Goal: Task Accomplishment & Management: Complete application form

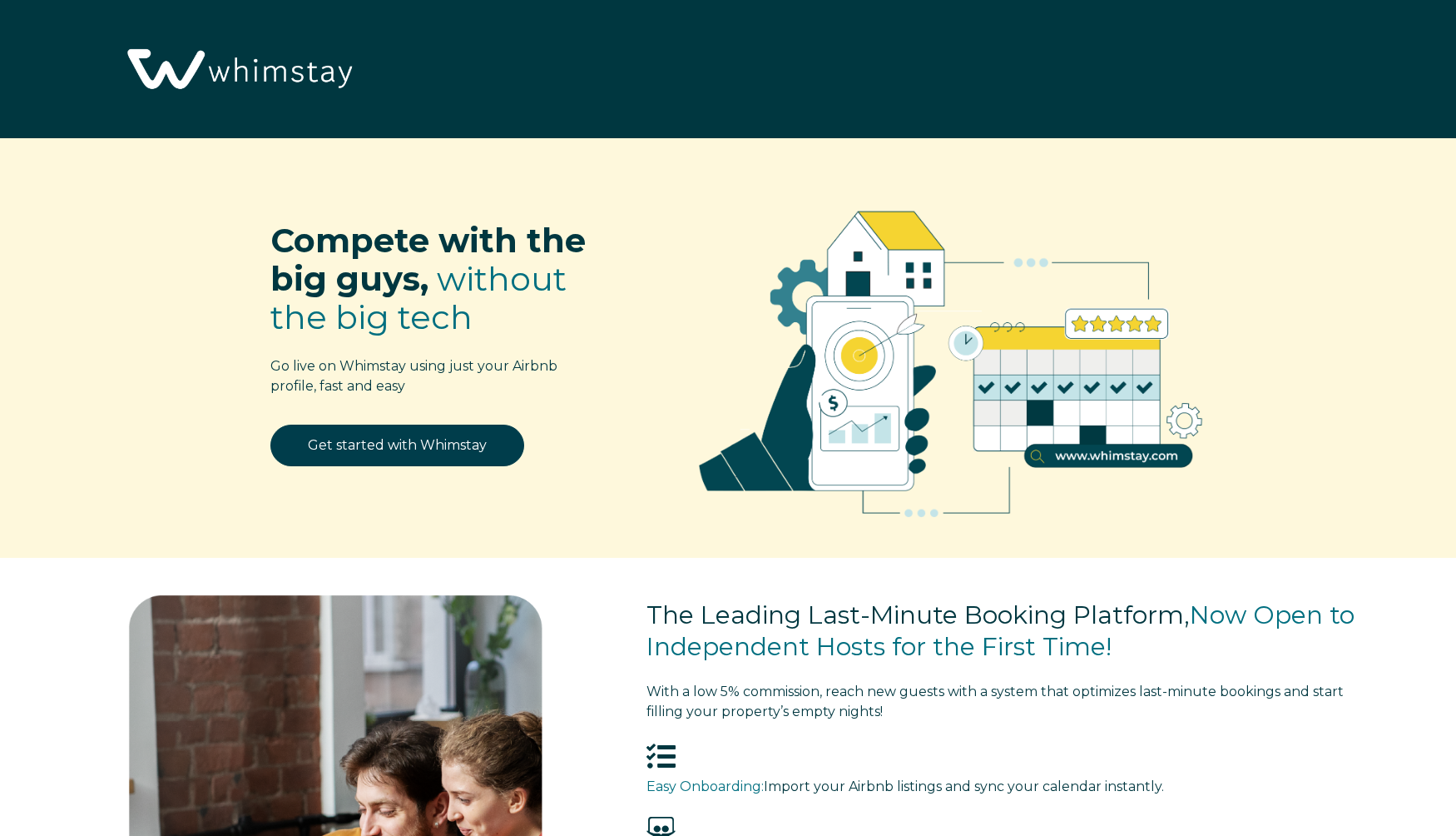
select select "US"
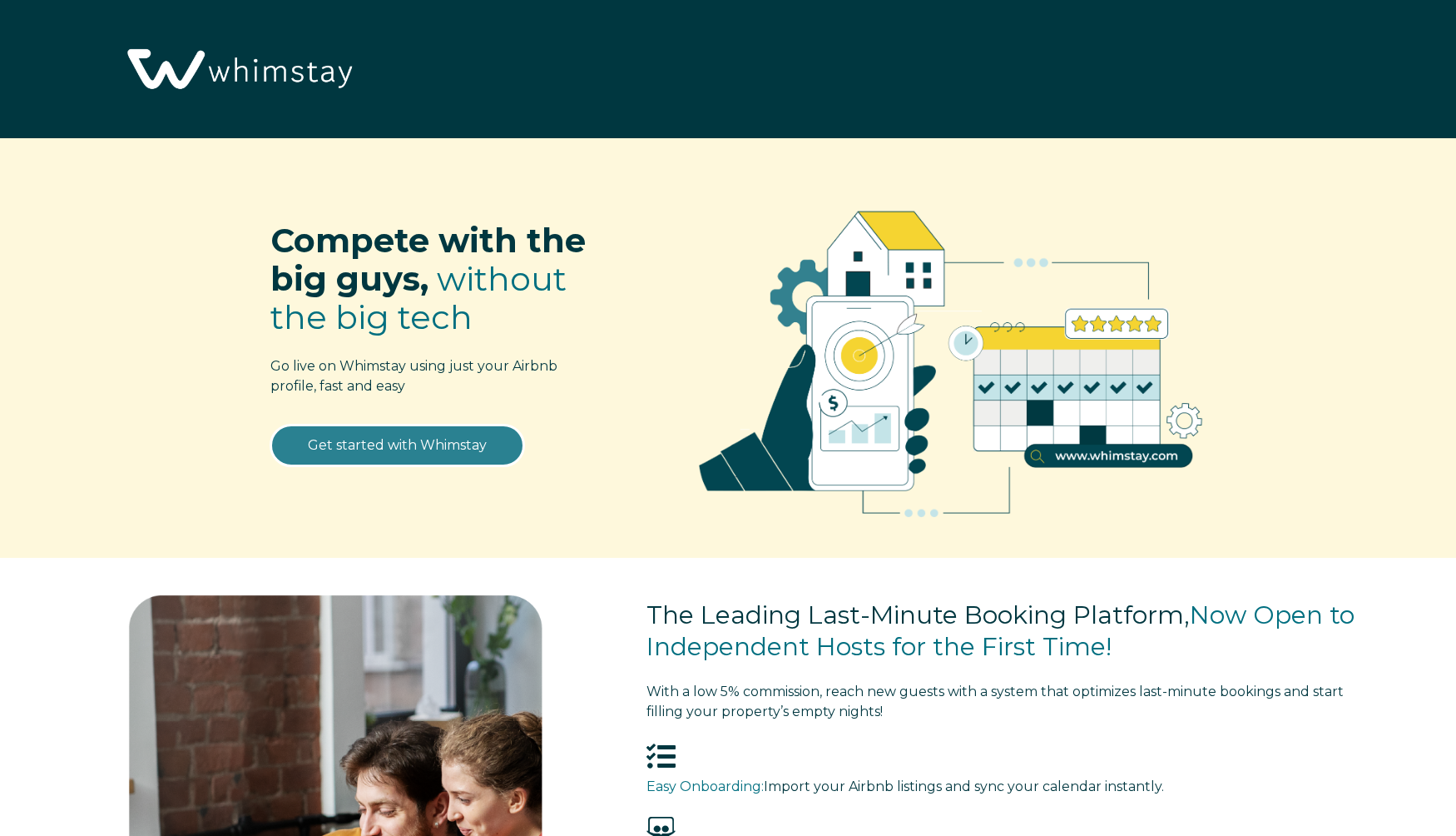
click at [400, 444] on link "Get started with Whimstay" at bounding box center [397, 445] width 254 height 42
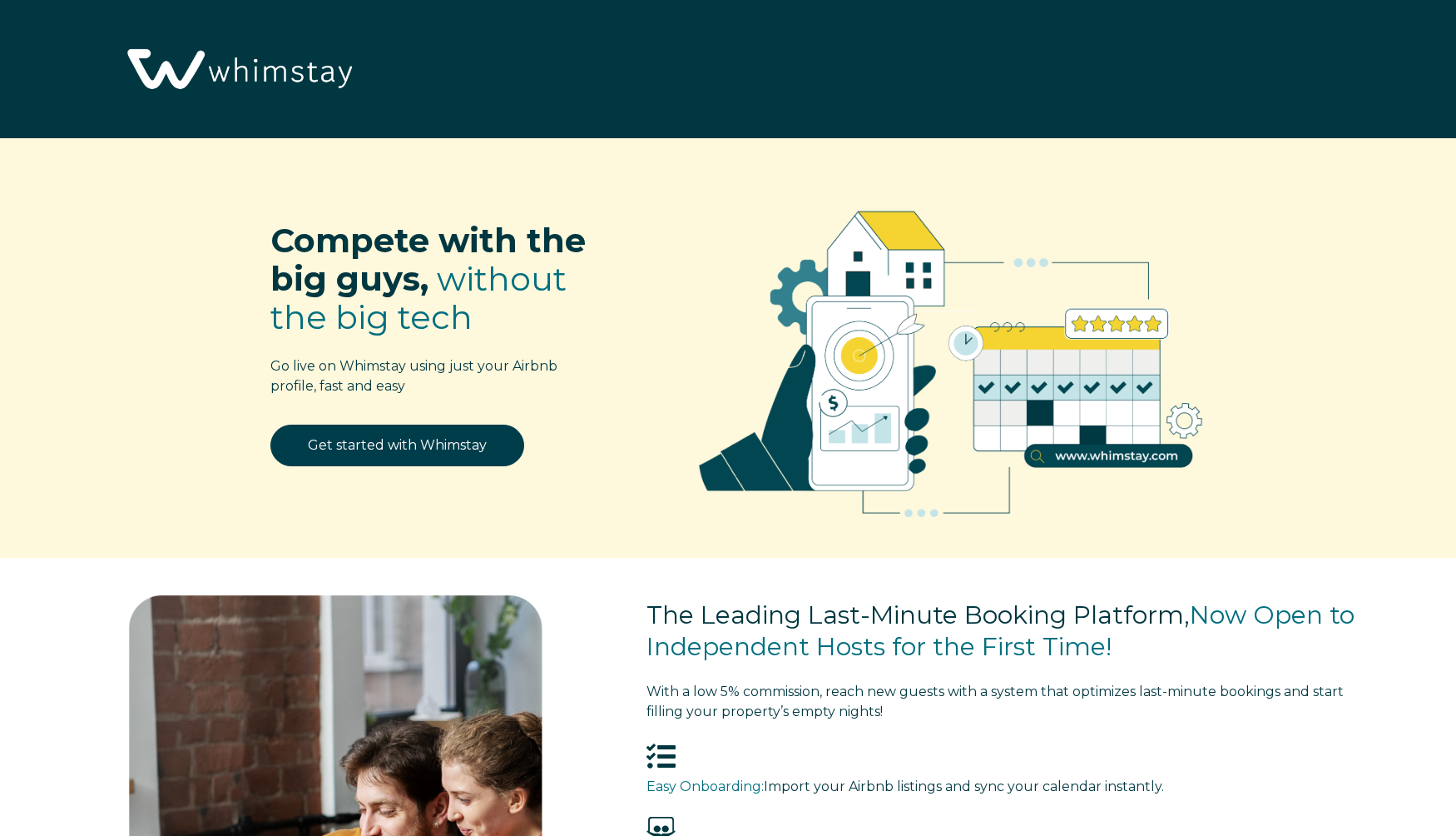
scroll to position [2239, 0]
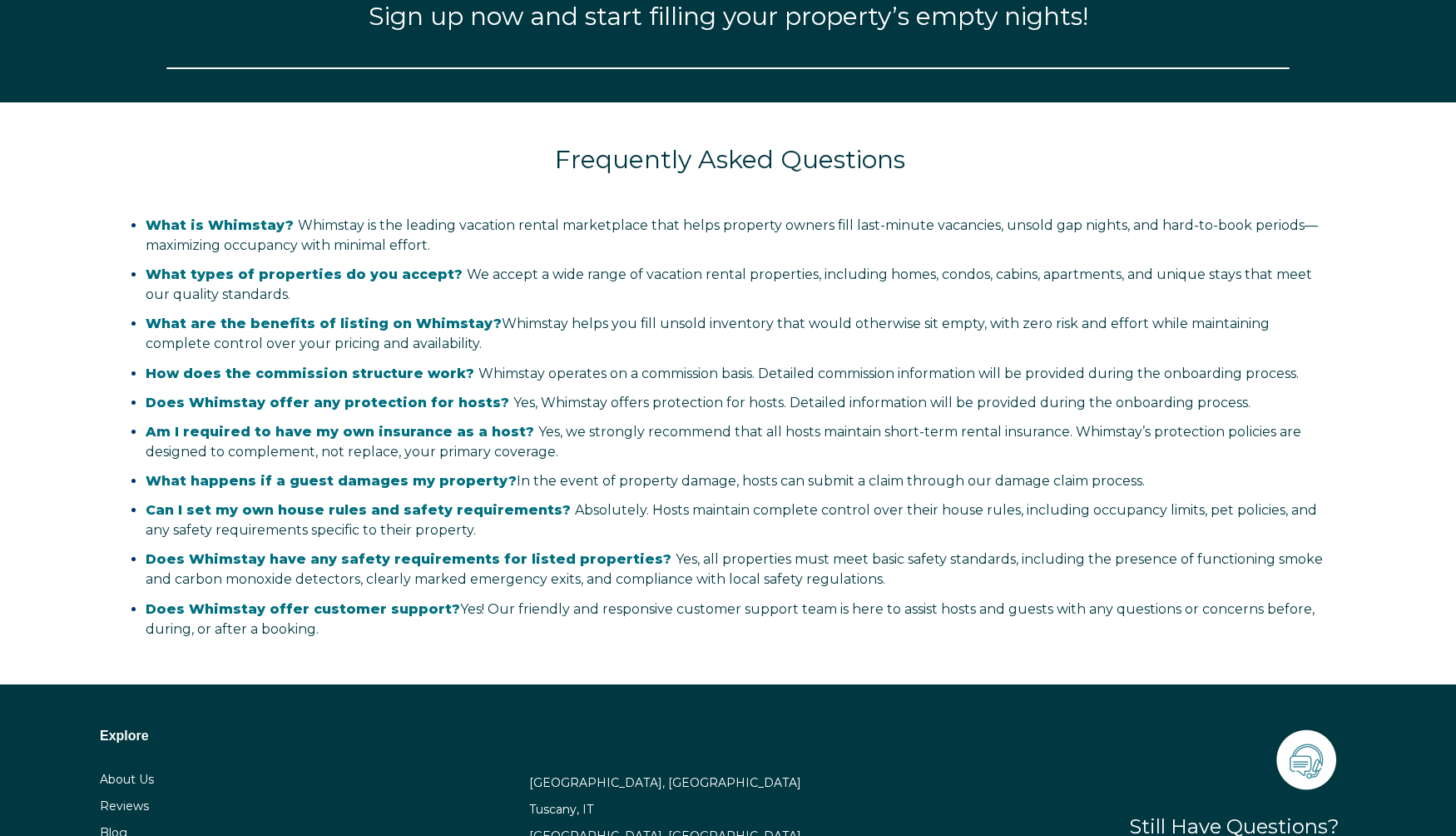
select select "US"
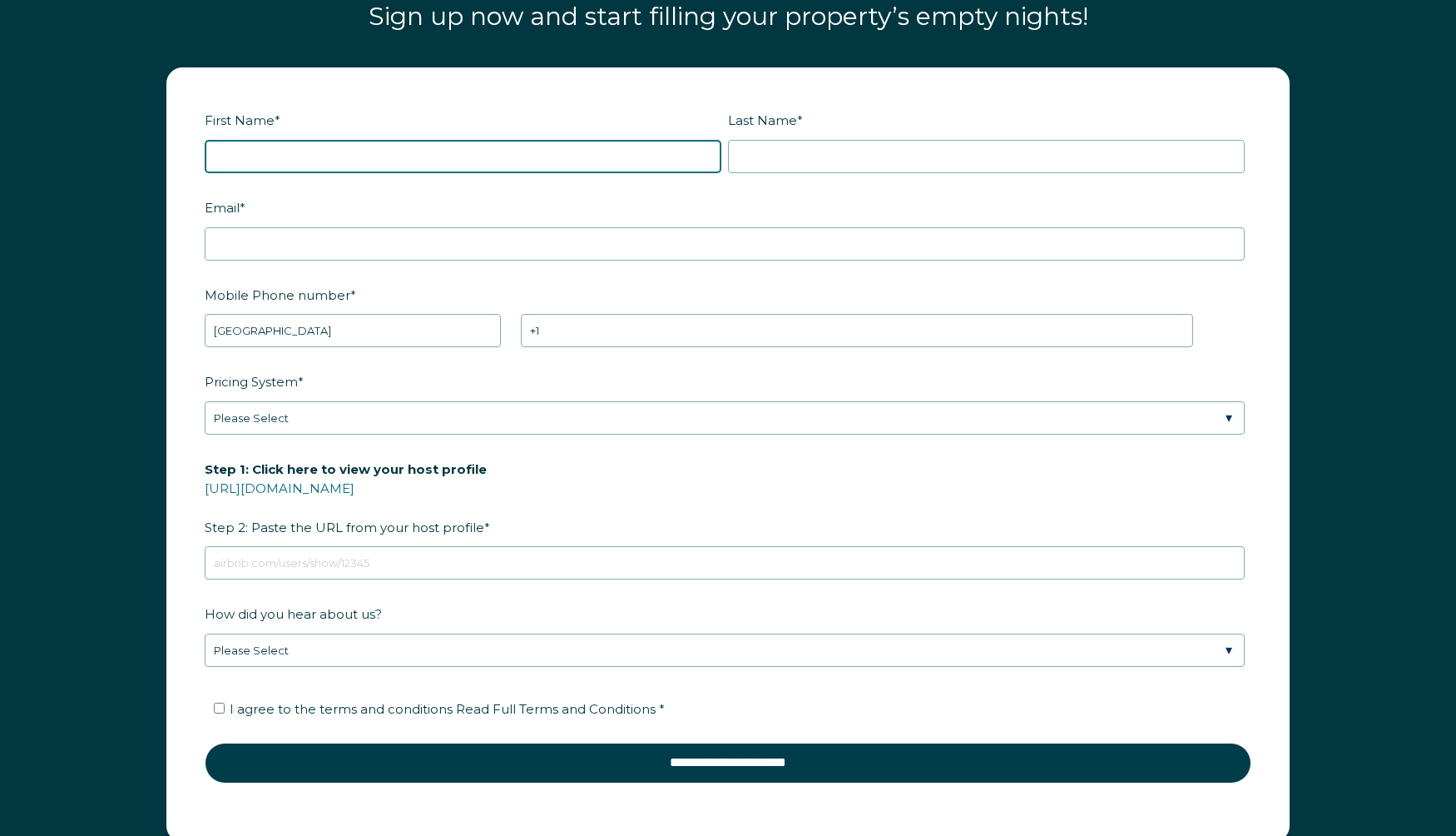
click at [464, 145] on input "First Name *" at bounding box center [463, 156] width 517 height 33
type input "Jack"
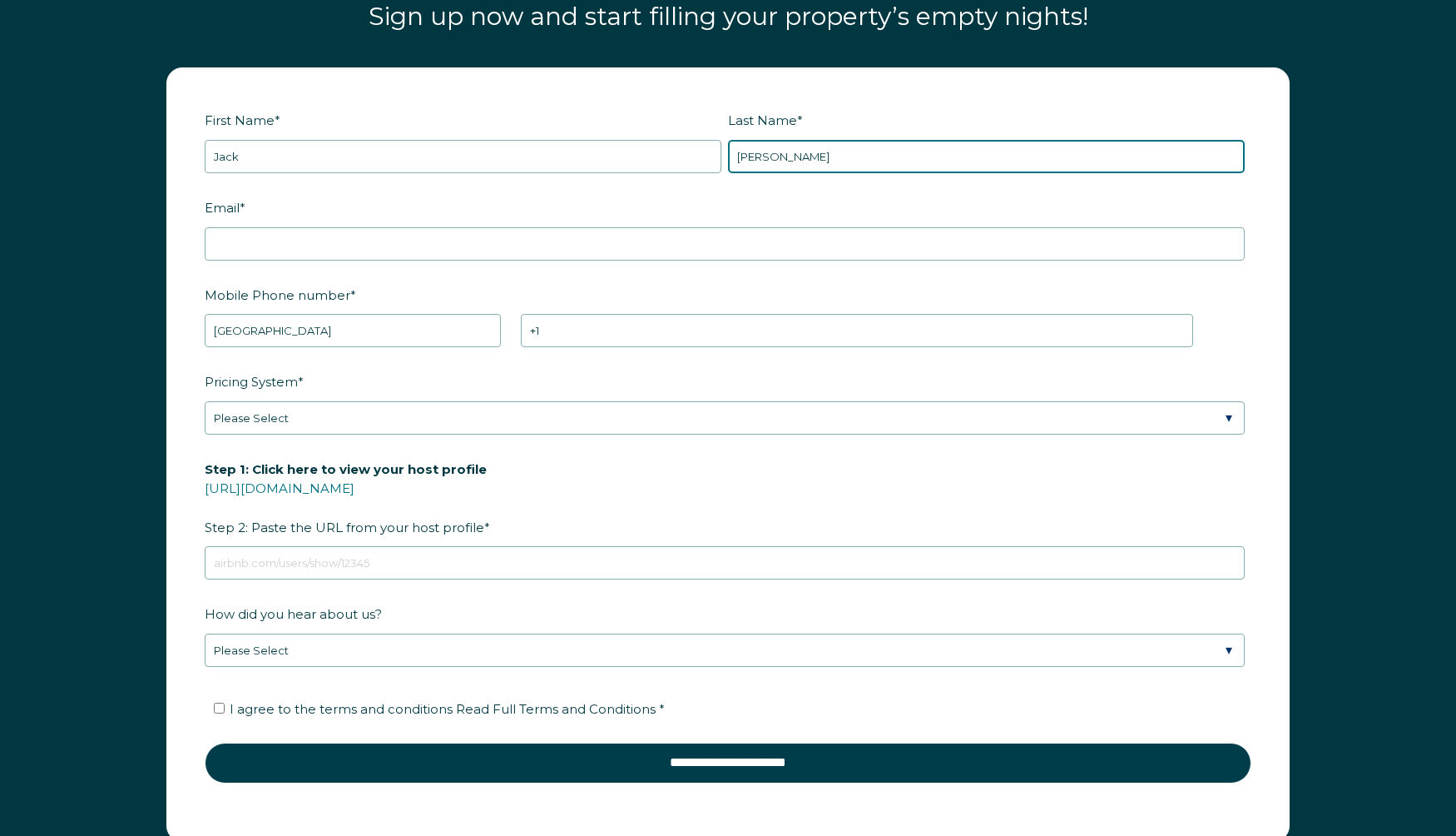
type input "[PERSON_NAME]"
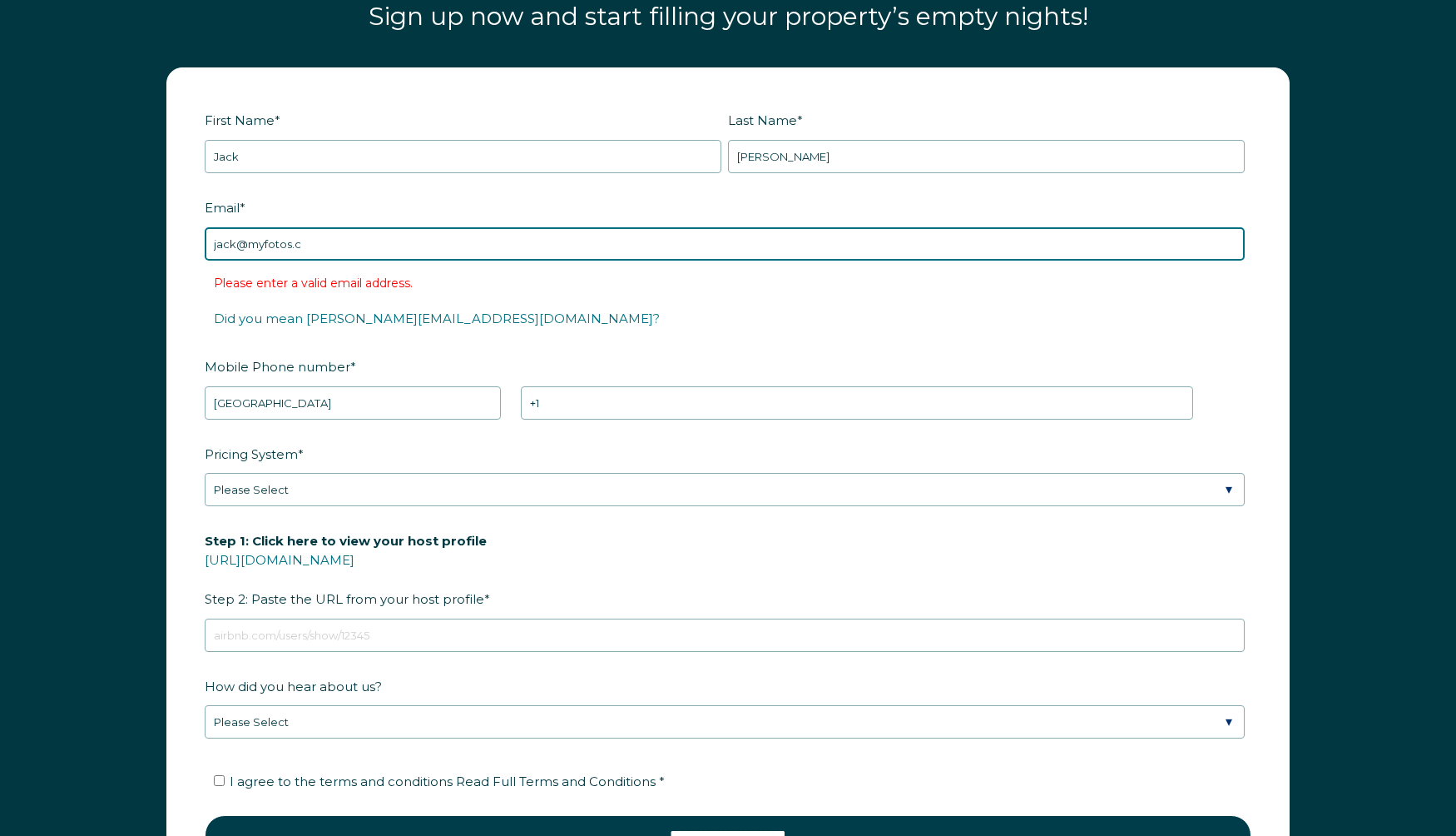
click at [345, 253] on input "jack@myfotos.c" at bounding box center [724, 243] width 1040 height 33
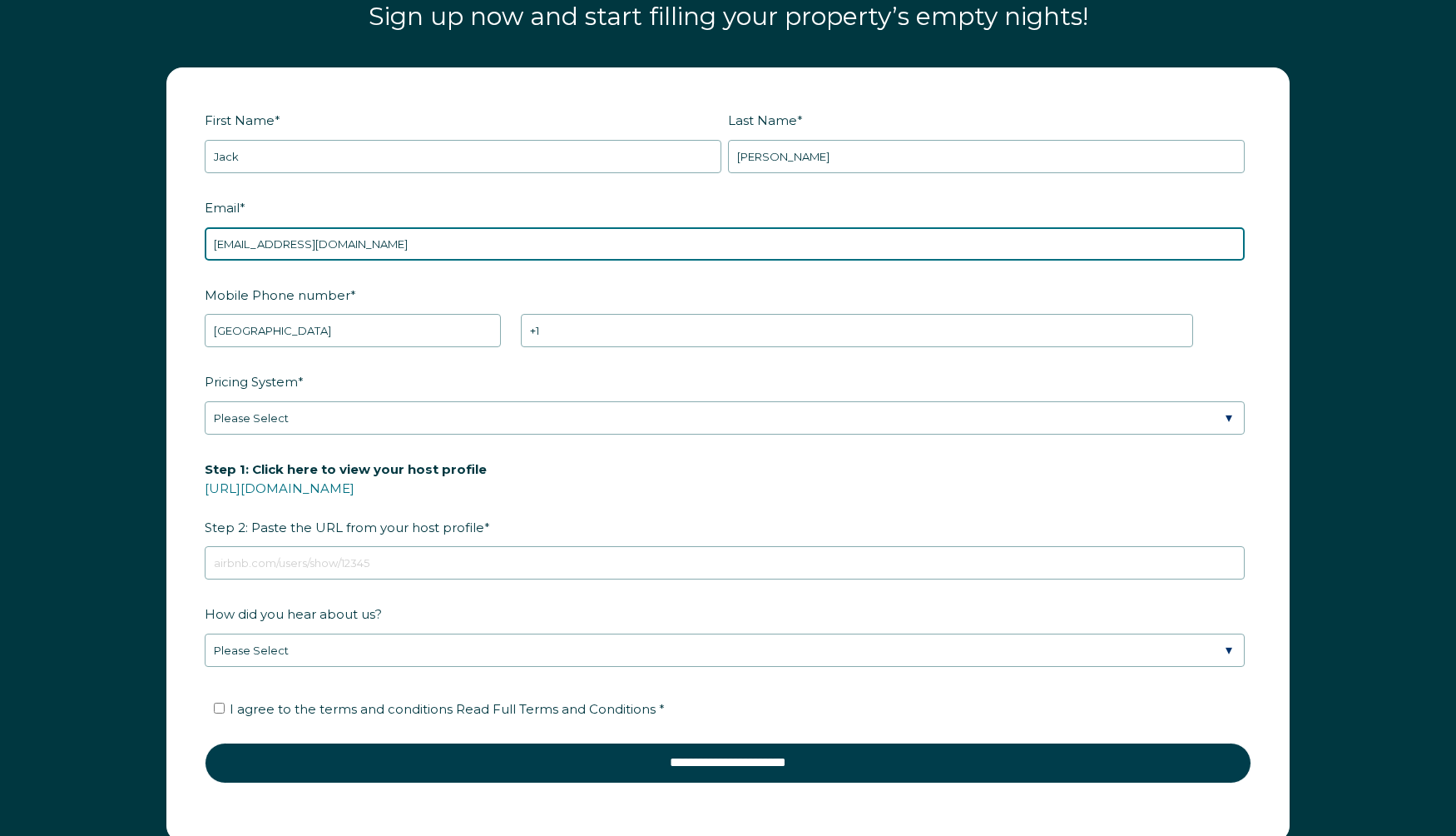
type input "jack@myfotos.cc"
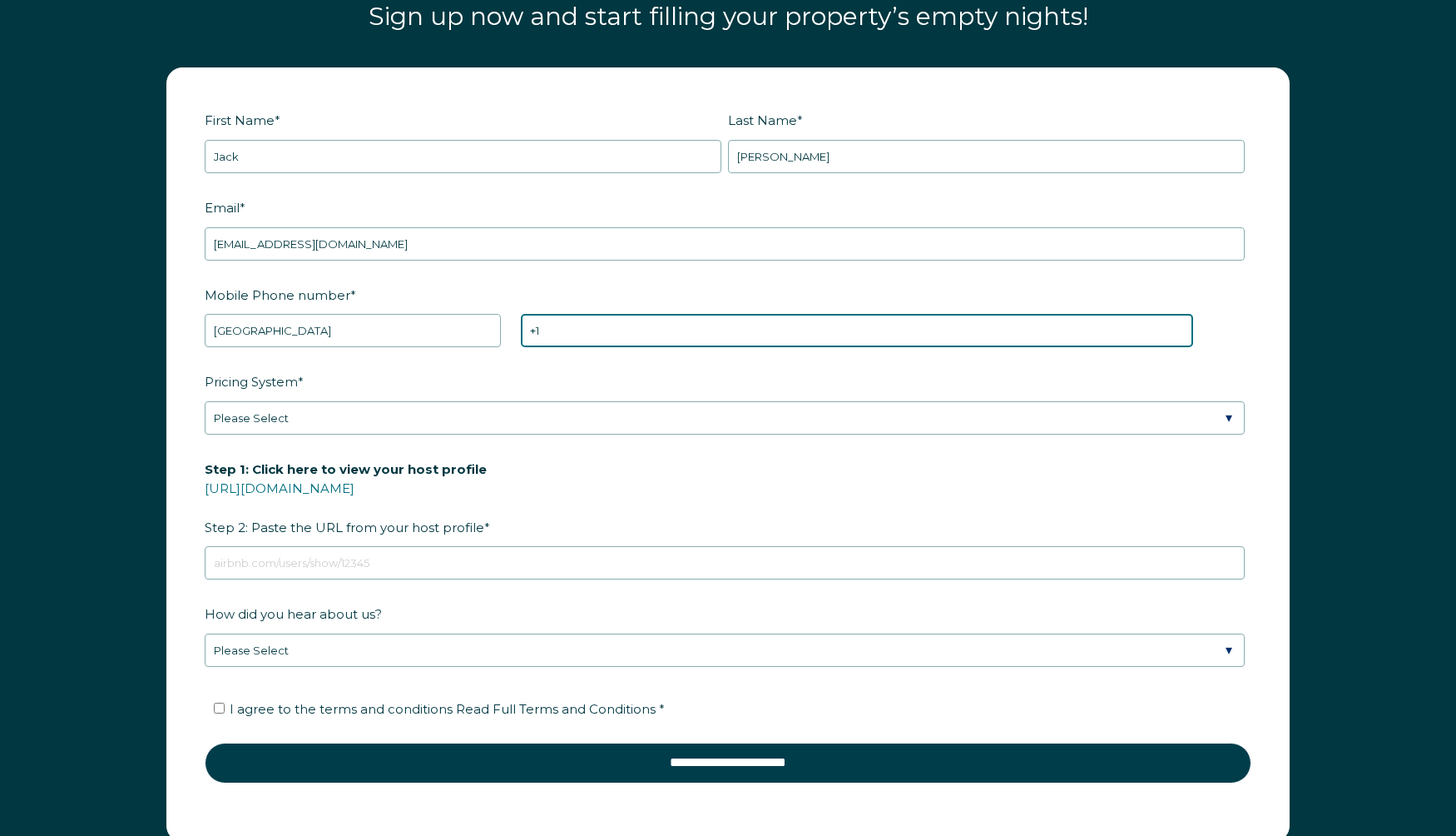
click at [566, 333] on input "+1" at bounding box center [857, 330] width 672 height 33
type input "+1 4154290636"
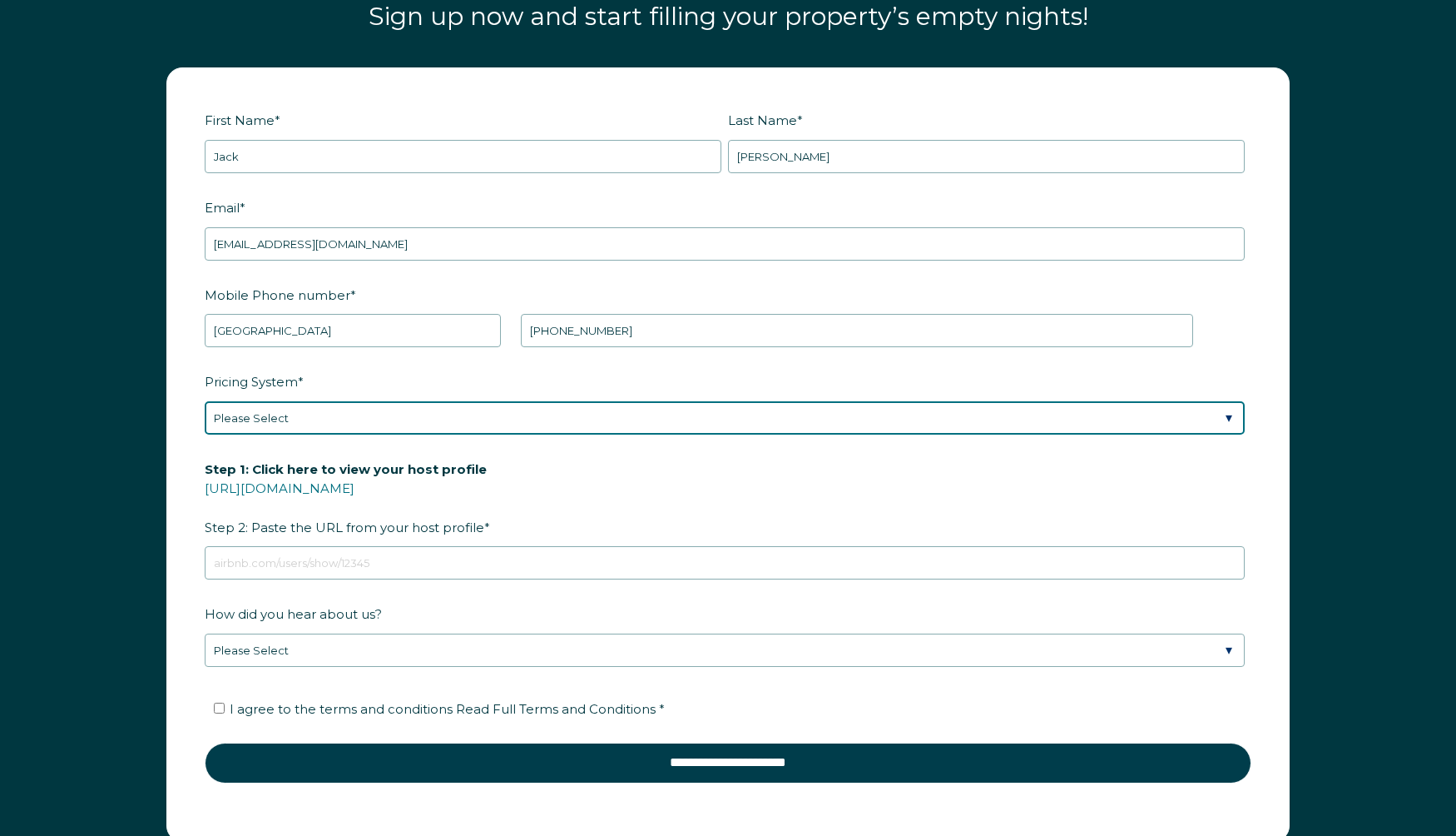
click at [466, 420] on select "Please Select Manual Airbnb Smart Pricing PriceLabs Wheelhouse Beyond Pricing 3…" at bounding box center [724, 418] width 1040 height 33
select select "Dynamic"
click at [205, 401] on select "Please Select Manual Airbnb Smart Pricing PriceLabs Wheelhouse Beyond Pricing 3…" at bounding box center [724, 418] width 1040 height 33
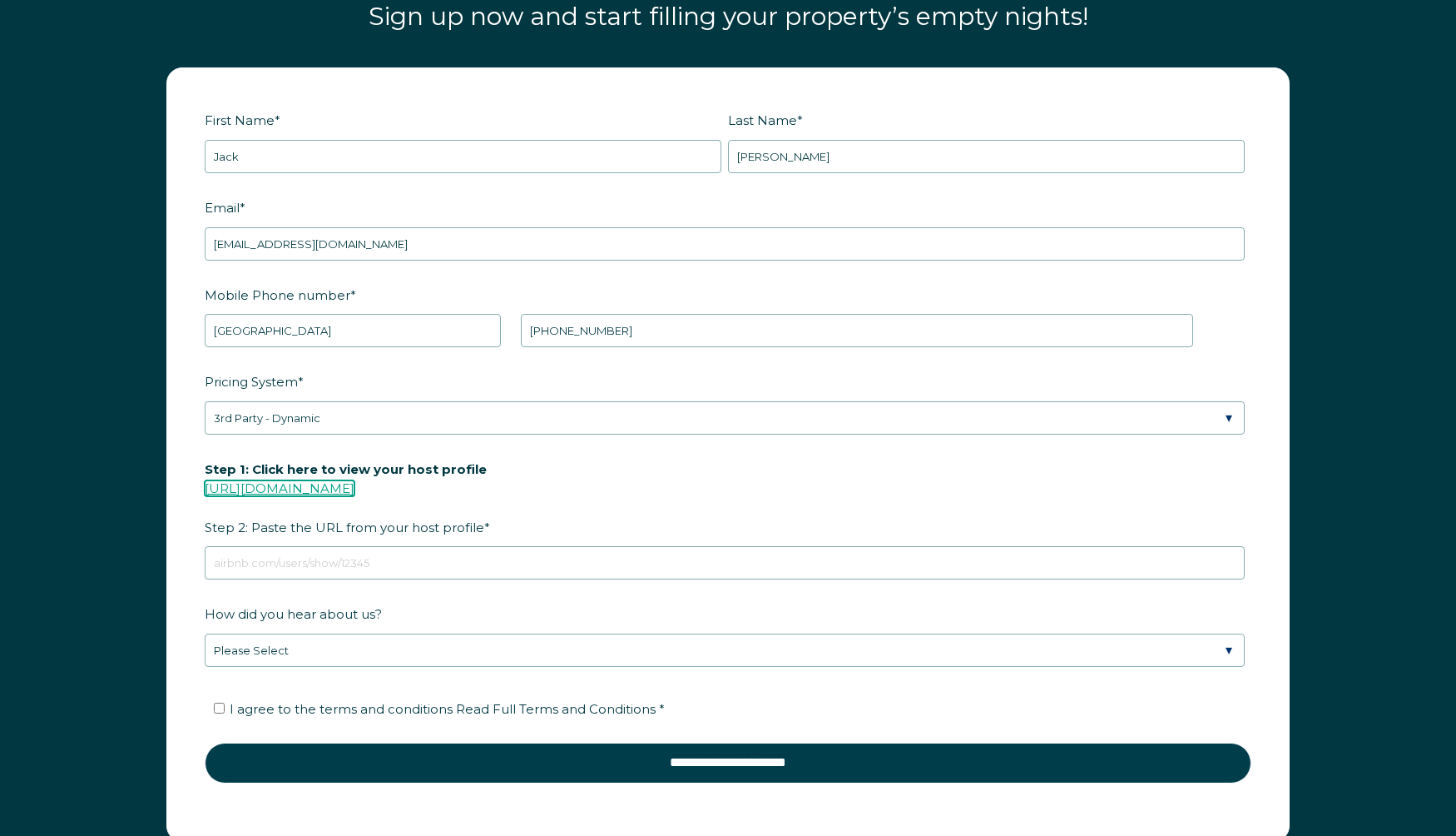
click at [354, 486] on link "https://www.airbnb.com/users/show/" at bounding box center [280, 488] width 150 height 16
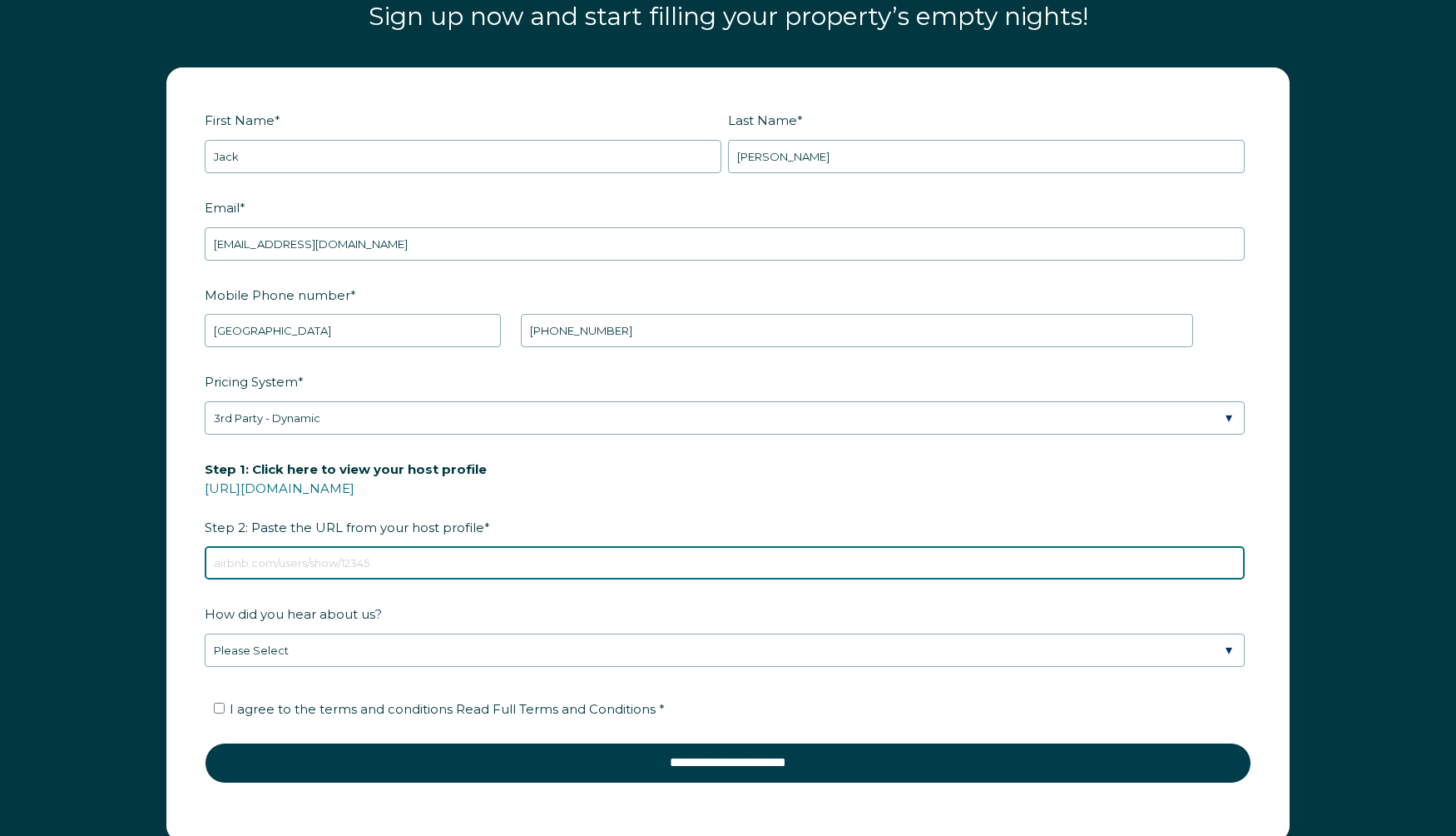
click at [382, 569] on input "Step 1: Click here to view your host profile https://www.airbnb.com/users/show/…" at bounding box center [724, 562] width 1040 height 33
paste input "https://www.airbnb.com/users/show/4588775"
type input "https://www.airbnb.com/users/show/4588775"
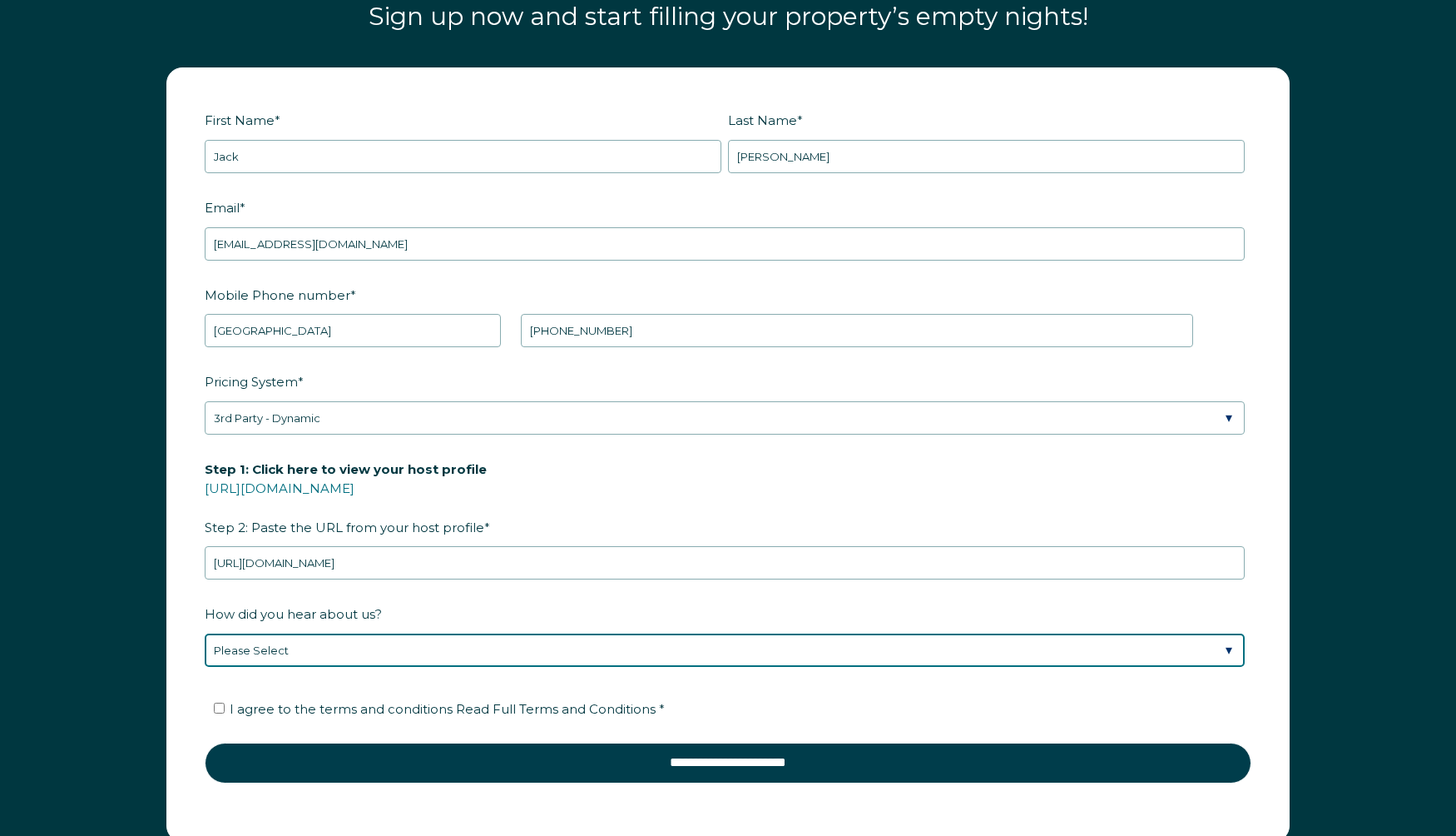
click at [367, 636] on select "Please Select Found Whimstay through a Google search Spoke to a Whimstay salesp…" at bounding box center [724, 650] width 1040 height 33
select select "Google Search"
click at [205, 634] on select "Please Select Found Whimstay through a Google search Spoke to a Whimstay salesp…" at bounding box center [724, 650] width 1040 height 33
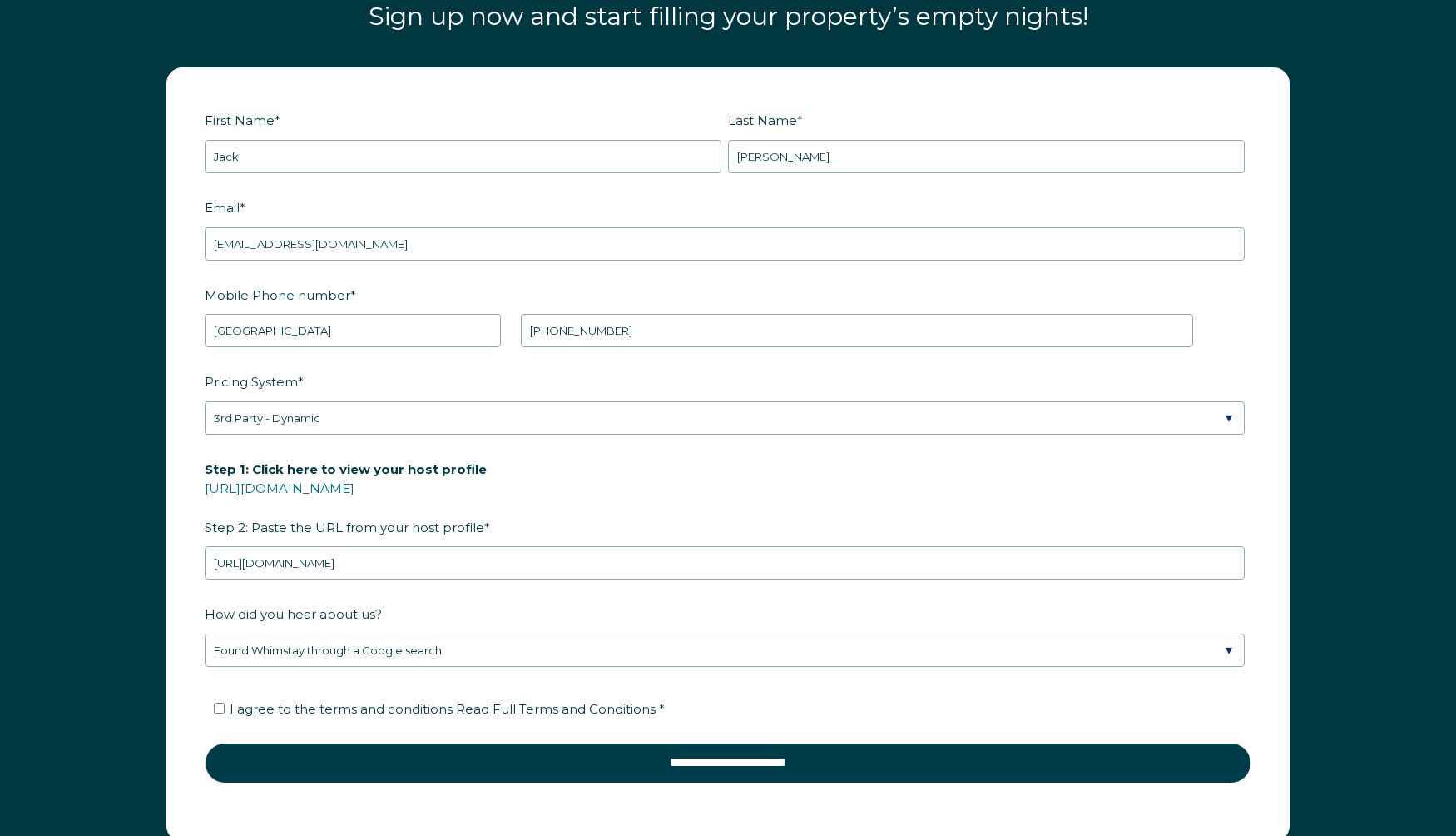
click at [328, 702] on span "I agree to the terms and conditions Read Full Terms and Conditions *" at bounding box center [447, 708] width 435 height 16
click at [224, 702] on input "I agree to the terms and conditions Read Full Terms and Conditions *" at bounding box center [219, 708] width 11 height 11
checkbox input "true"
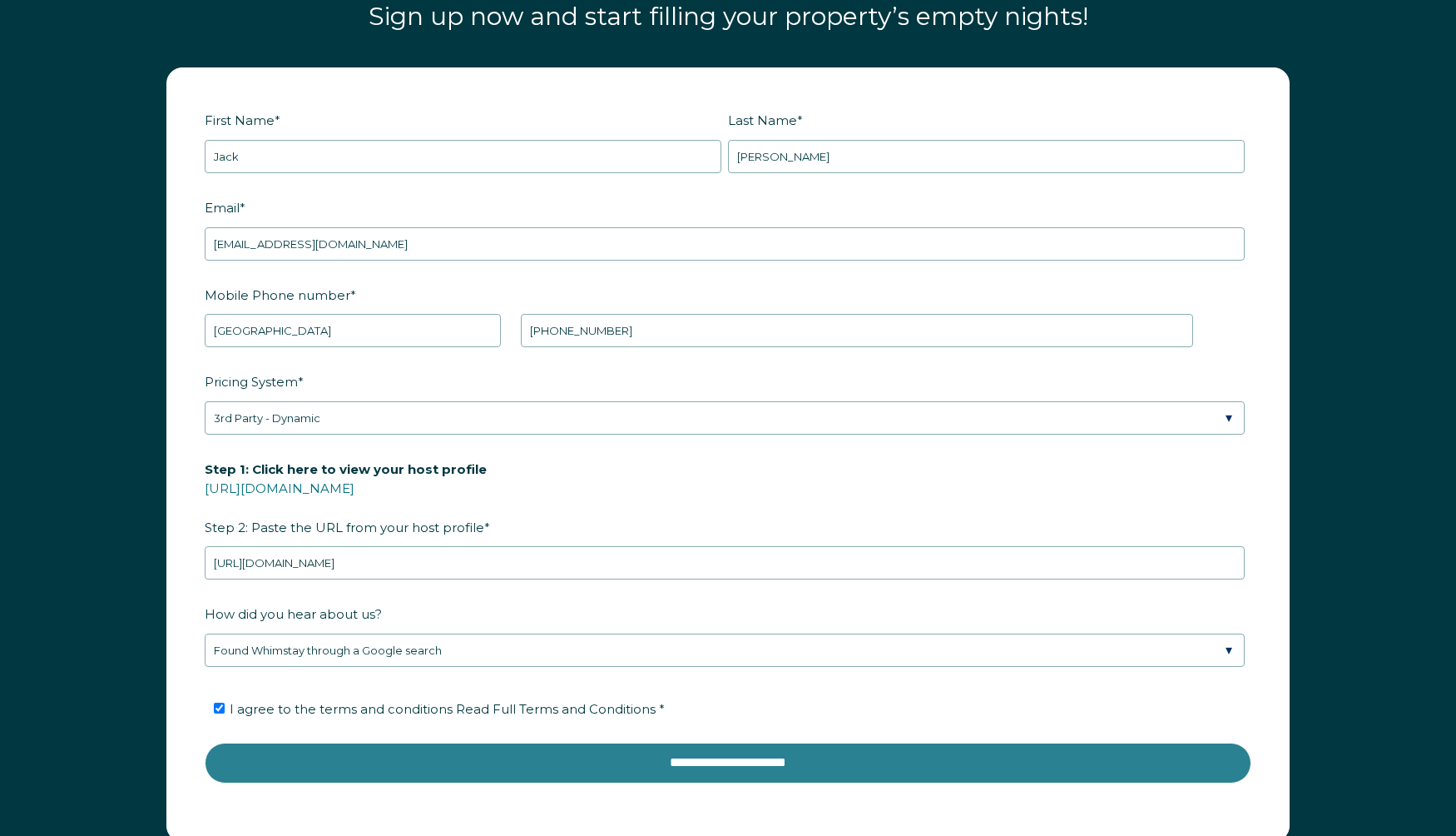
click at [378, 757] on input "**********" at bounding box center [728, 762] width 1046 height 40
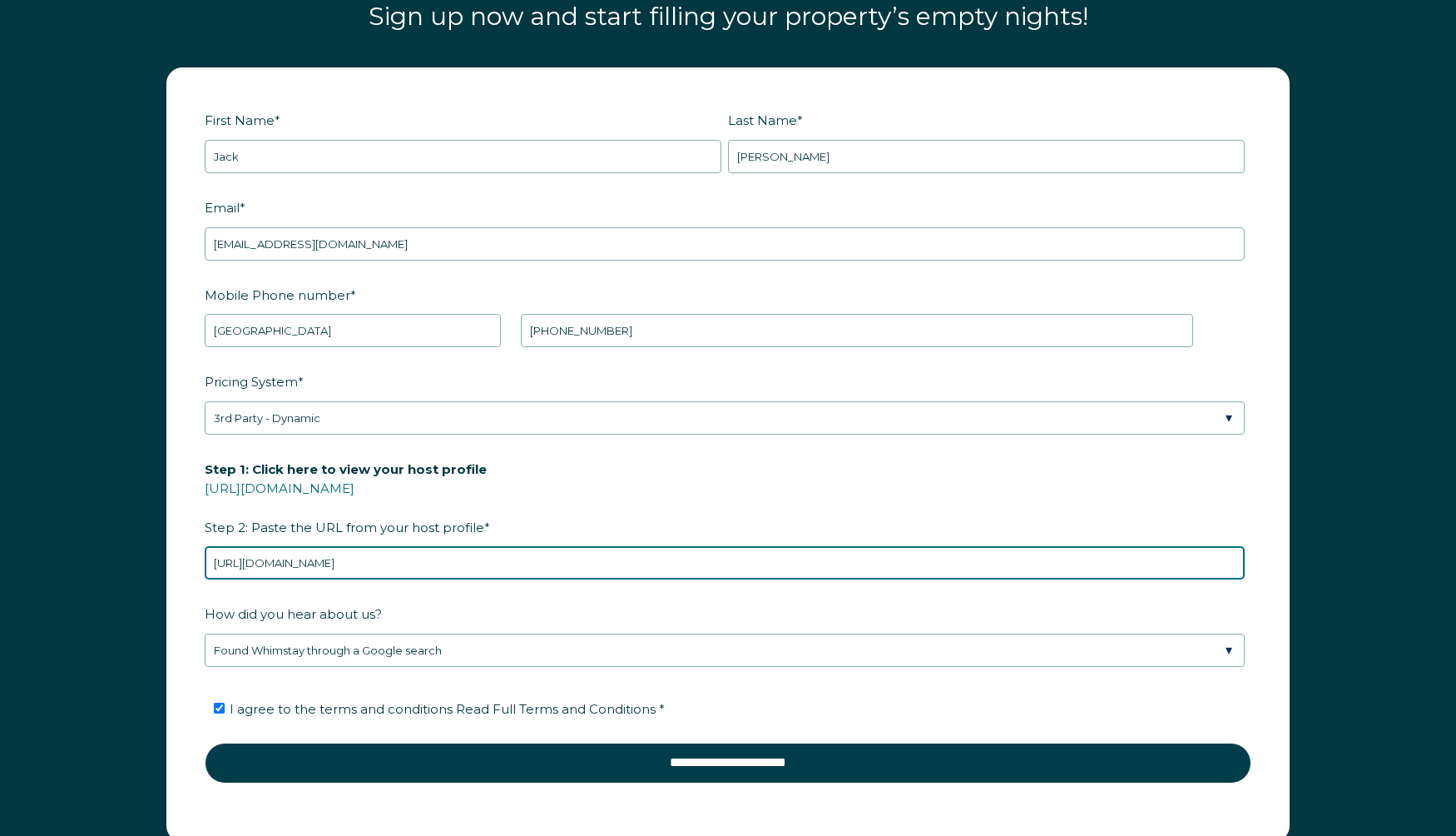
click at [605, 554] on input "https://www.airbnb.com/users/show/4588775" at bounding box center [724, 562] width 1040 height 33
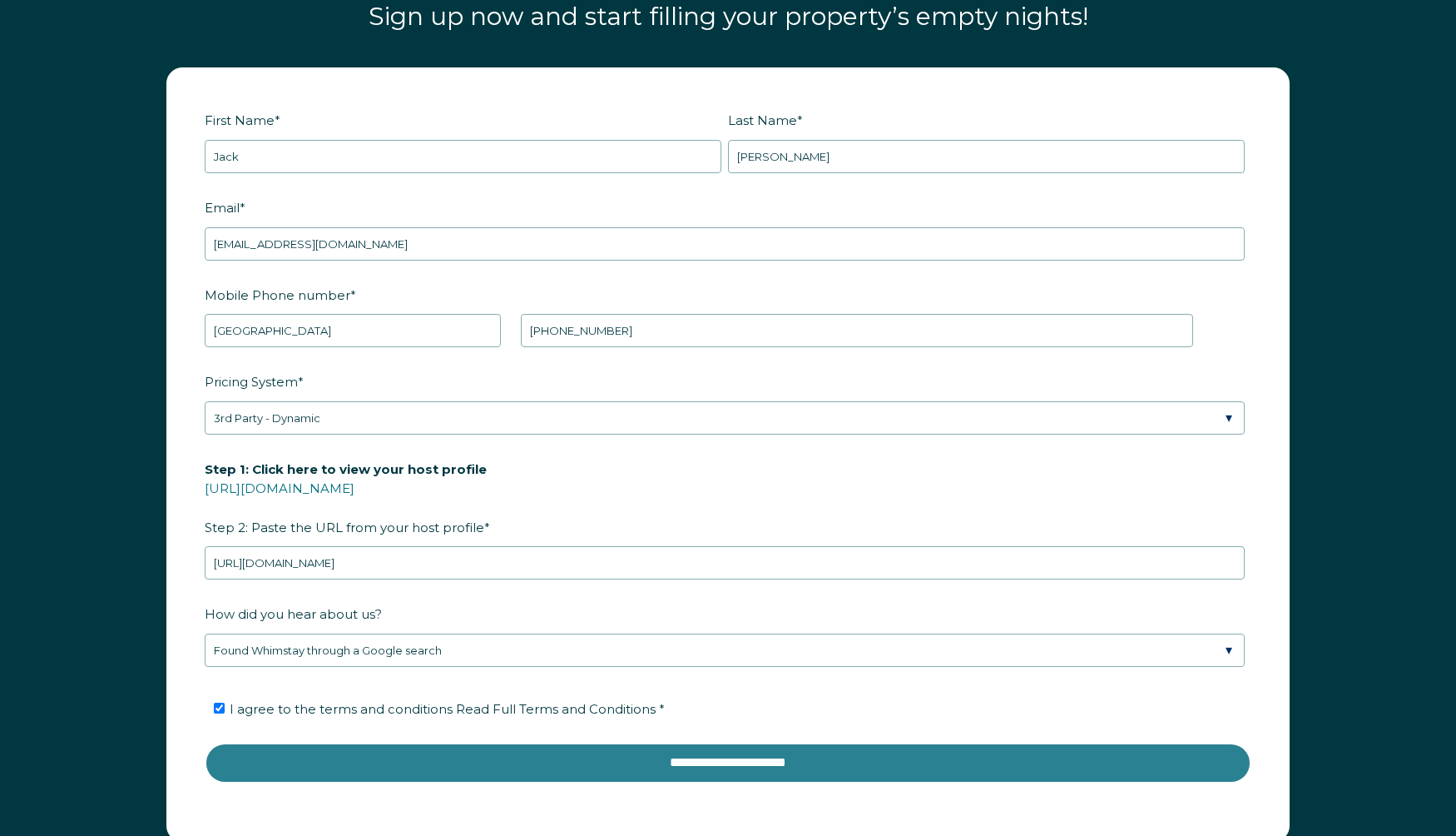
click at [464, 753] on input "**********" at bounding box center [728, 762] width 1046 height 40
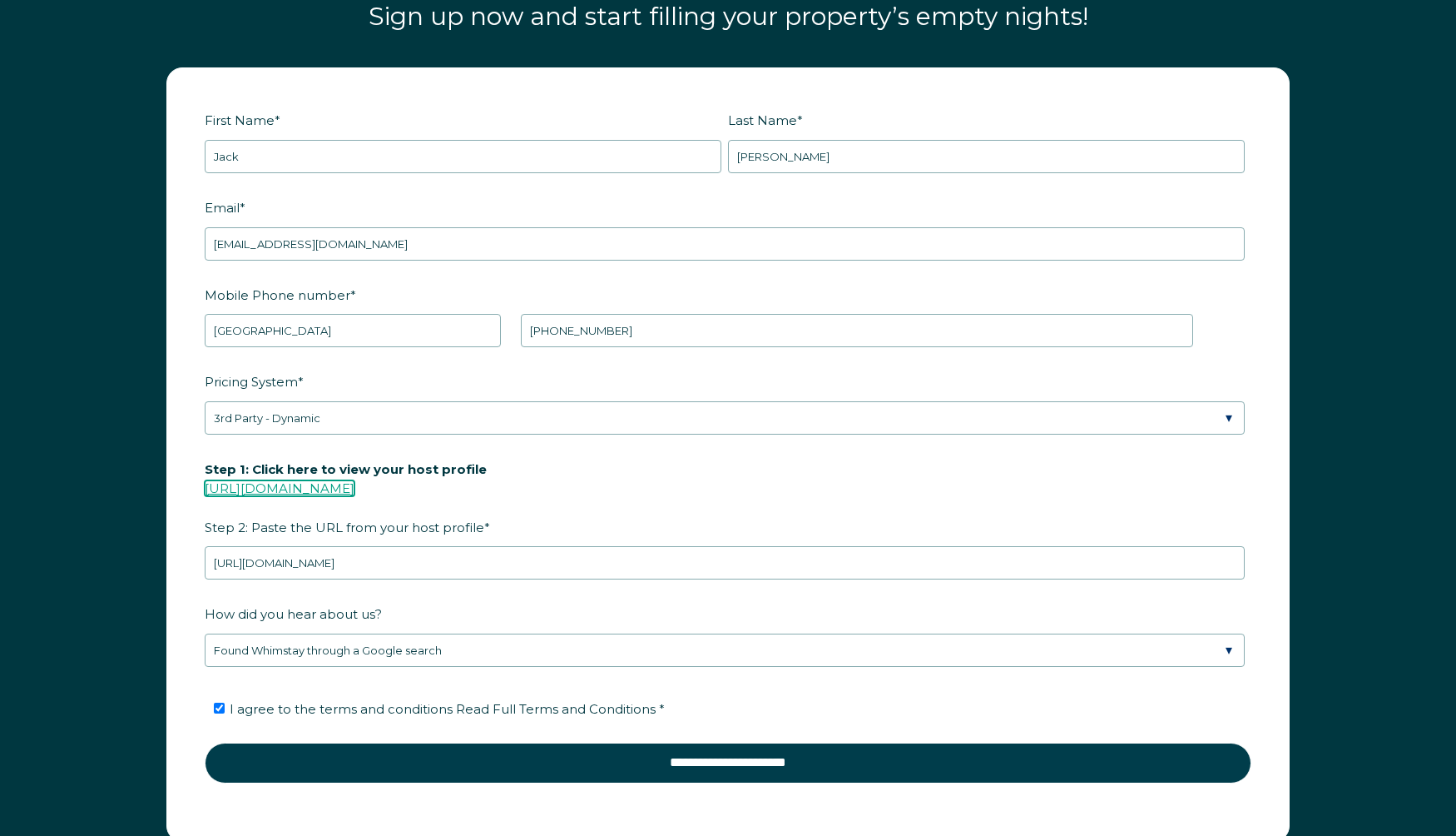
click at [354, 489] on link "https://www.airbnb.com/users/show/" at bounding box center [280, 488] width 150 height 16
click at [354, 483] on link "https://www.airbnb.com/users/show/" at bounding box center [280, 488] width 150 height 16
click at [354, 485] on link "https://www.airbnb.com/users/show/" at bounding box center [280, 488] width 150 height 16
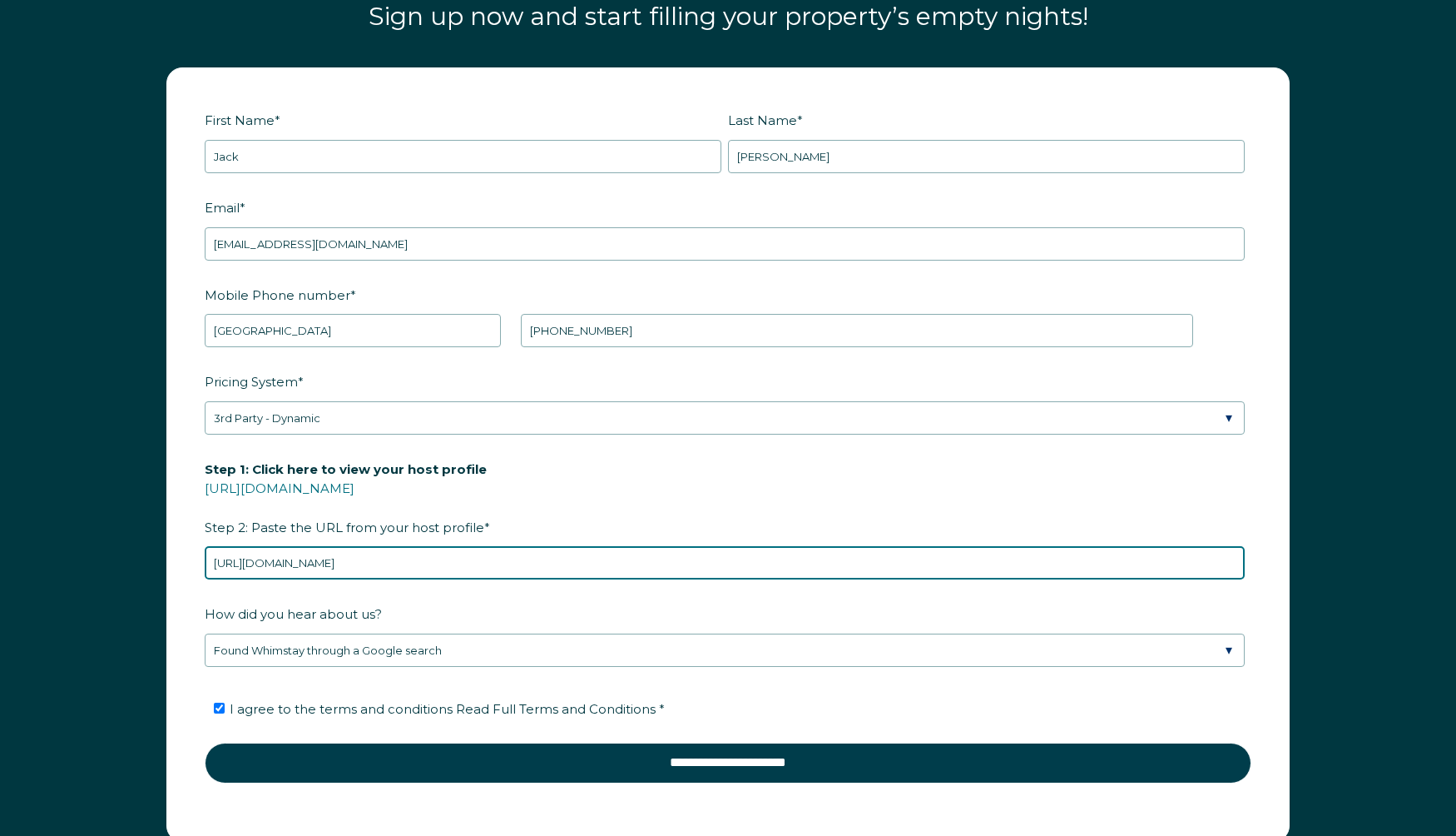
click at [486, 563] on input "https://www.airbnb.com/users/show/4588775" at bounding box center [724, 562] width 1040 height 33
drag, startPoint x: 486, startPoint y: 563, endPoint x: 143, endPoint y: 511, distance: 346.9
click at [143, 511] on div "First Name * Jack Last Name * Huynh RBO Token Company ID Referrer Code Dialer C…" at bounding box center [728, 463] width 1456 height 823
paste input "text"
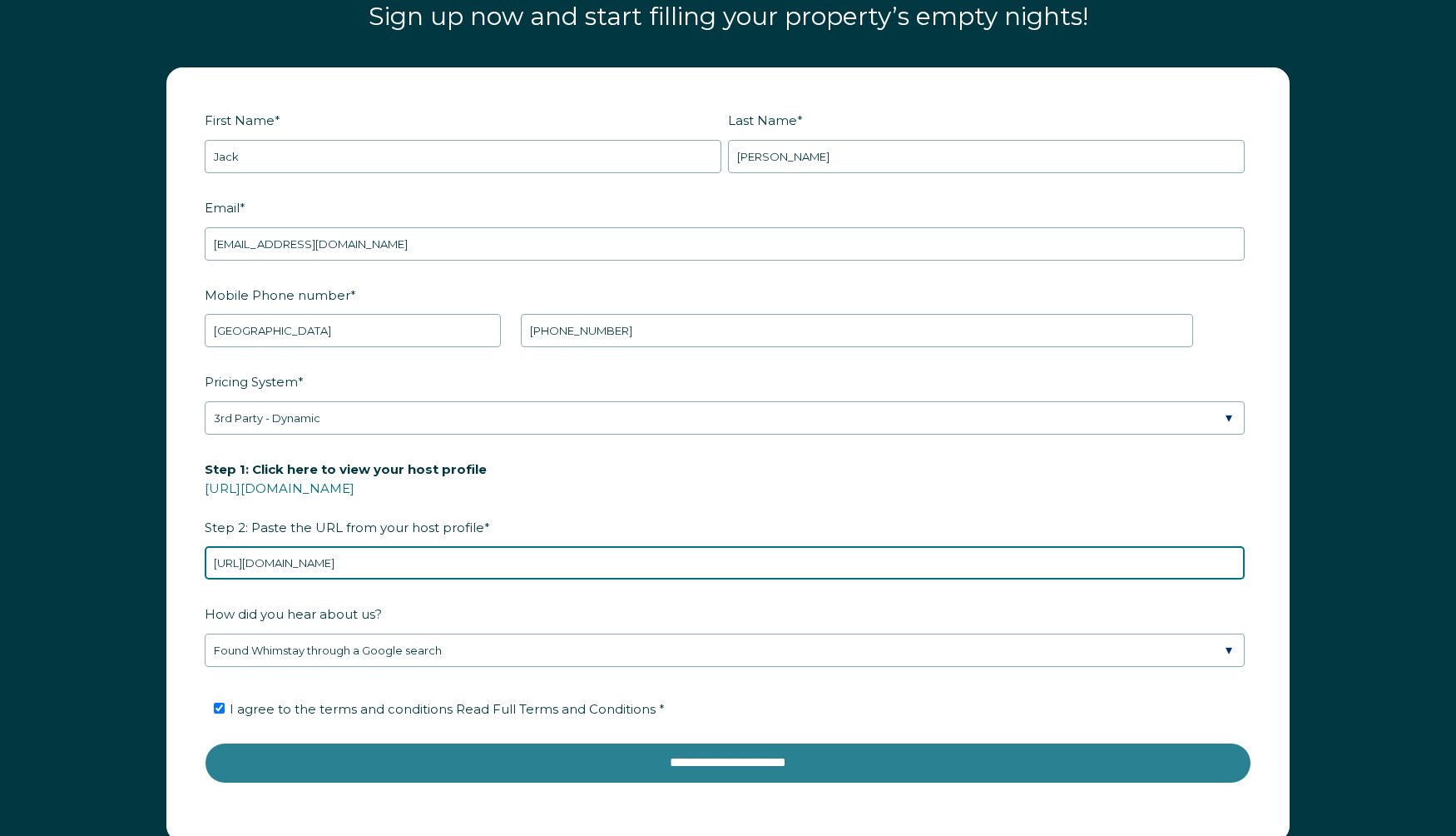
type input "https://www.airbnb.com/users/show/4588775"
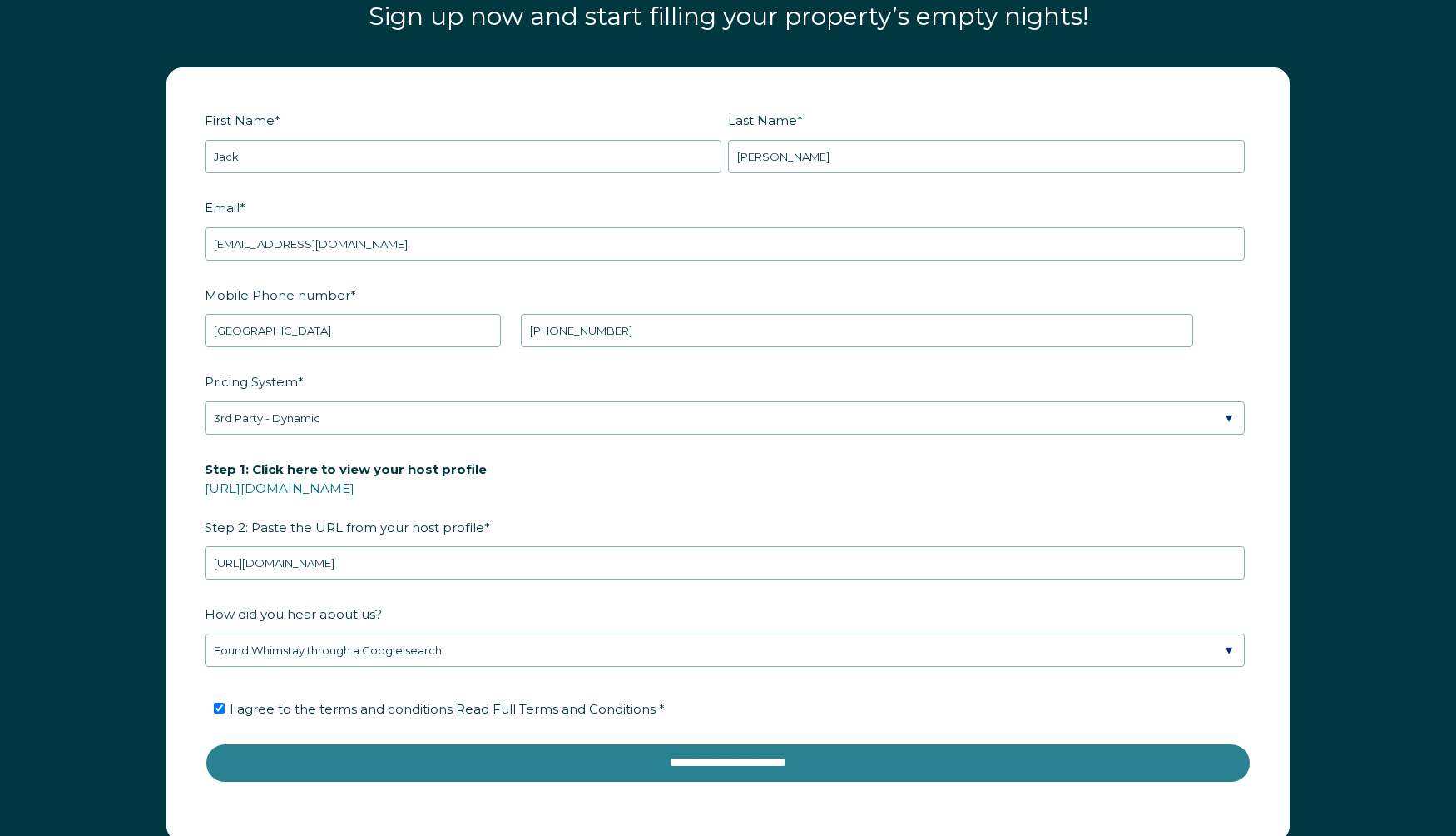
click at [601, 761] on input "**********" at bounding box center [728, 762] width 1046 height 40
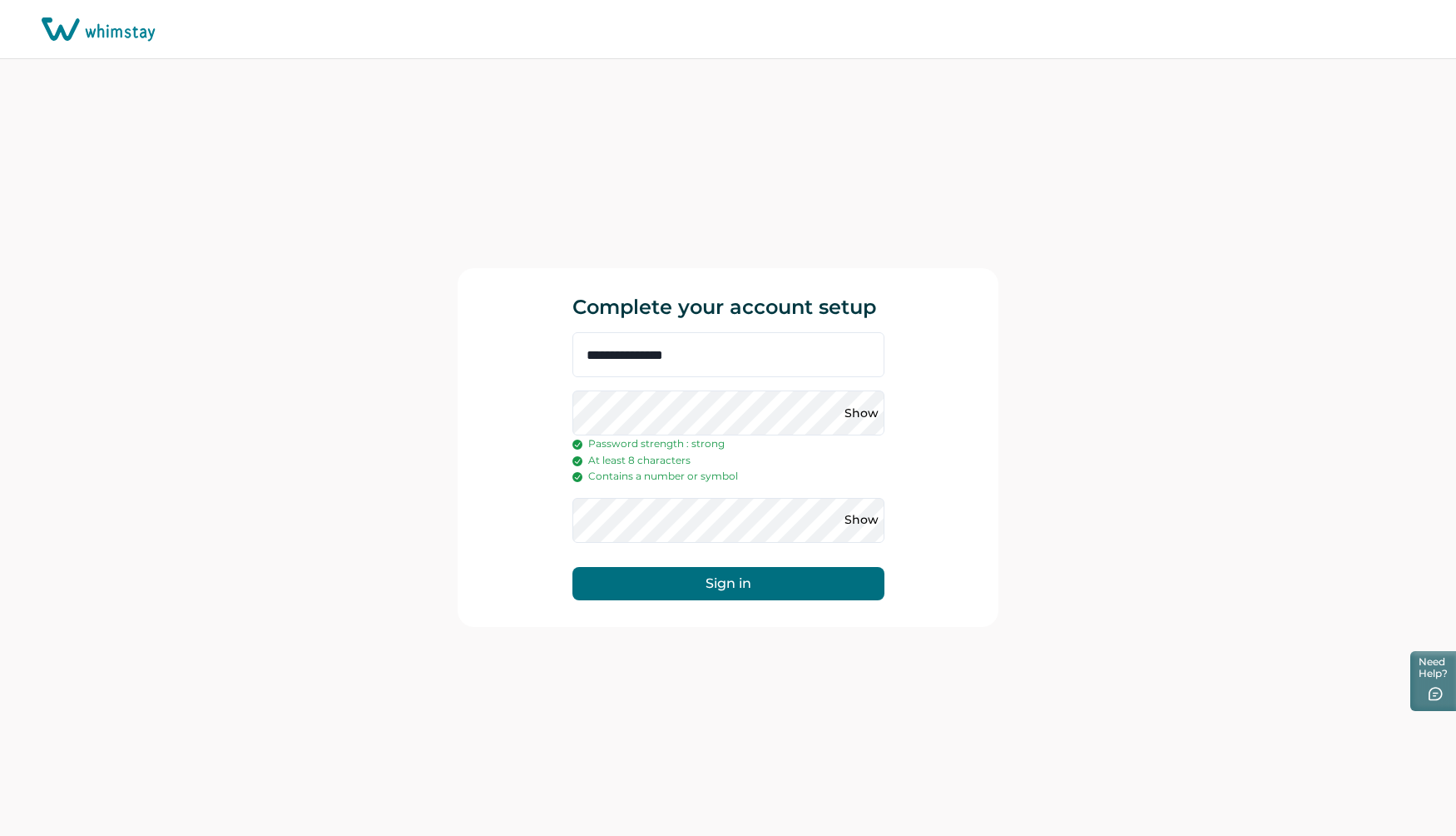
click at [657, 577] on button "Sign in" at bounding box center [728, 583] width 312 height 33
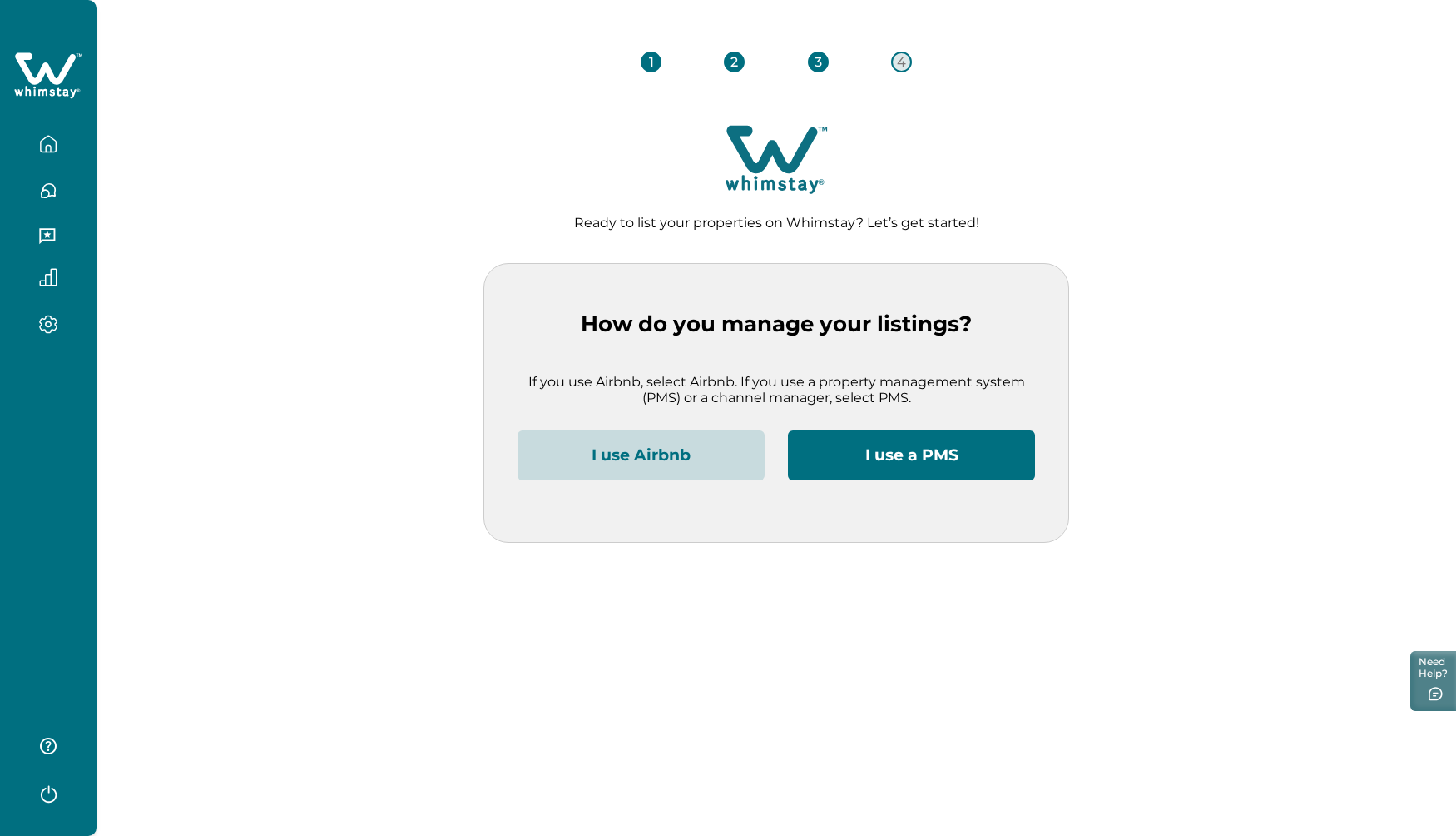
click at [811, 454] on button "I use a PMS" at bounding box center [911, 455] width 247 height 50
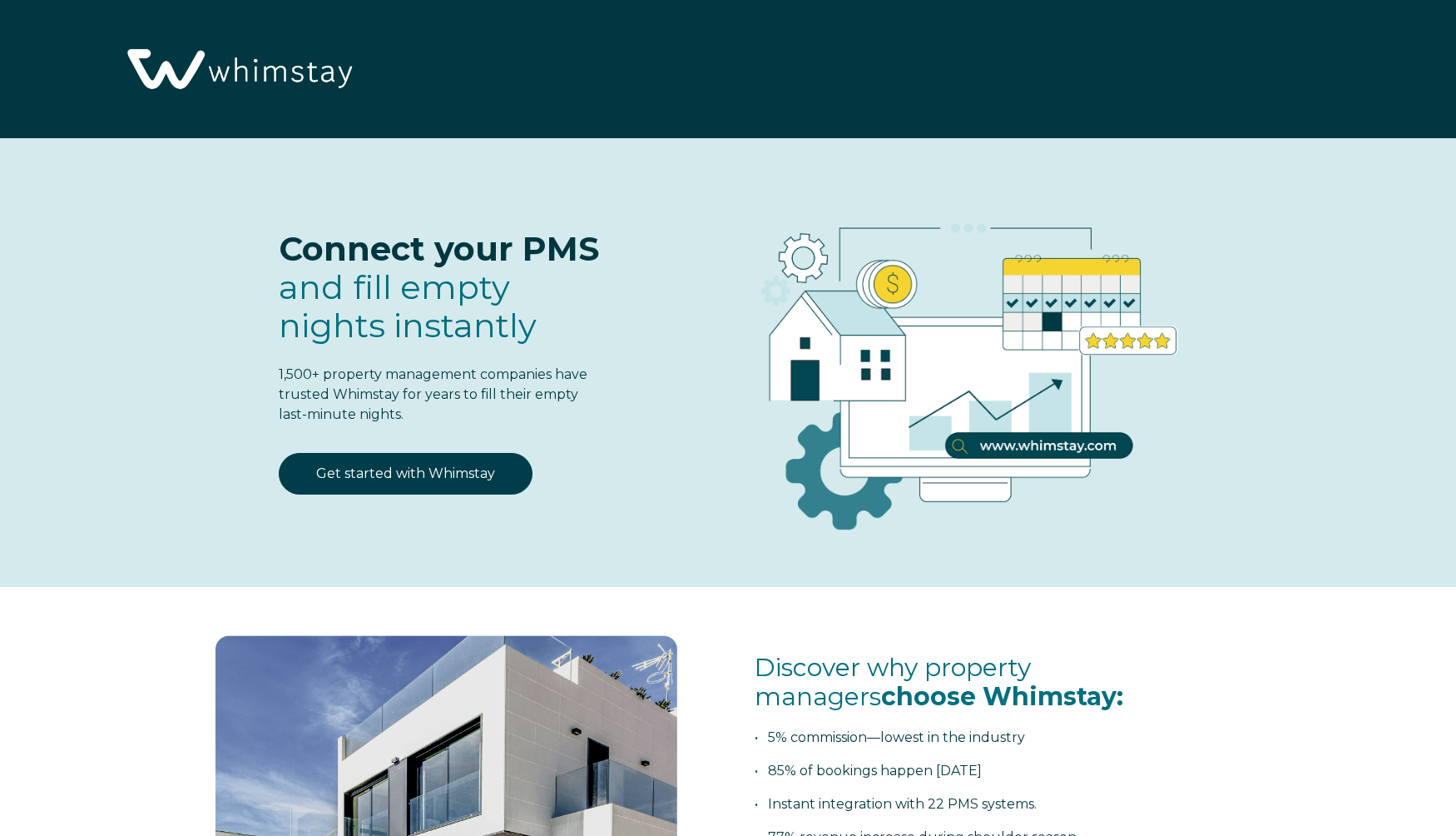
select select "US"
select select "Standard"
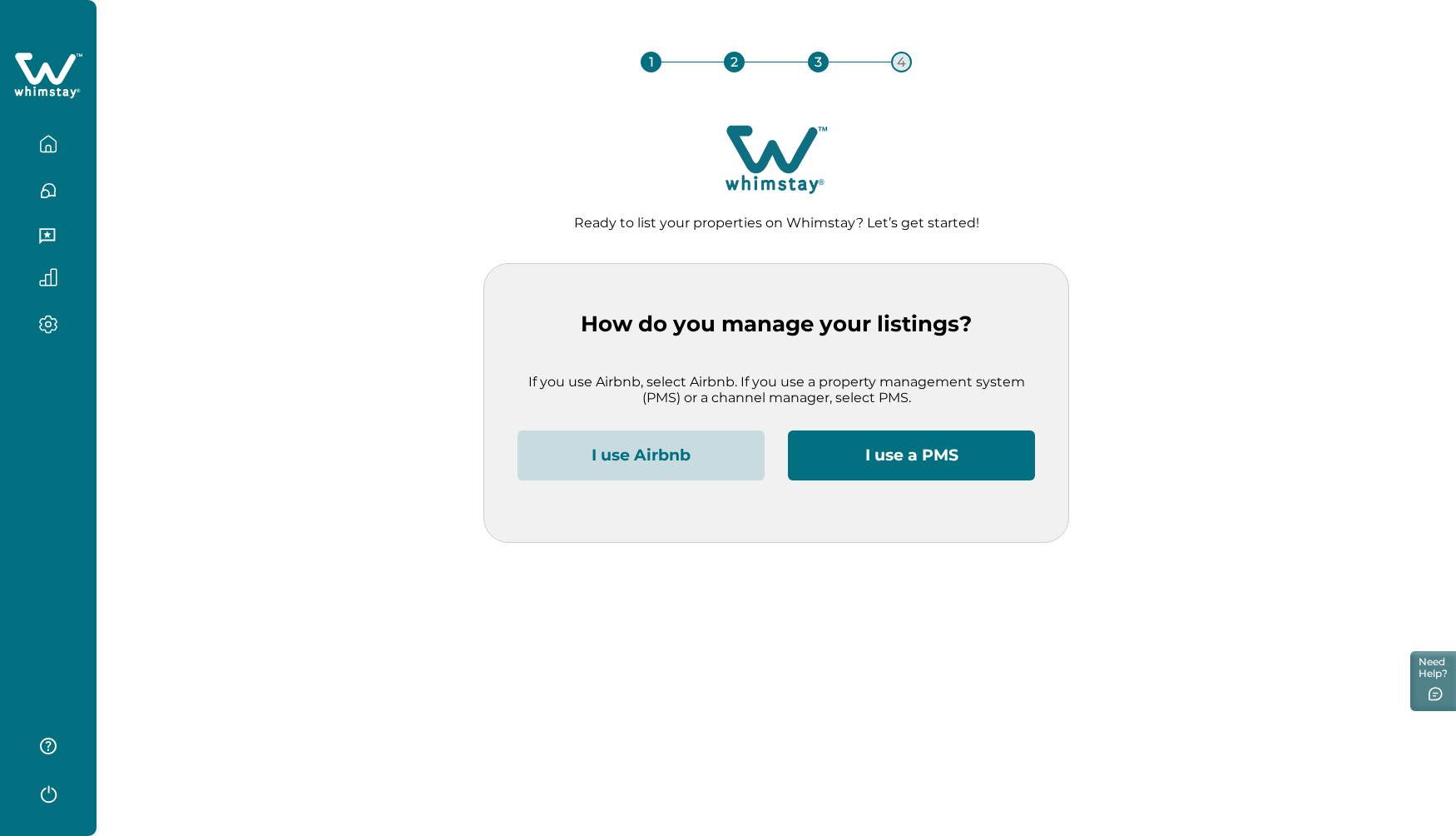
click at [625, 462] on button "I use Airbnb" at bounding box center [641, 455] width 247 height 50
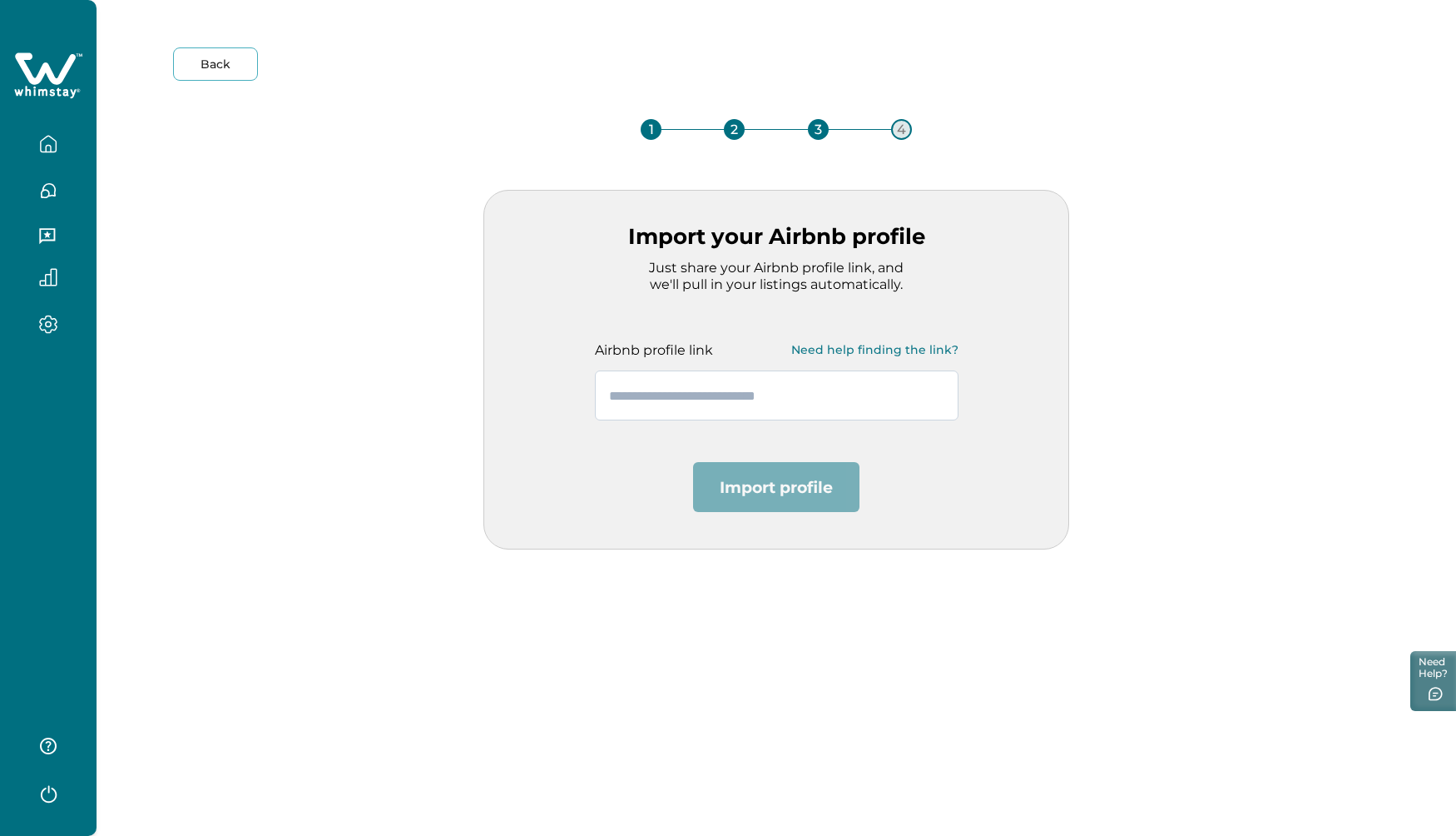
click at [672, 394] on input "text" at bounding box center [777, 395] width 364 height 50
paste input "**********"
type input "**********"
paste input "**********"
type input "**********"
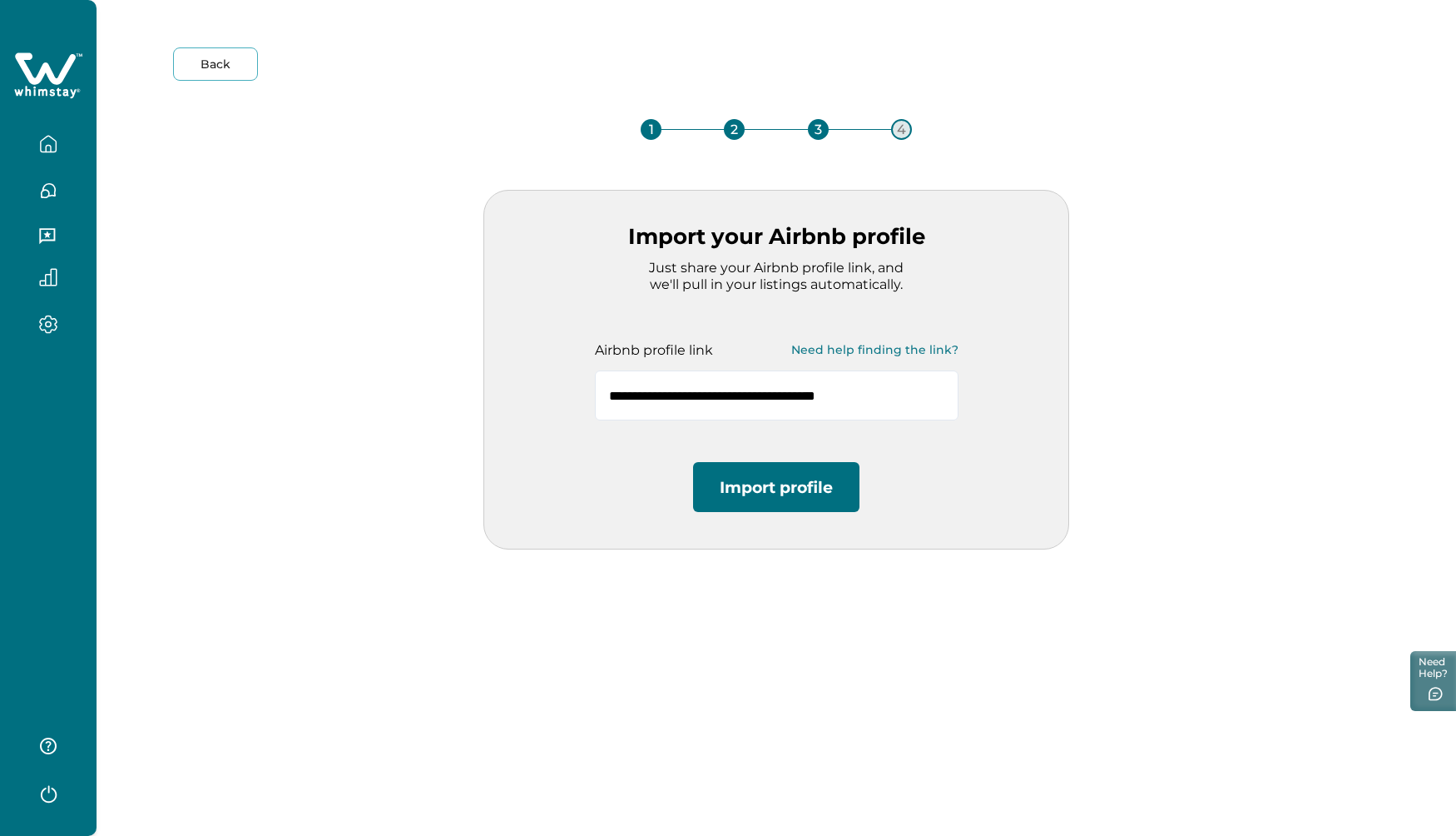
click at [753, 463] on button "Import profile" at bounding box center [776, 486] width 167 height 50
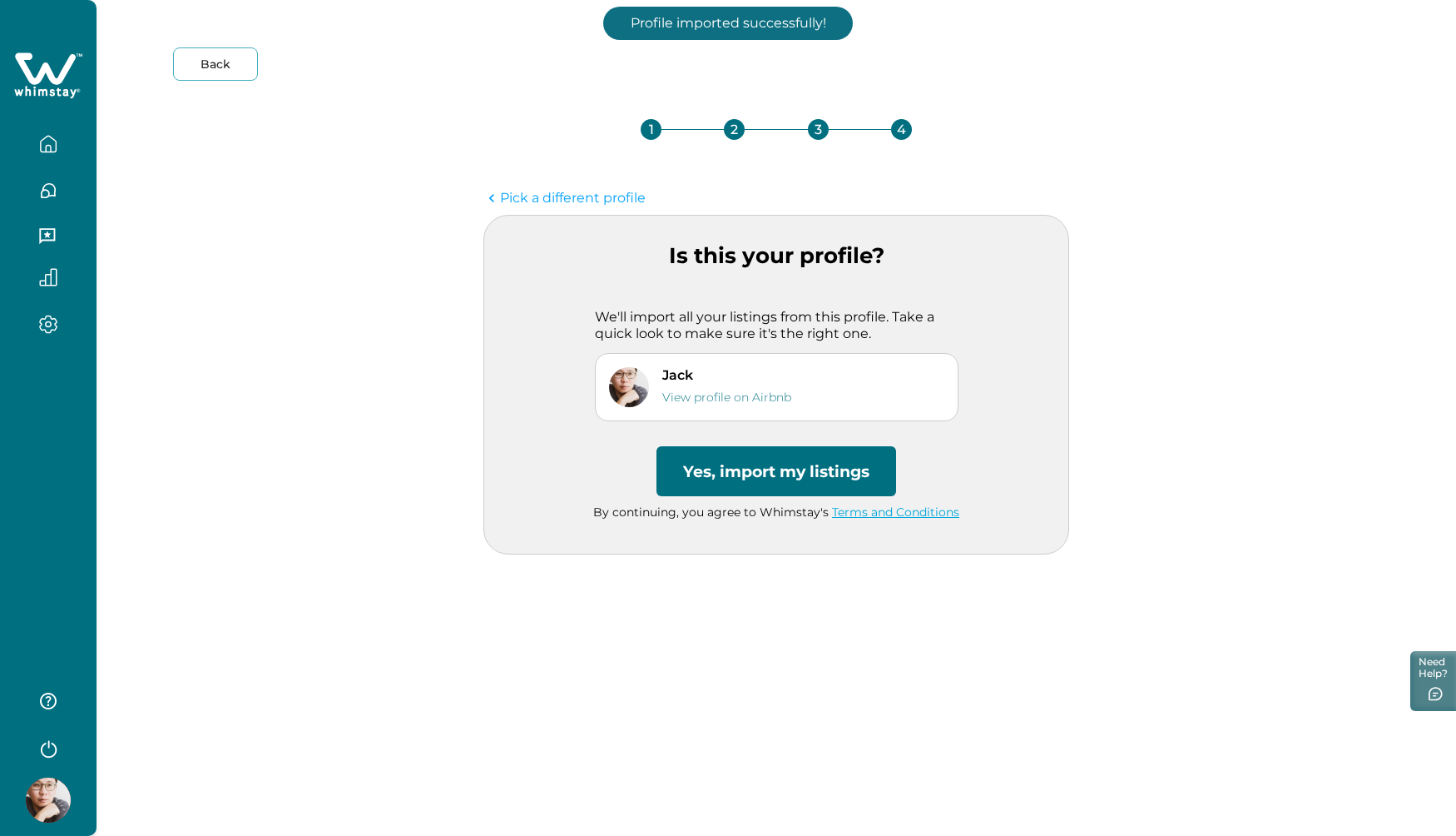
click at [847, 466] on button "Yes, import my listings" at bounding box center [776, 471] width 240 height 50
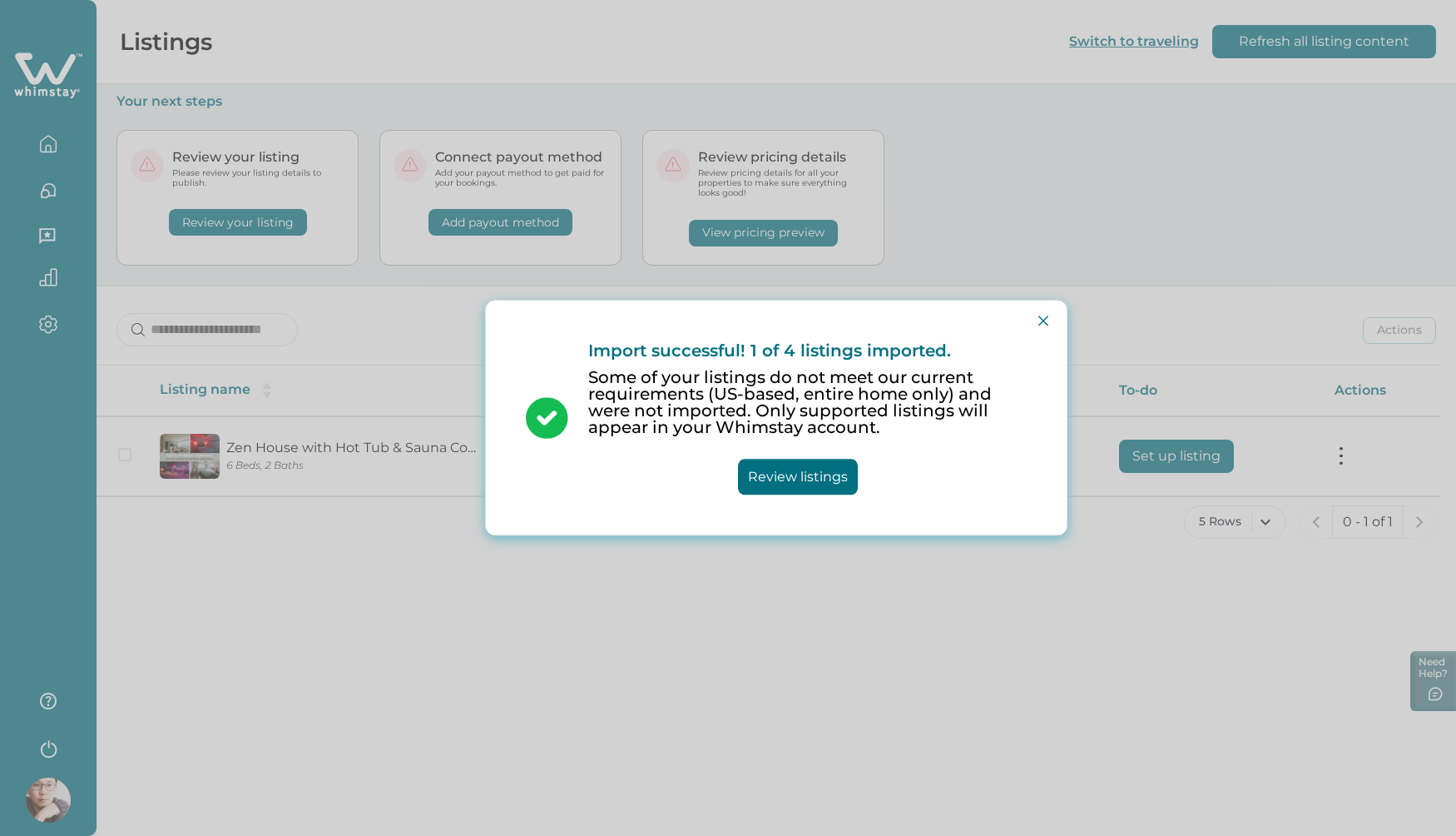
click at [831, 479] on button "Review listings" at bounding box center [797, 477] width 120 height 36
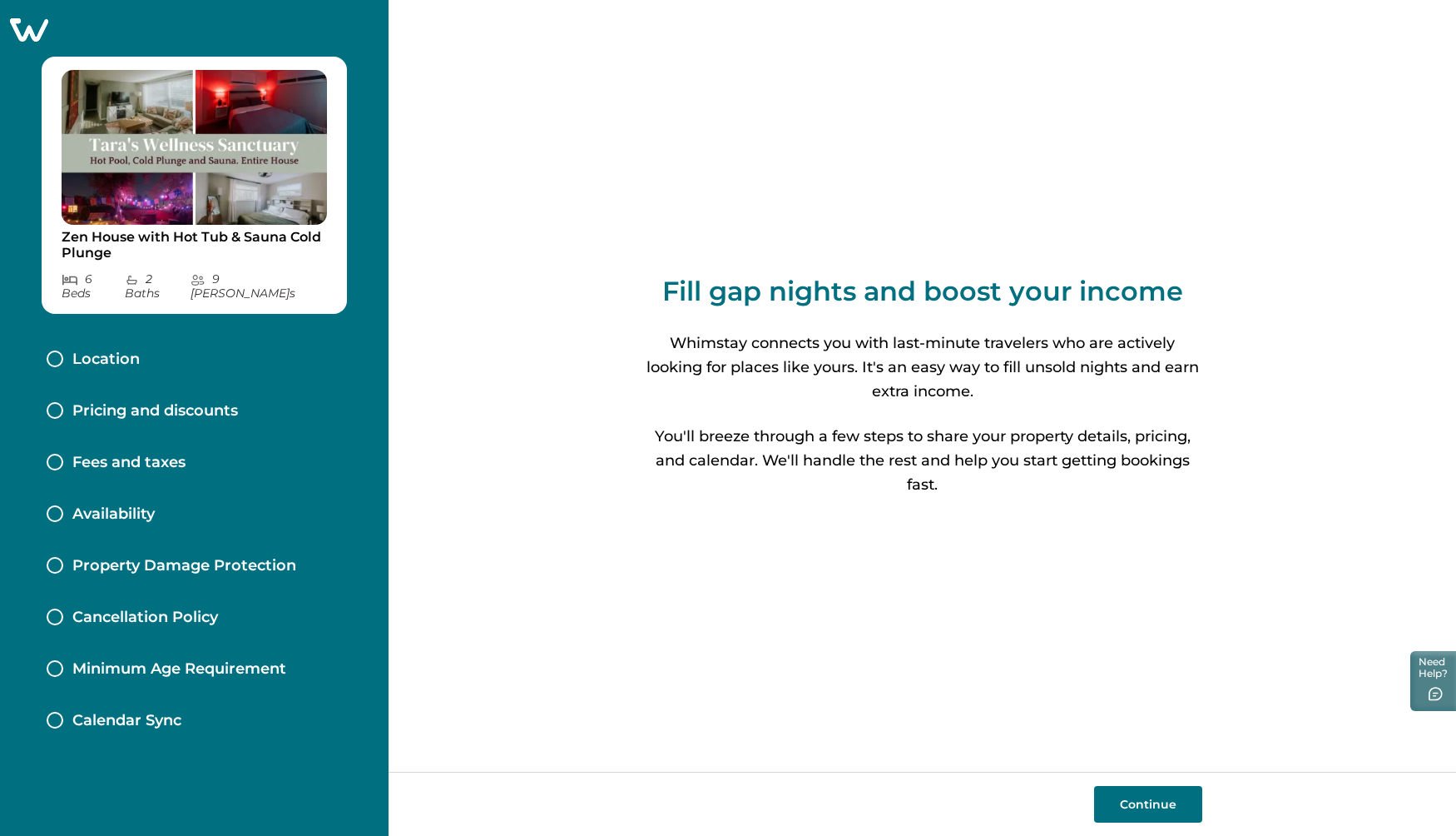
click at [1142, 805] on button "Continue" at bounding box center [1147, 804] width 108 height 37
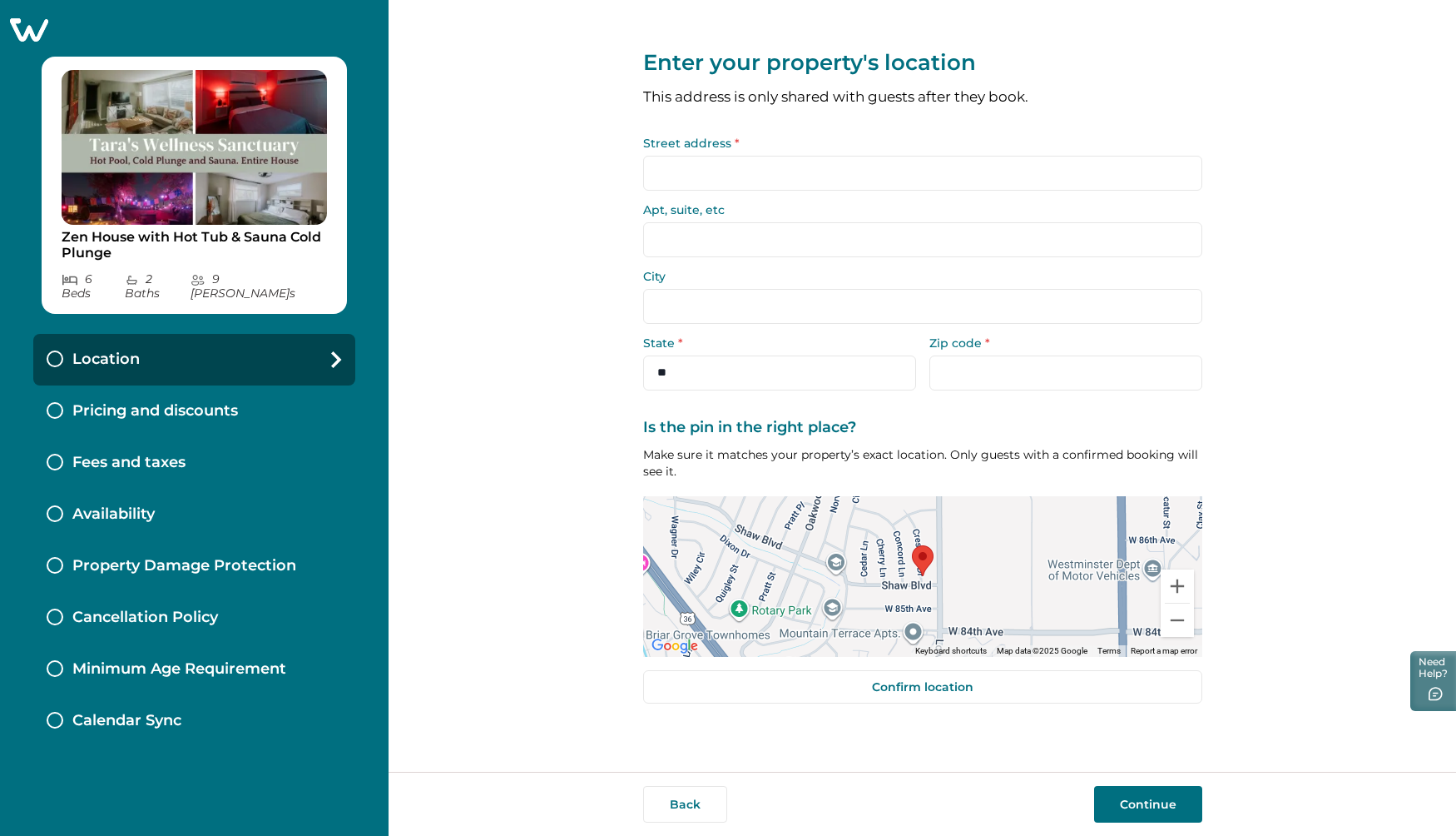
click at [686, 174] on input "Street address *" at bounding box center [923, 173] width 559 height 35
click at [728, 168] on input "Street address *" at bounding box center [923, 173] width 559 height 35
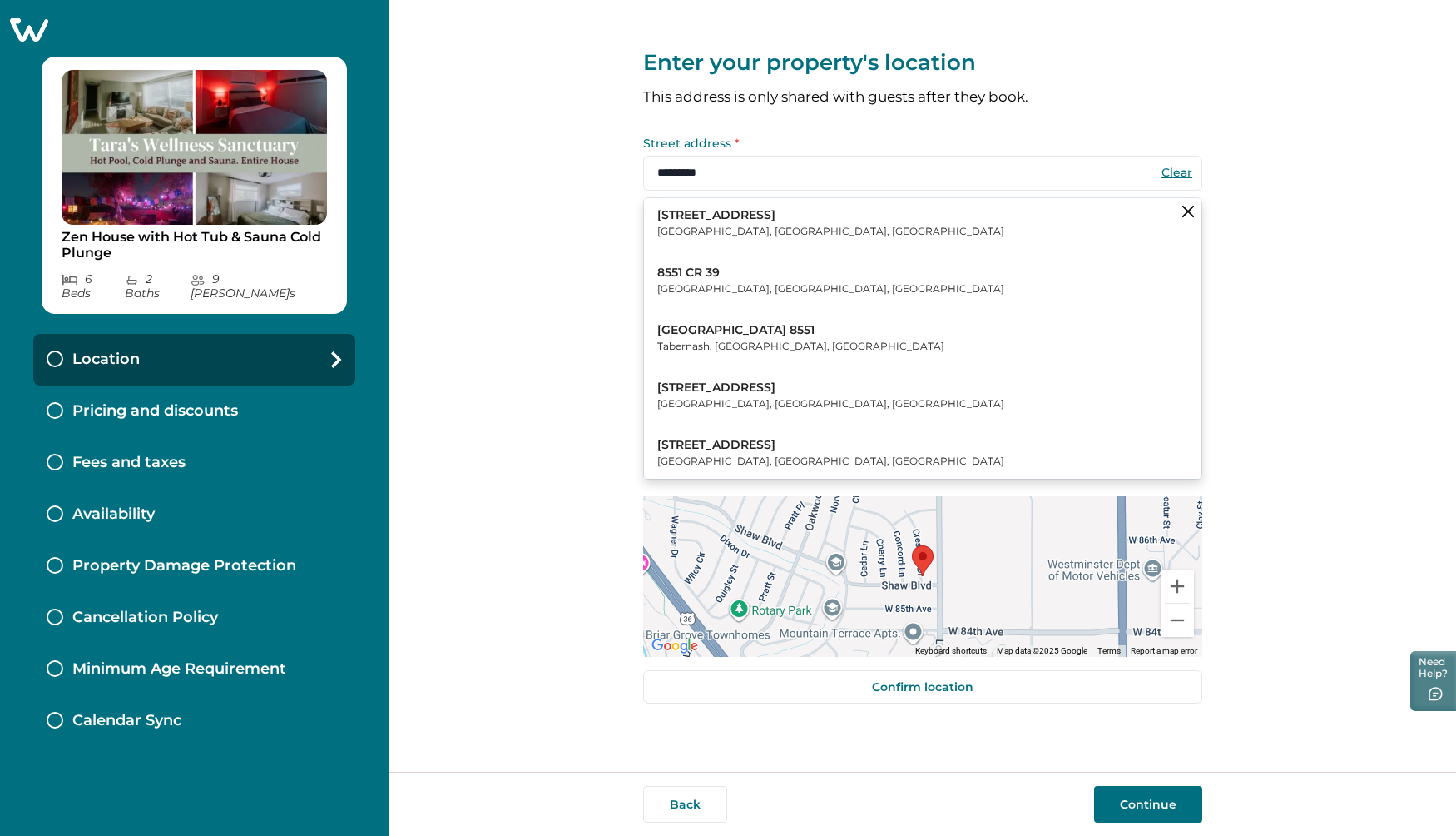
click at [709, 223] on p "Westminster, CO, USA" at bounding box center [830, 231] width 347 height 17
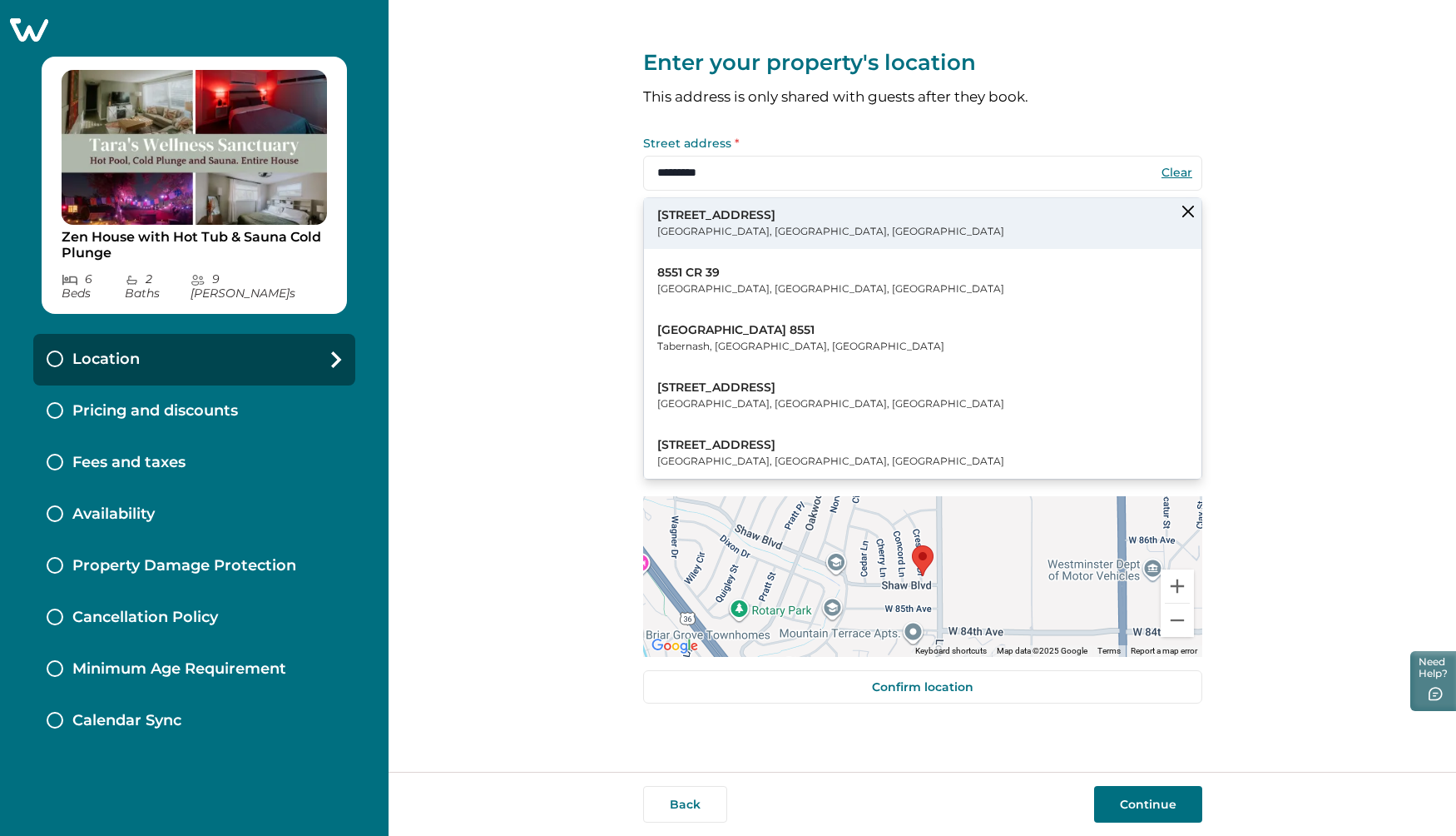
type input "**********"
select select "**"
type input "*****"
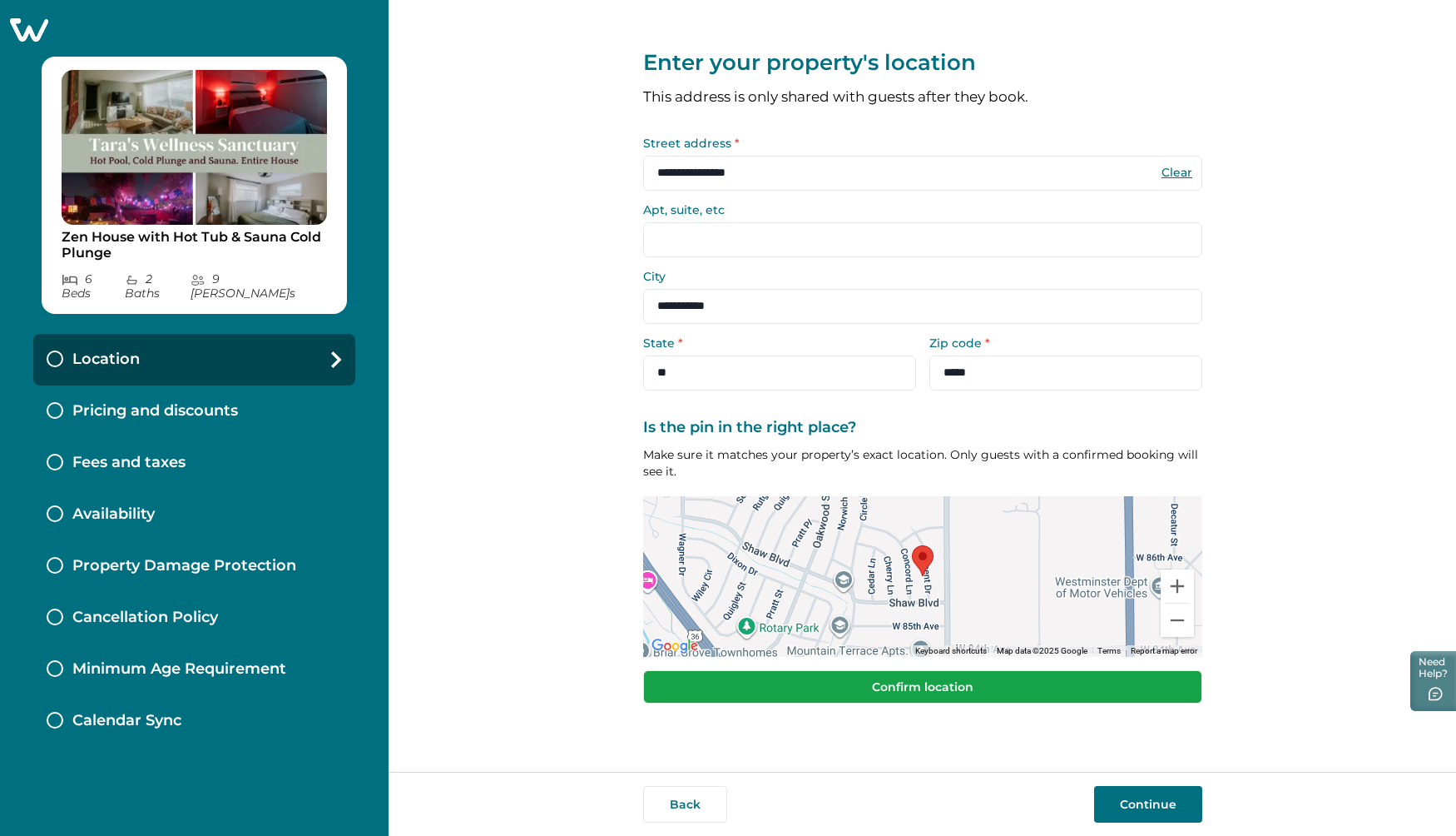
click at [1094, 670] on button "Confirm location" at bounding box center [923, 686] width 559 height 33
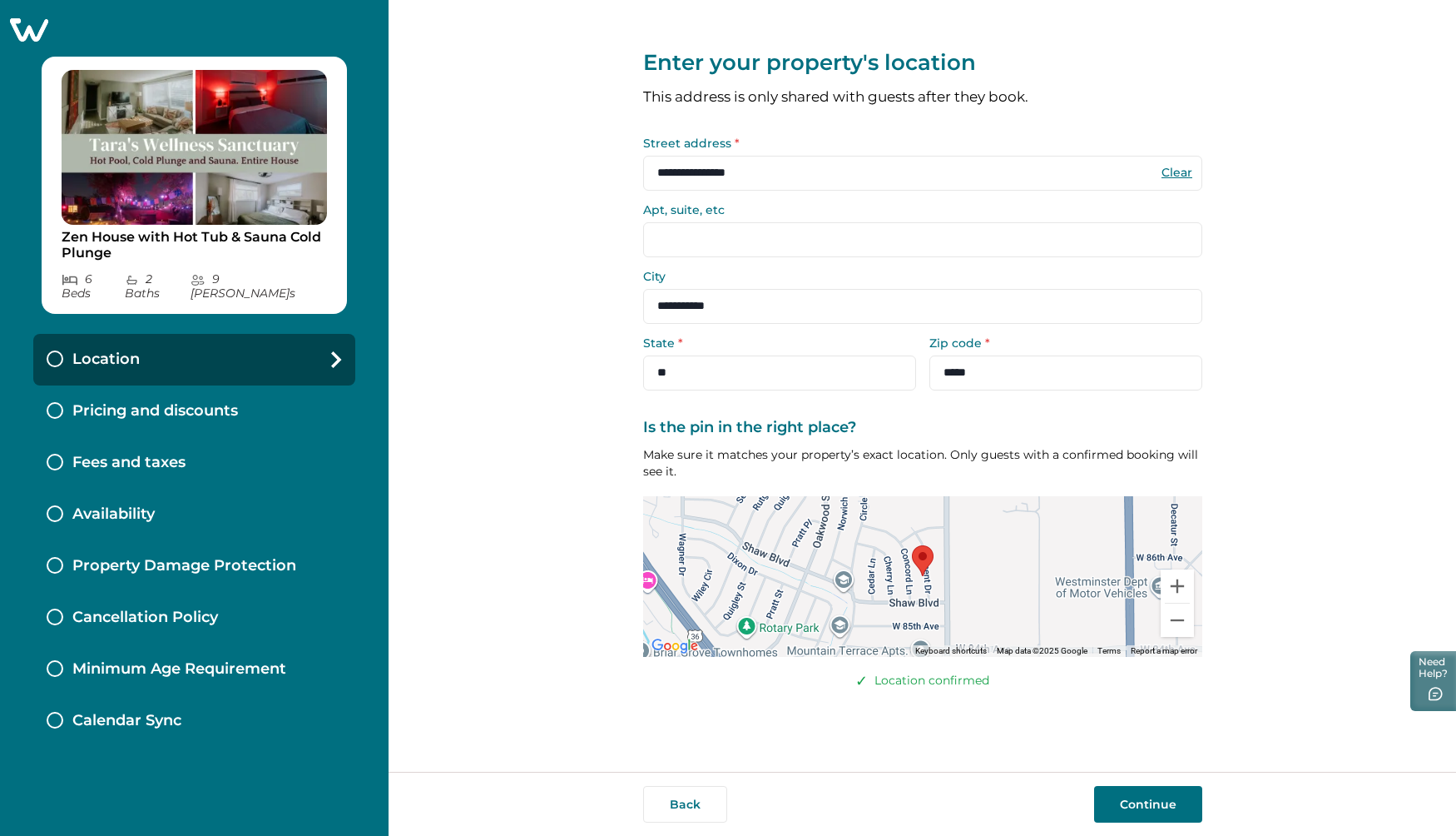
click at [1157, 805] on button "Continue" at bounding box center [1147, 804] width 108 height 37
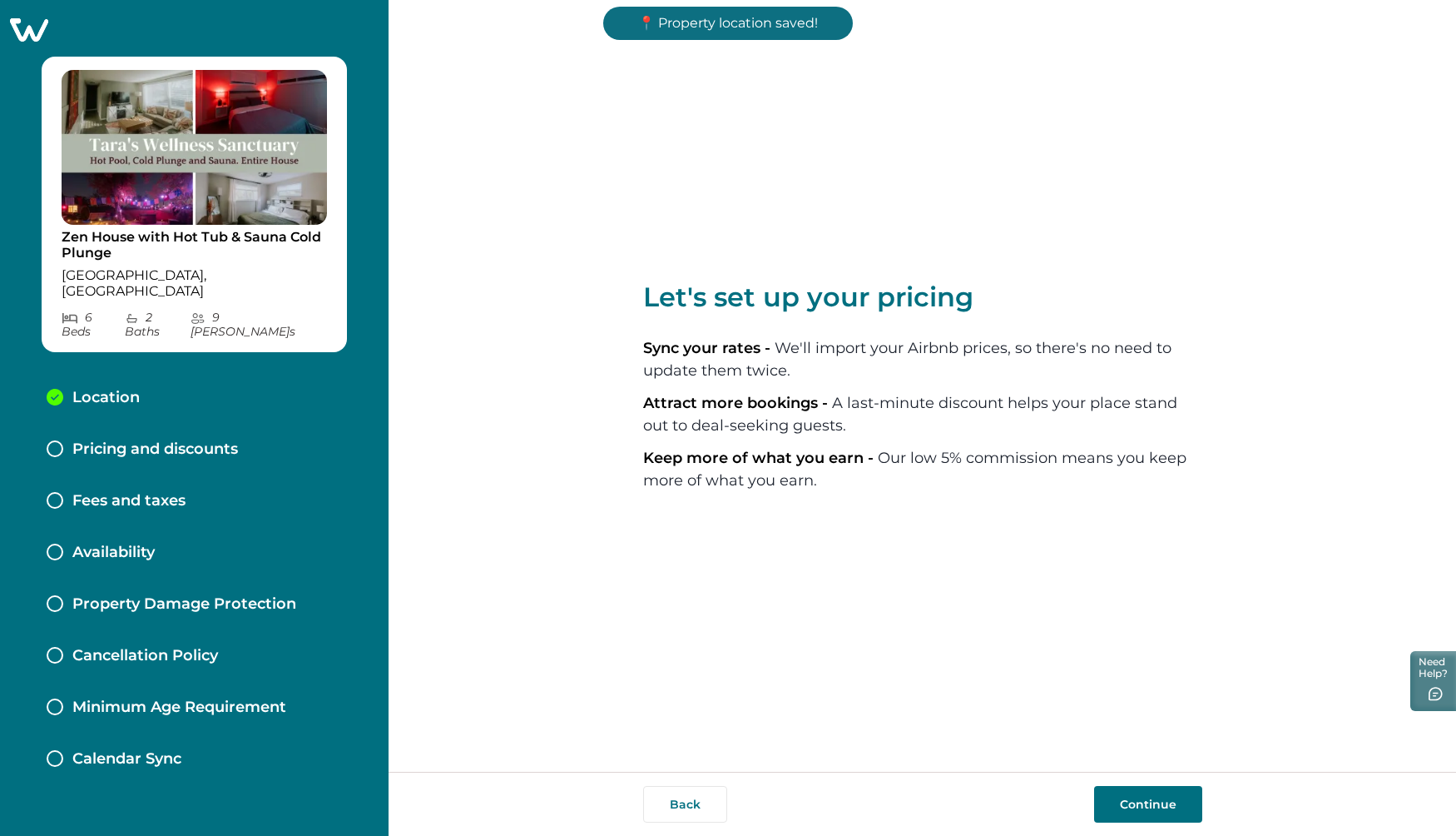
click at [1157, 810] on button "Continue" at bounding box center [1147, 804] width 108 height 37
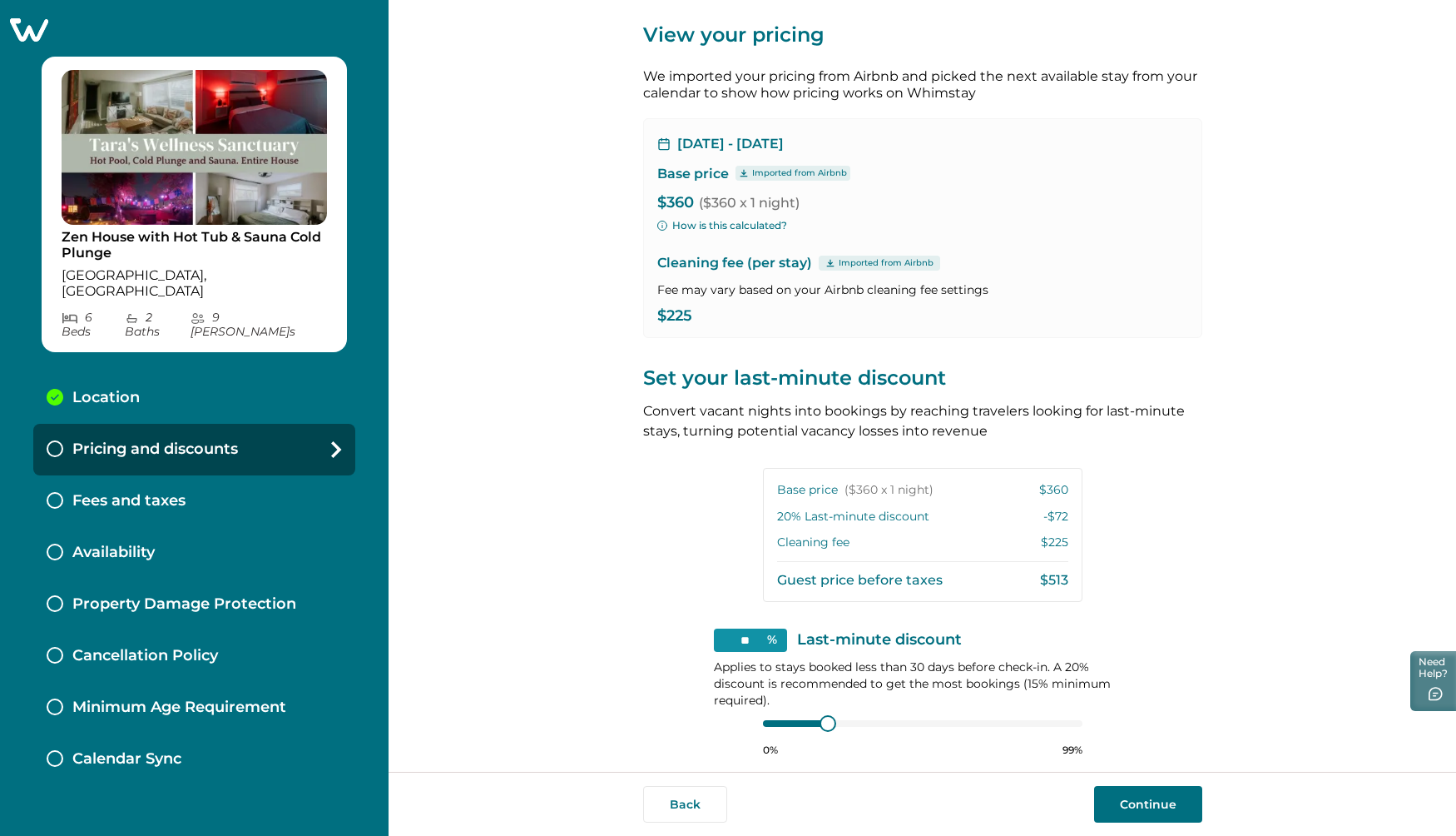
scroll to position [38, 0]
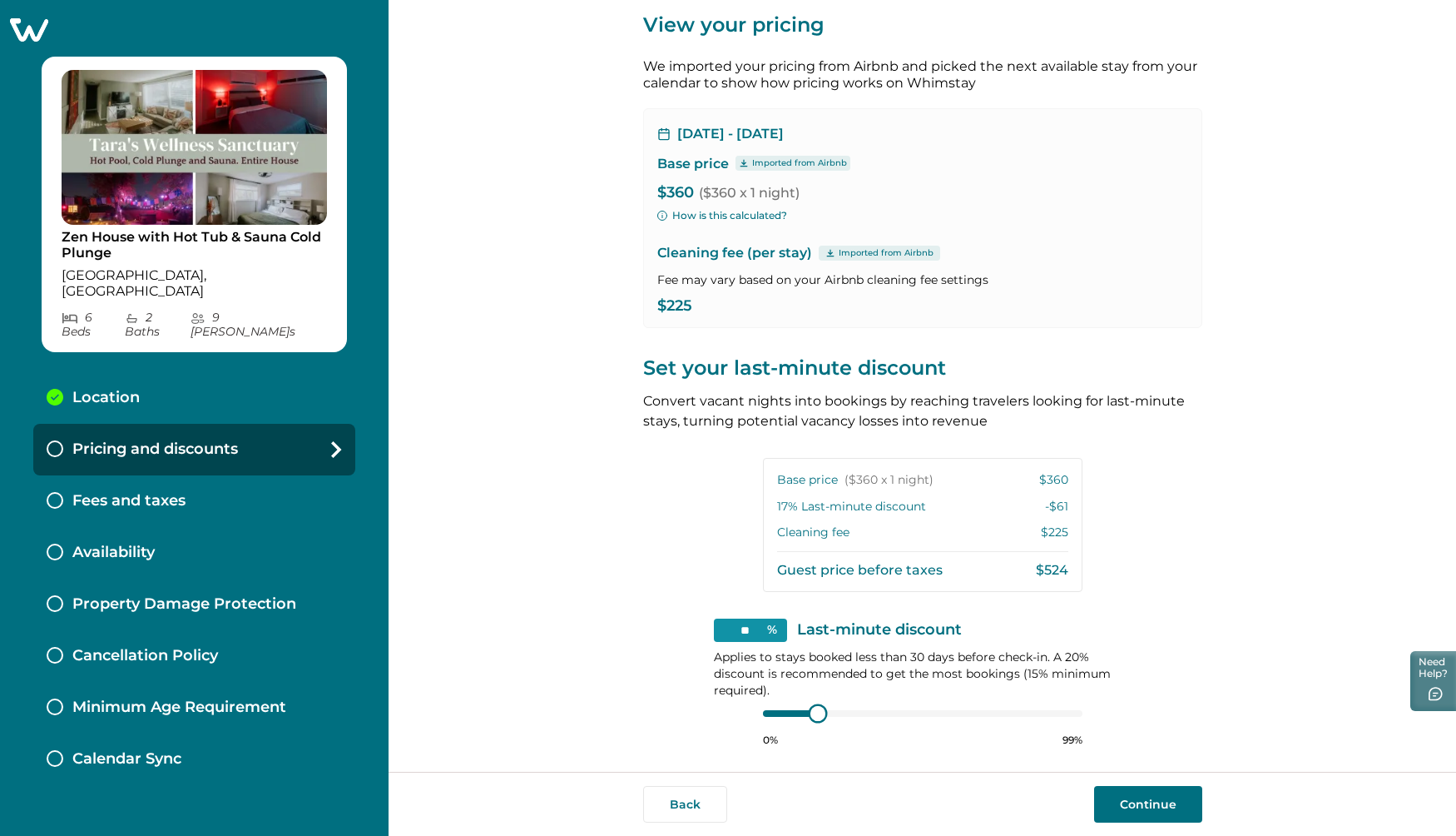
type input "**"
click at [807, 706] on div at bounding box center [811, 714] width 15 height 15
click at [1147, 801] on button "Continue" at bounding box center [1147, 804] width 108 height 37
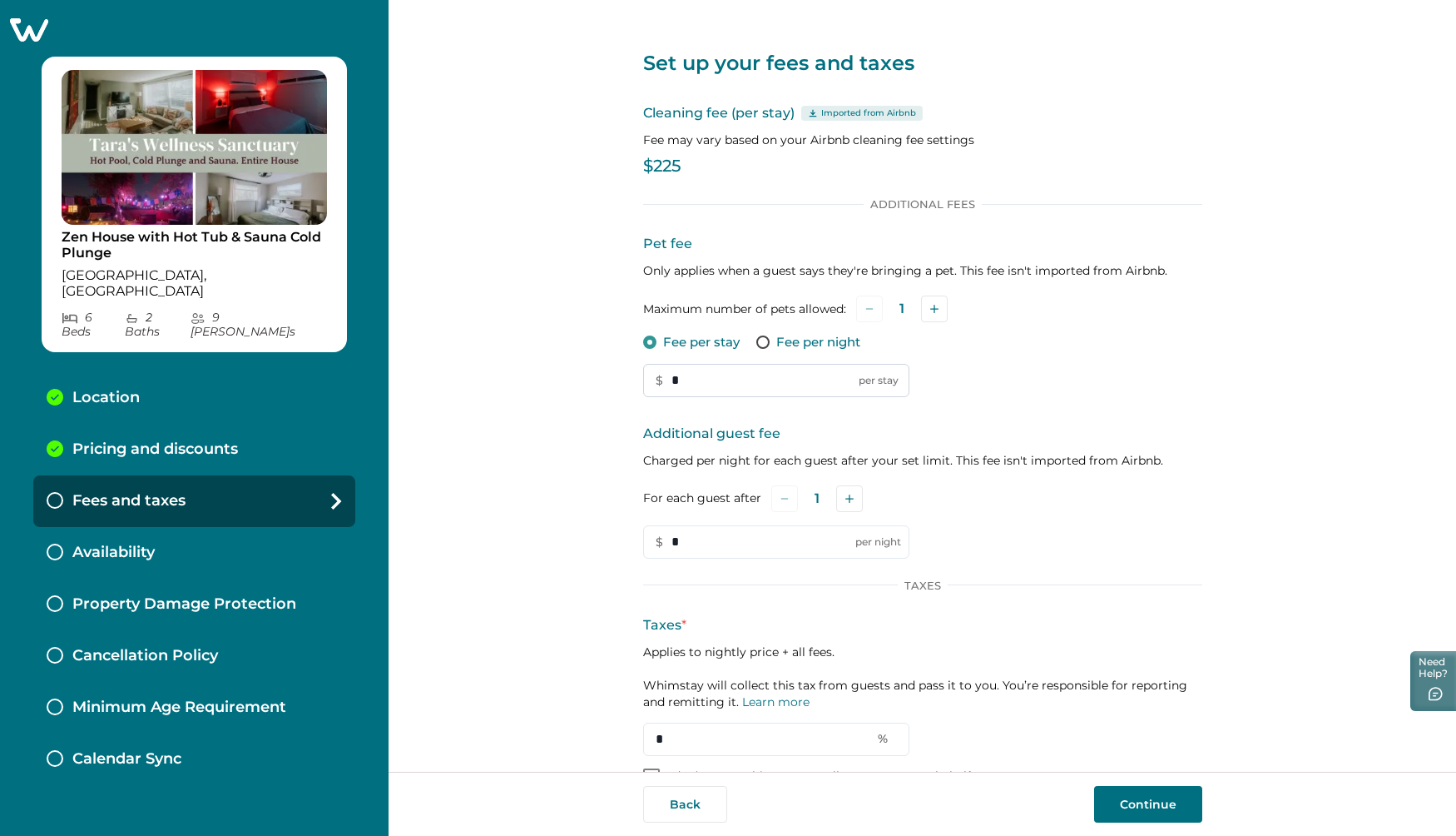
drag, startPoint x: 722, startPoint y: 363, endPoint x: 660, endPoint y: 347, distance: 64.0
click at [660, 364] on input "*" at bounding box center [776, 380] width 266 height 33
type input "**"
click at [680, 526] on input "*" at bounding box center [776, 542] width 266 height 33
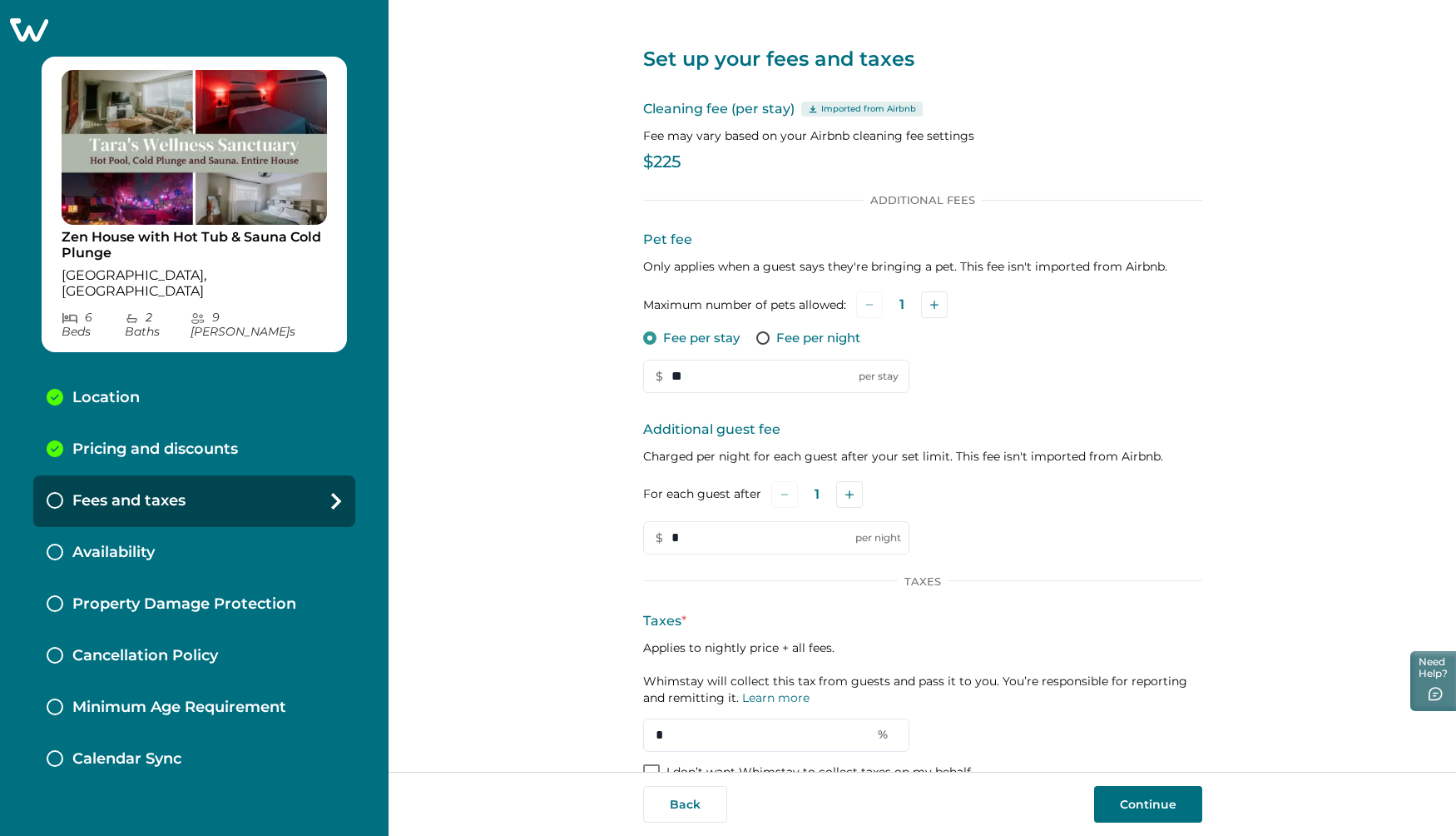
drag, startPoint x: 730, startPoint y: 709, endPoint x: 586, endPoint y: 708, distance: 144.0
click at [587, 709] on div "Set up your fees and taxes Cleaning fee (per stay) Imported from Airbnb Fee may…" at bounding box center [922, 385] width 1068 height 771
type input "*"
click at [1167, 811] on button "Continue" at bounding box center [1147, 804] width 108 height 37
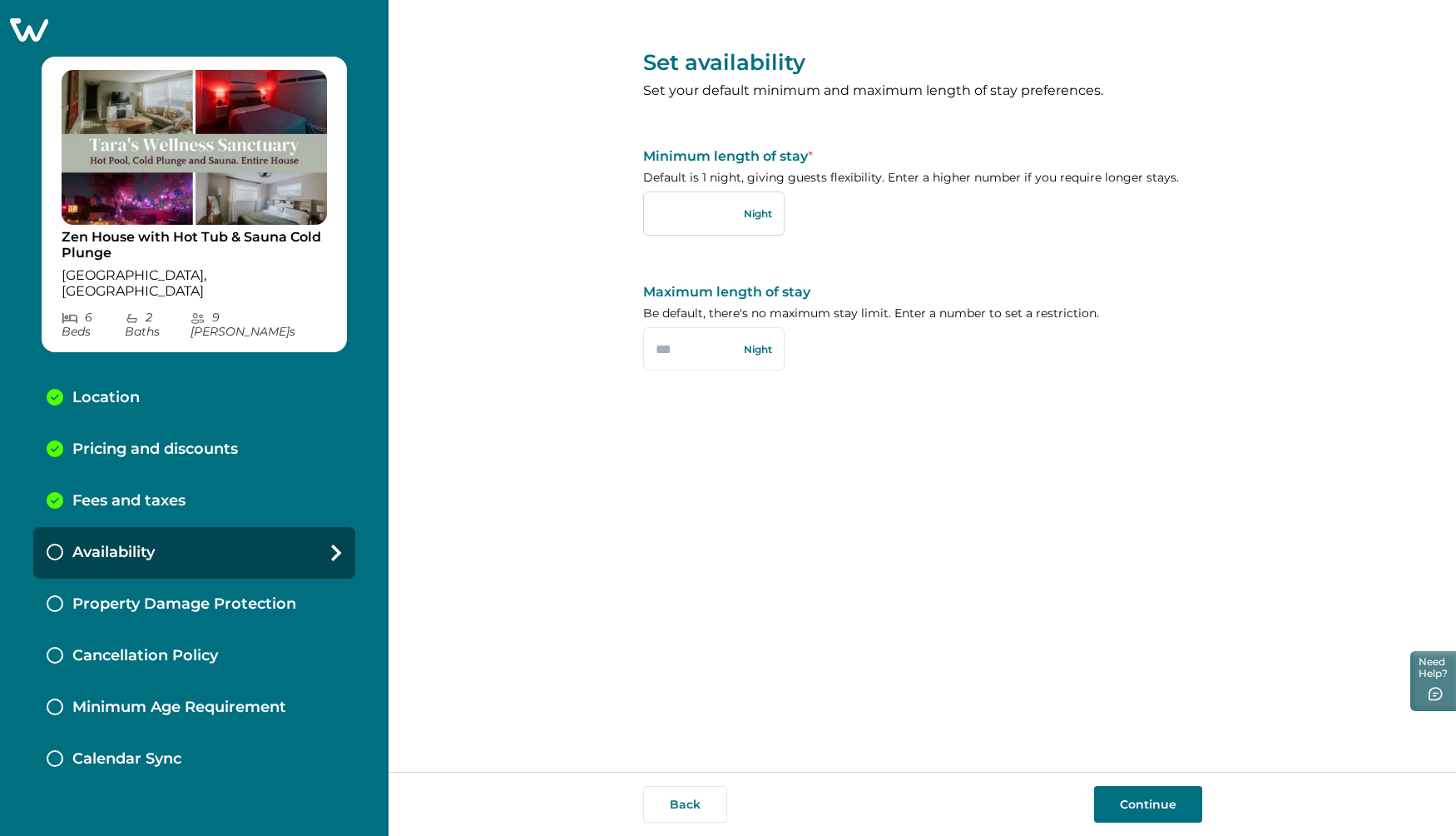
click at [682, 217] on input "text" at bounding box center [714, 213] width 141 height 43
type input "*"
click at [686, 359] on input "text" at bounding box center [714, 349] width 141 height 43
type input "**"
click at [1152, 809] on button "Continue" at bounding box center [1147, 804] width 108 height 37
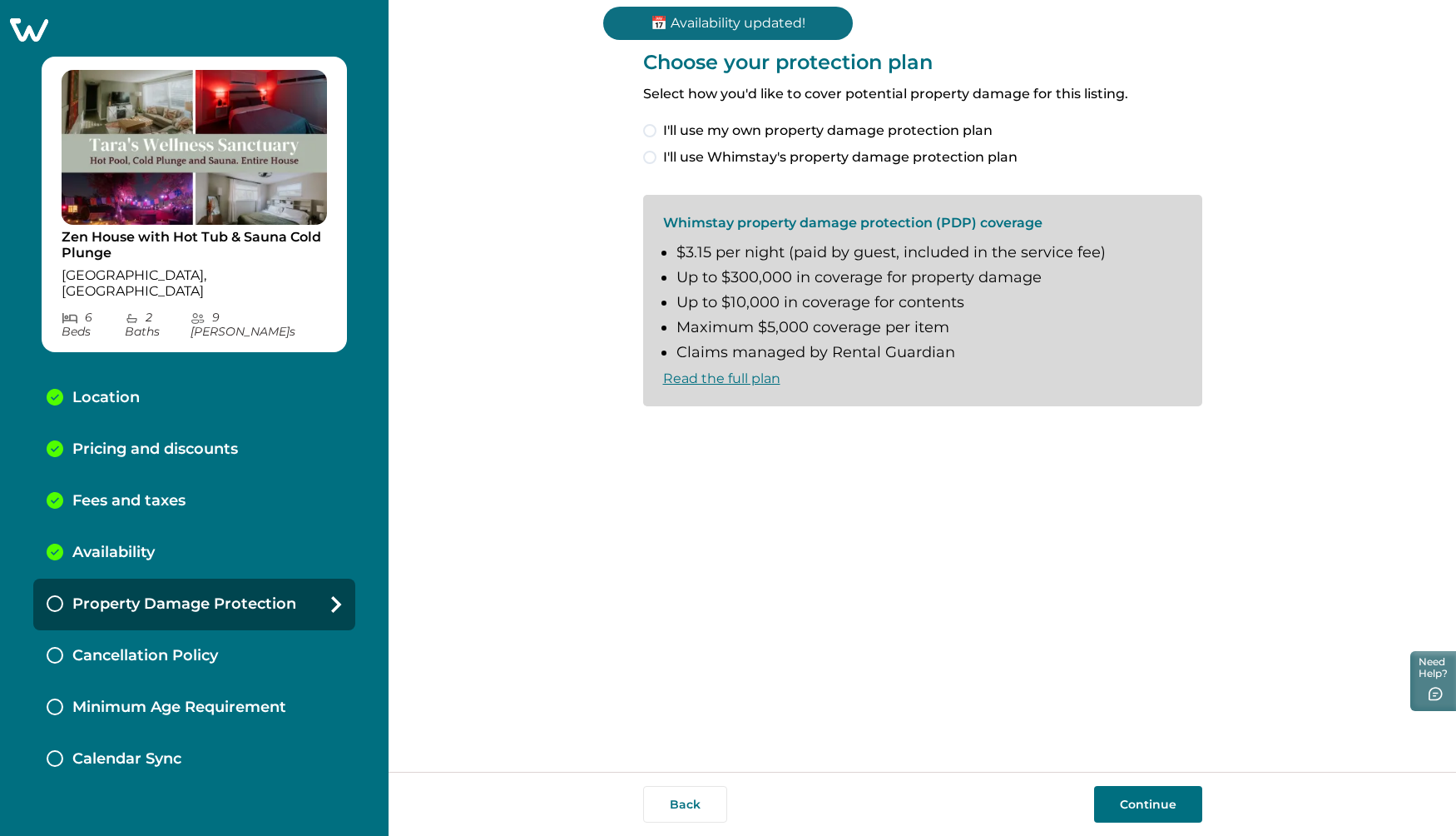
click at [869, 157] on span "I'll use Whimstay's property damage protection plan" at bounding box center [840, 156] width 354 height 20
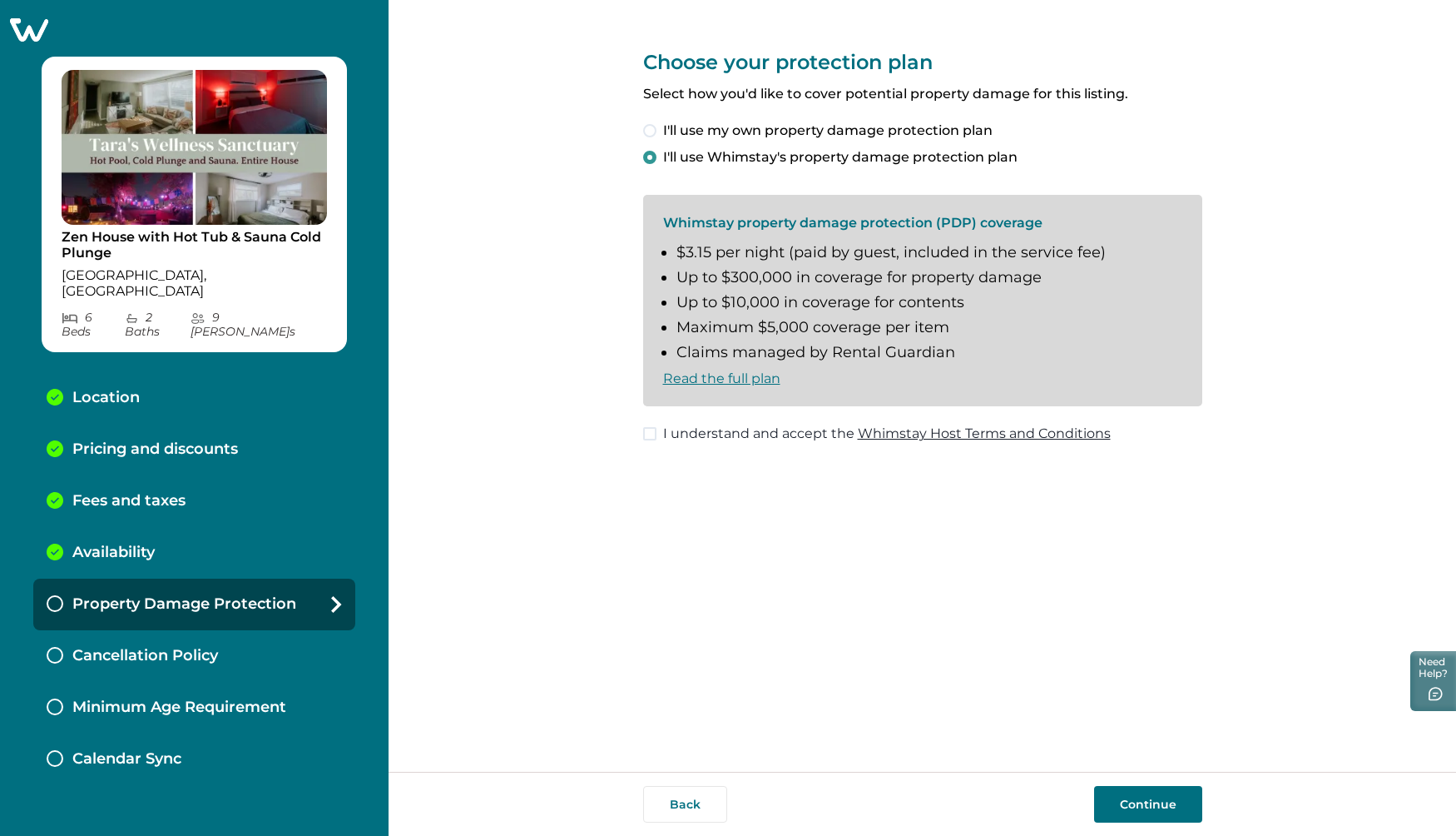
click at [650, 425] on div "Choose your protection plan Select how you'd like to cover potential property d…" at bounding box center [923, 233] width 559 height 467
click at [650, 427] on span at bounding box center [650, 434] width 14 height 14
click at [1155, 798] on button "Continue" at bounding box center [1147, 804] width 108 height 37
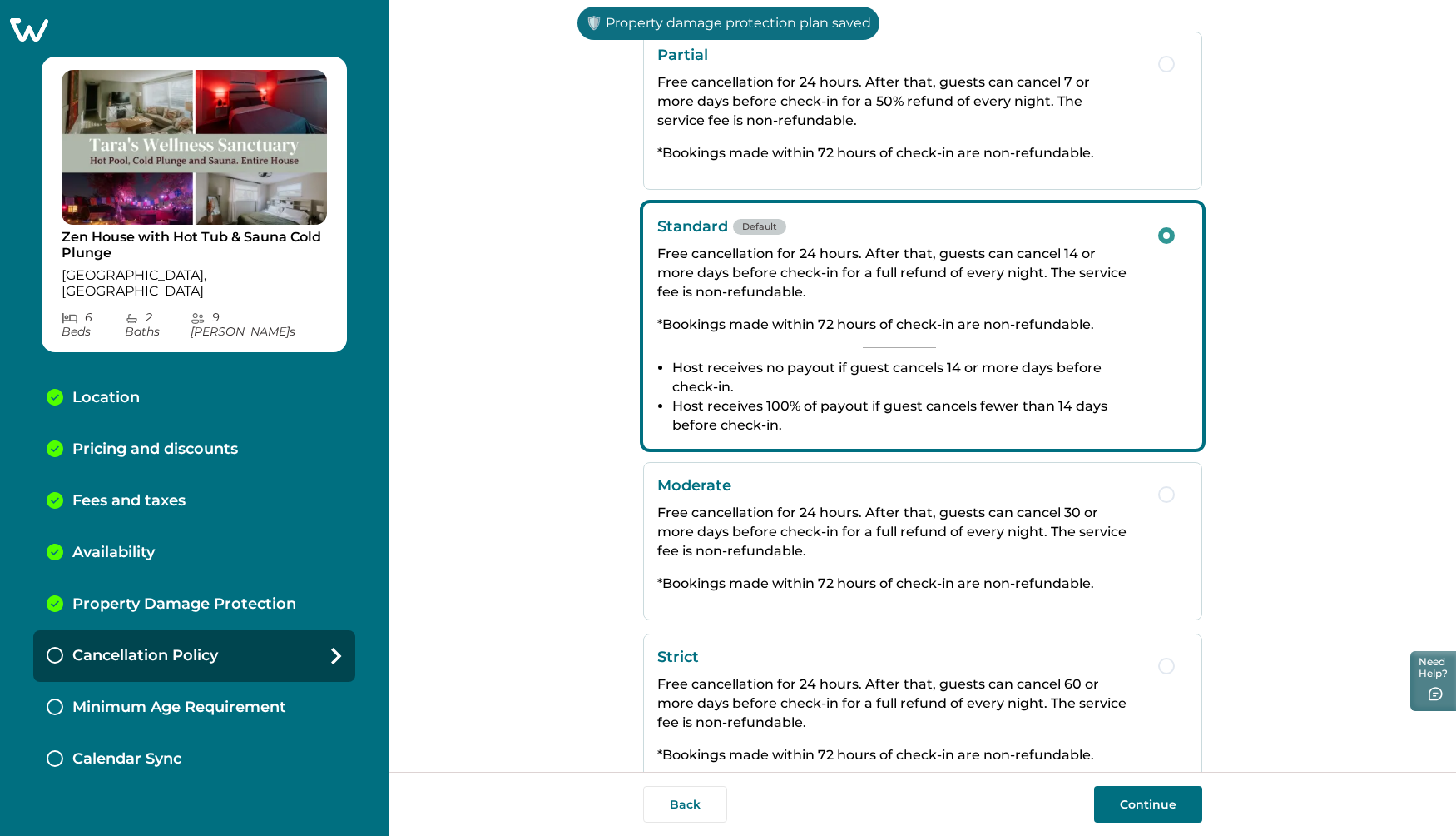
scroll to position [93, 0]
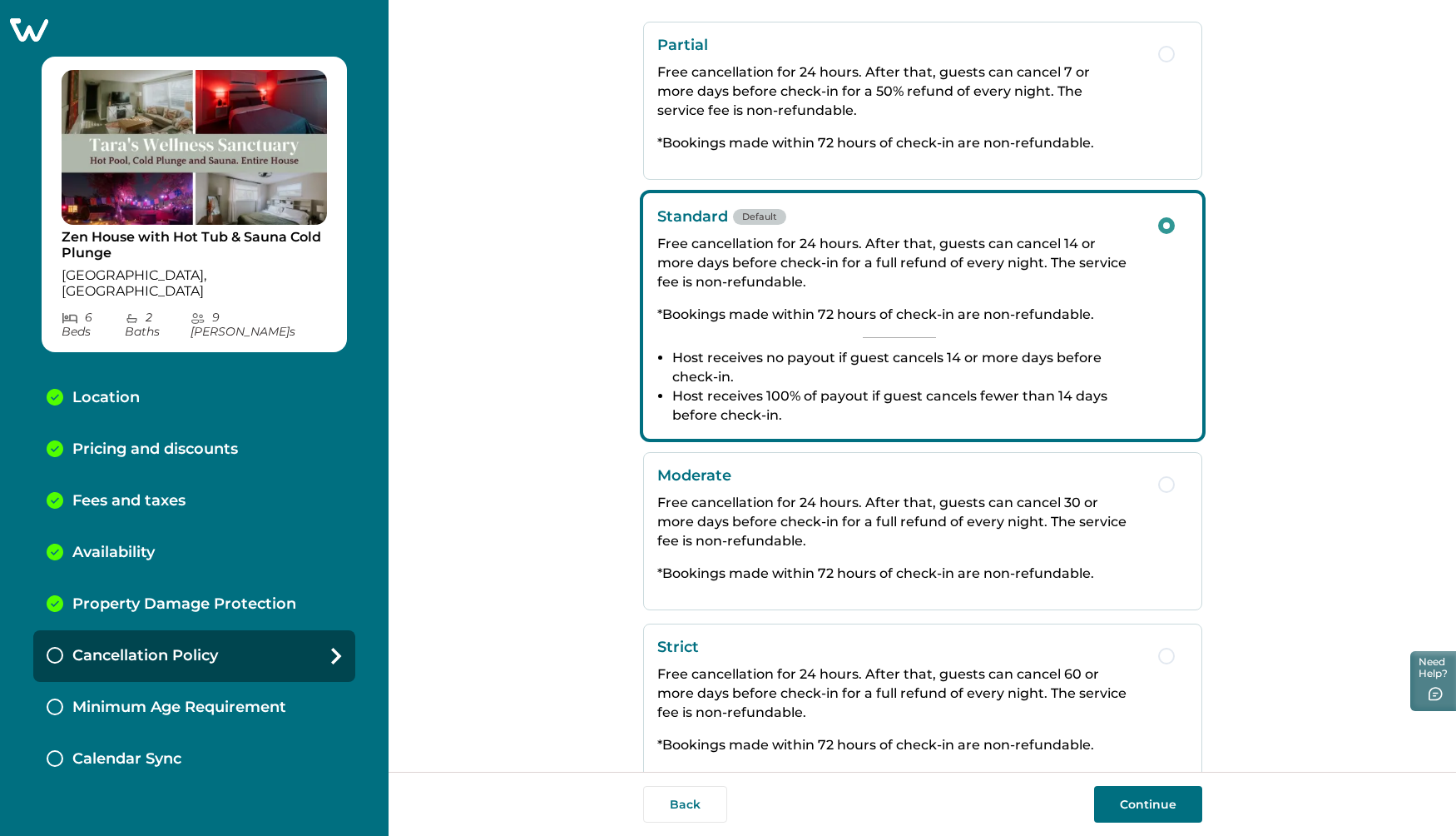
click at [1117, 798] on button "Continue" at bounding box center [1147, 804] width 108 height 37
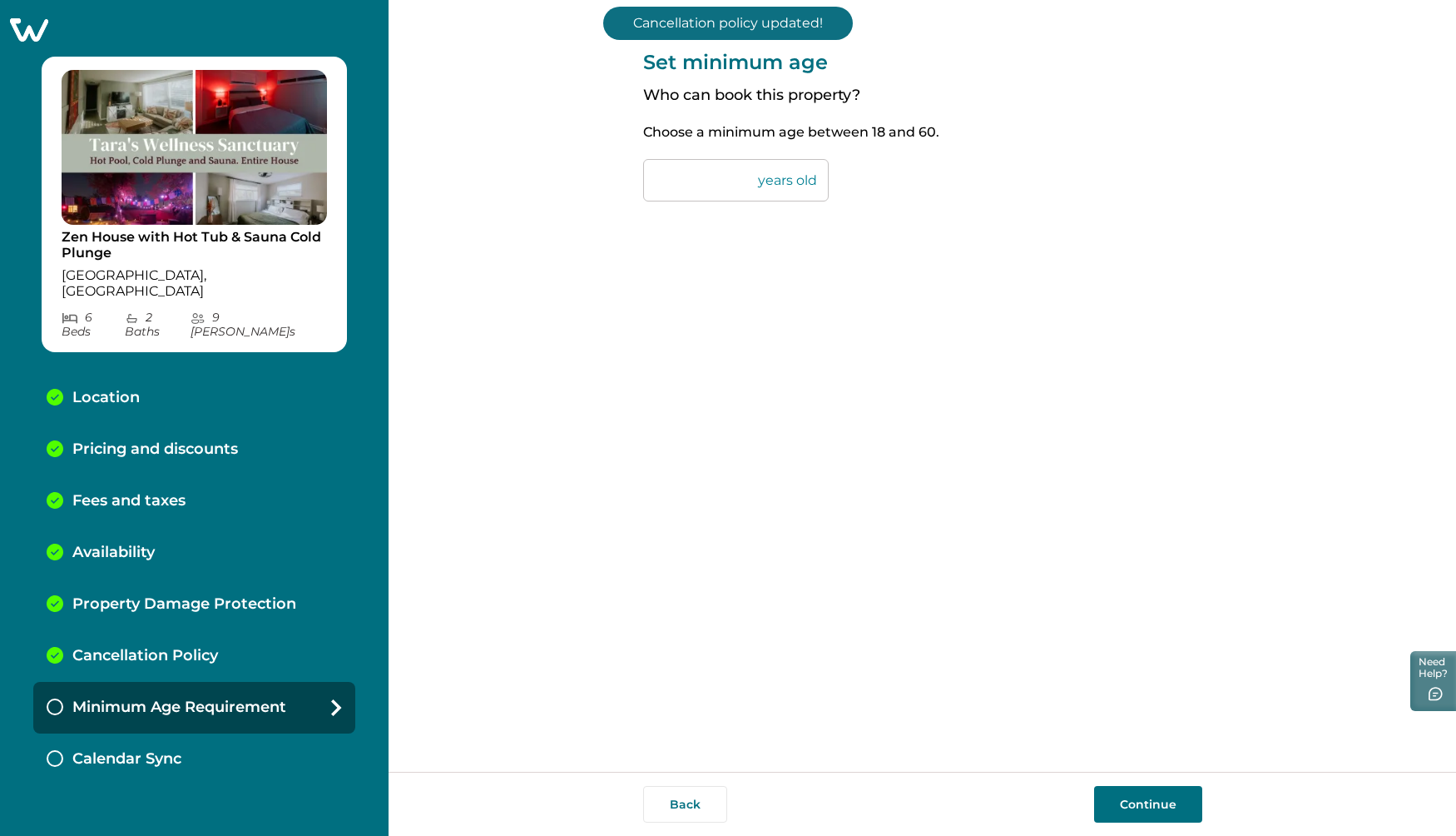
click at [1126, 803] on button "Continue" at bounding box center [1147, 804] width 108 height 37
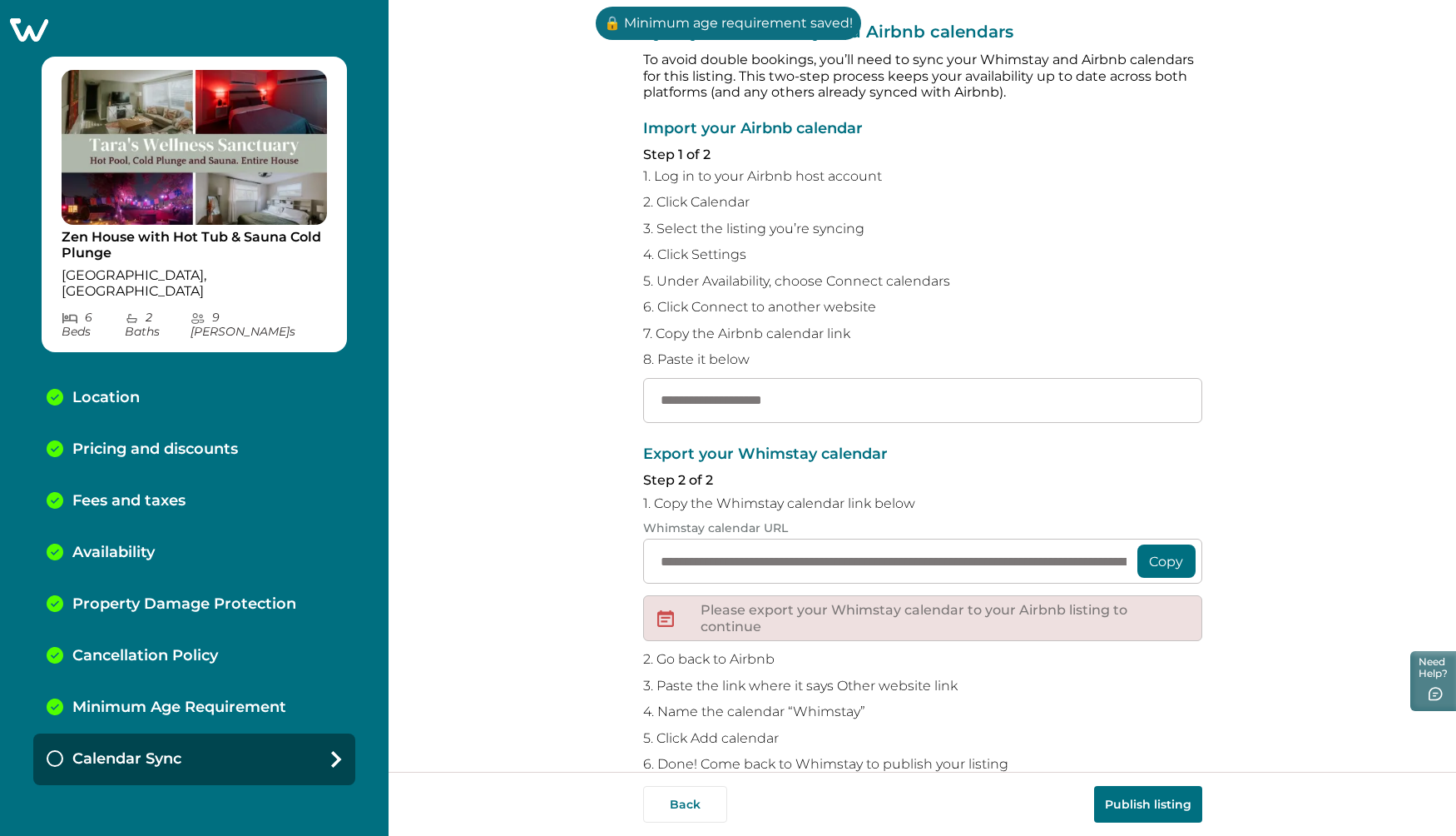
scroll to position [29, 0]
click at [698, 378] on input "text" at bounding box center [923, 399] width 559 height 45
paste input "**********"
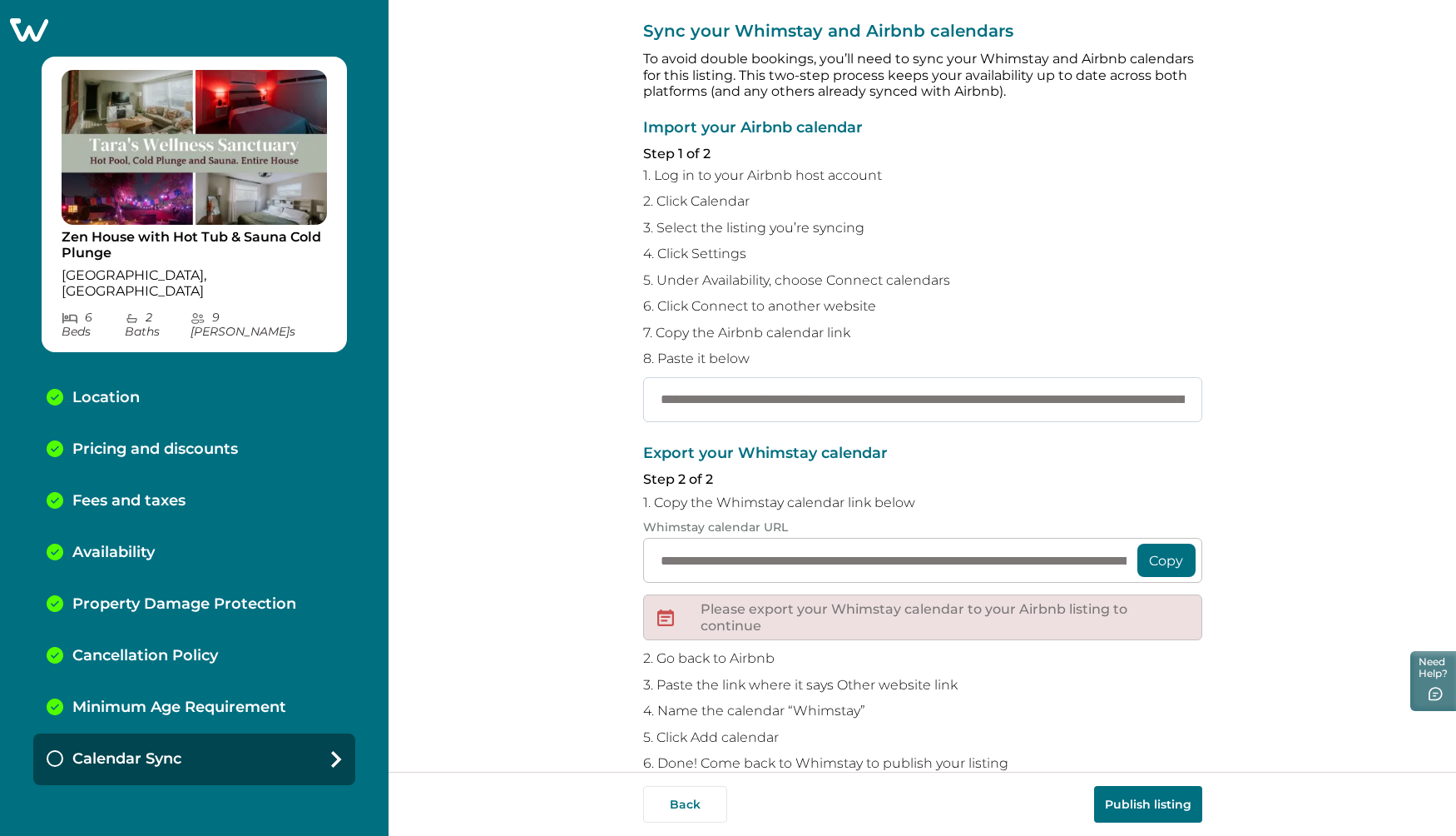
scroll to position [0, 331]
click at [1164, 543] on button "Copy" at bounding box center [1166, 560] width 59 height 33
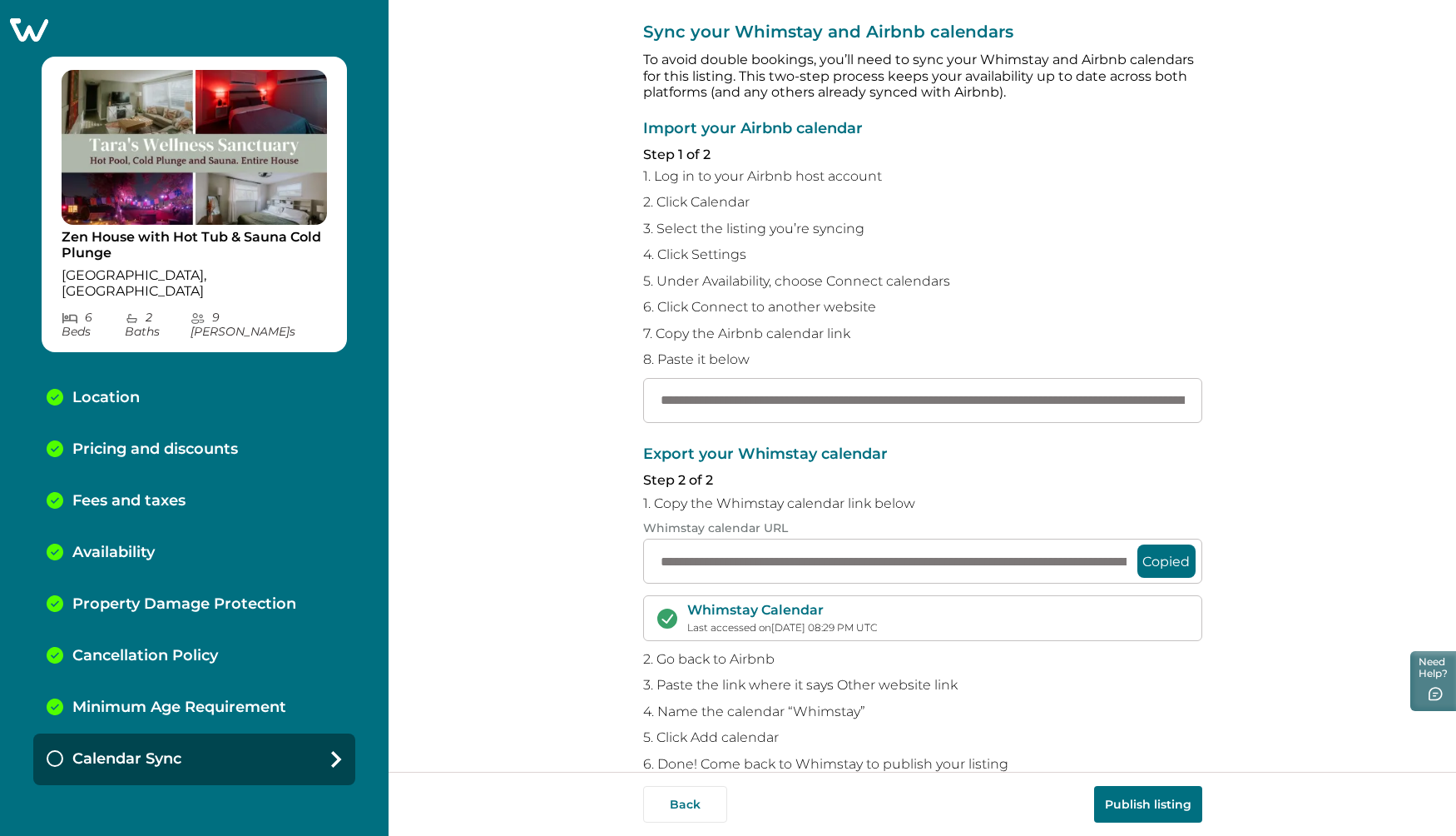
click at [1145, 807] on button "Publish listing" at bounding box center [1147, 804] width 108 height 37
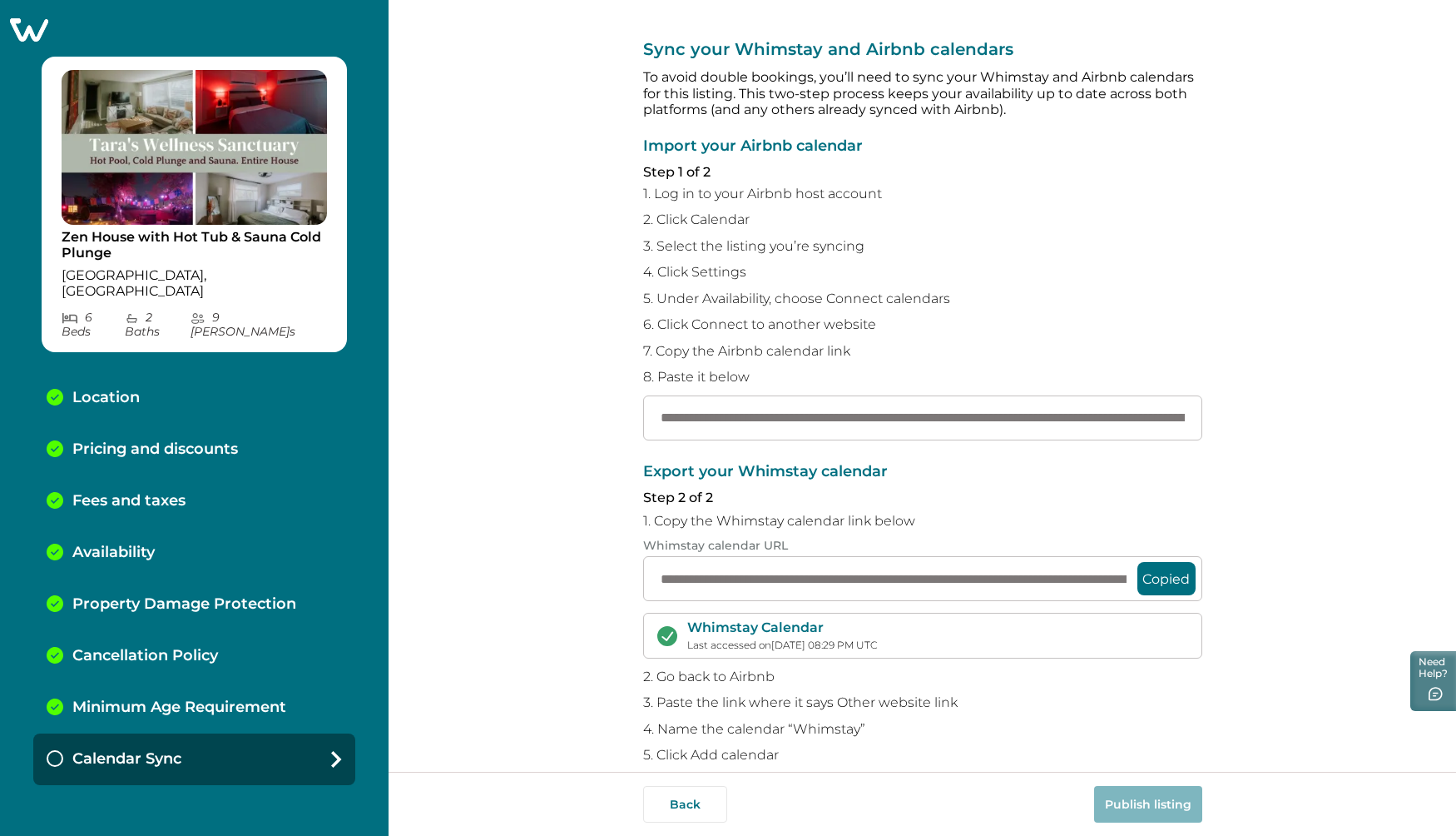
scroll to position [10, 0]
click at [660, 401] on input "**********" at bounding box center [923, 418] width 559 height 45
paste input "text"
type input "**********"
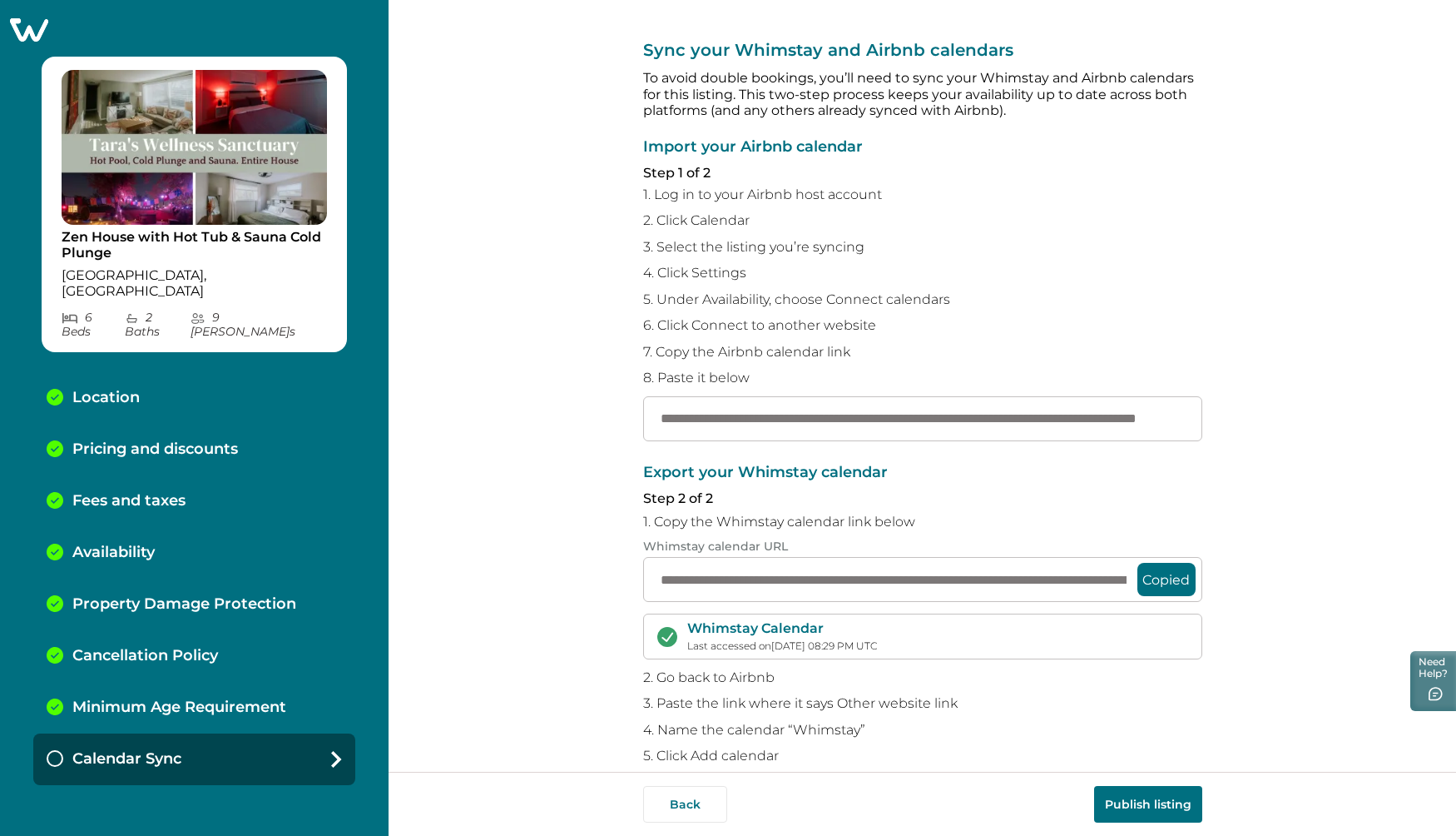
click at [1117, 808] on button "Publish listing" at bounding box center [1147, 804] width 108 height 37
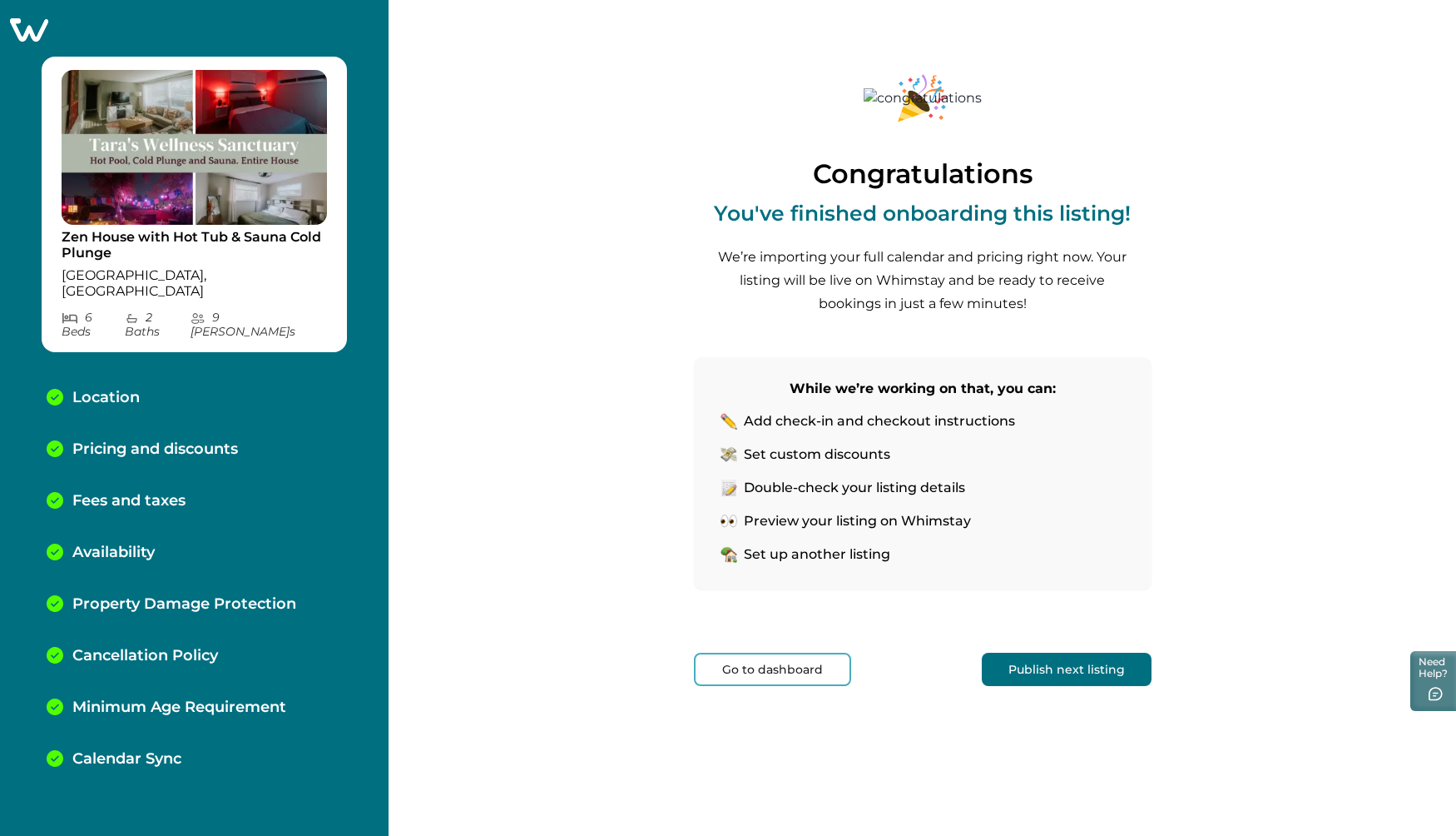
click at [790, 652] on button "Go to dashboard" at bounding box center [772, 668] width 157 height 33
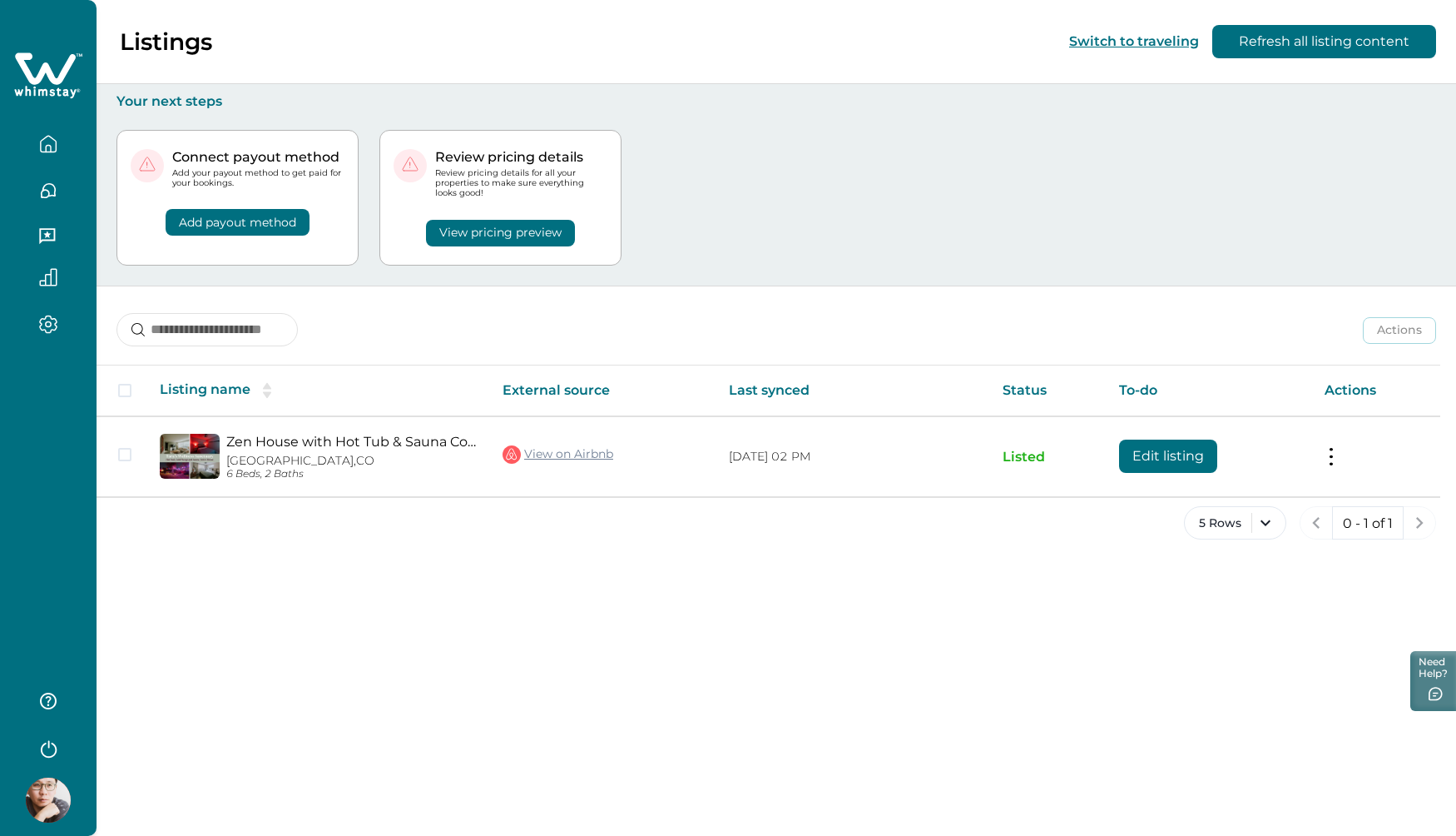
click at [444, 221] on button "View pricing preview" at bounding box center [500, 232] width 149 height 26
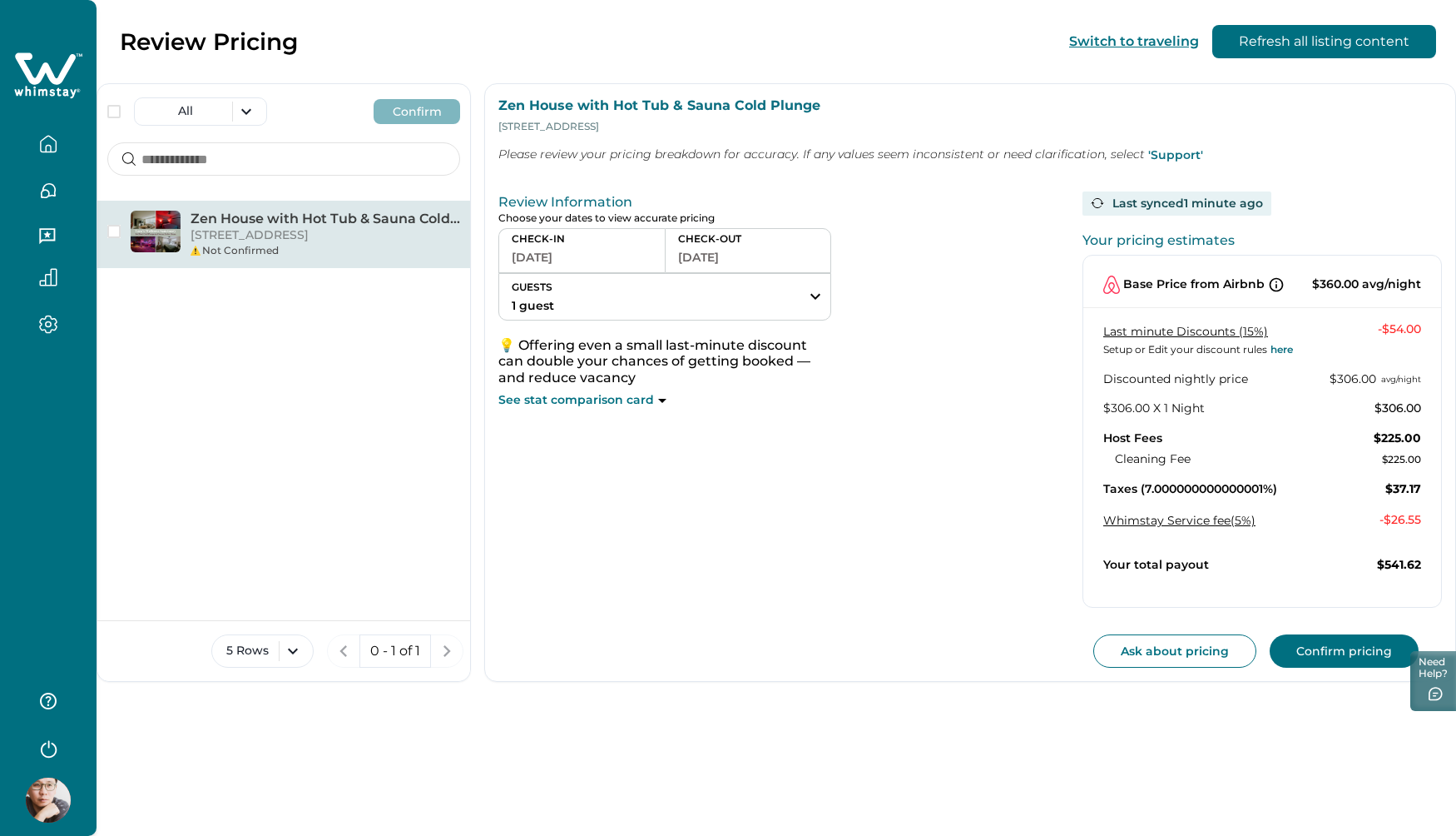
click at [635, 392] on p "See stat comparison card" at bounding box center [575, 401] width 156 height 17
click at [649, 392] on div "See stat comparison card" at bounding box center [665, 401] width 333 height 17
click at [658, 399] on icon at bounding box center [662, 401] width 8 height 4
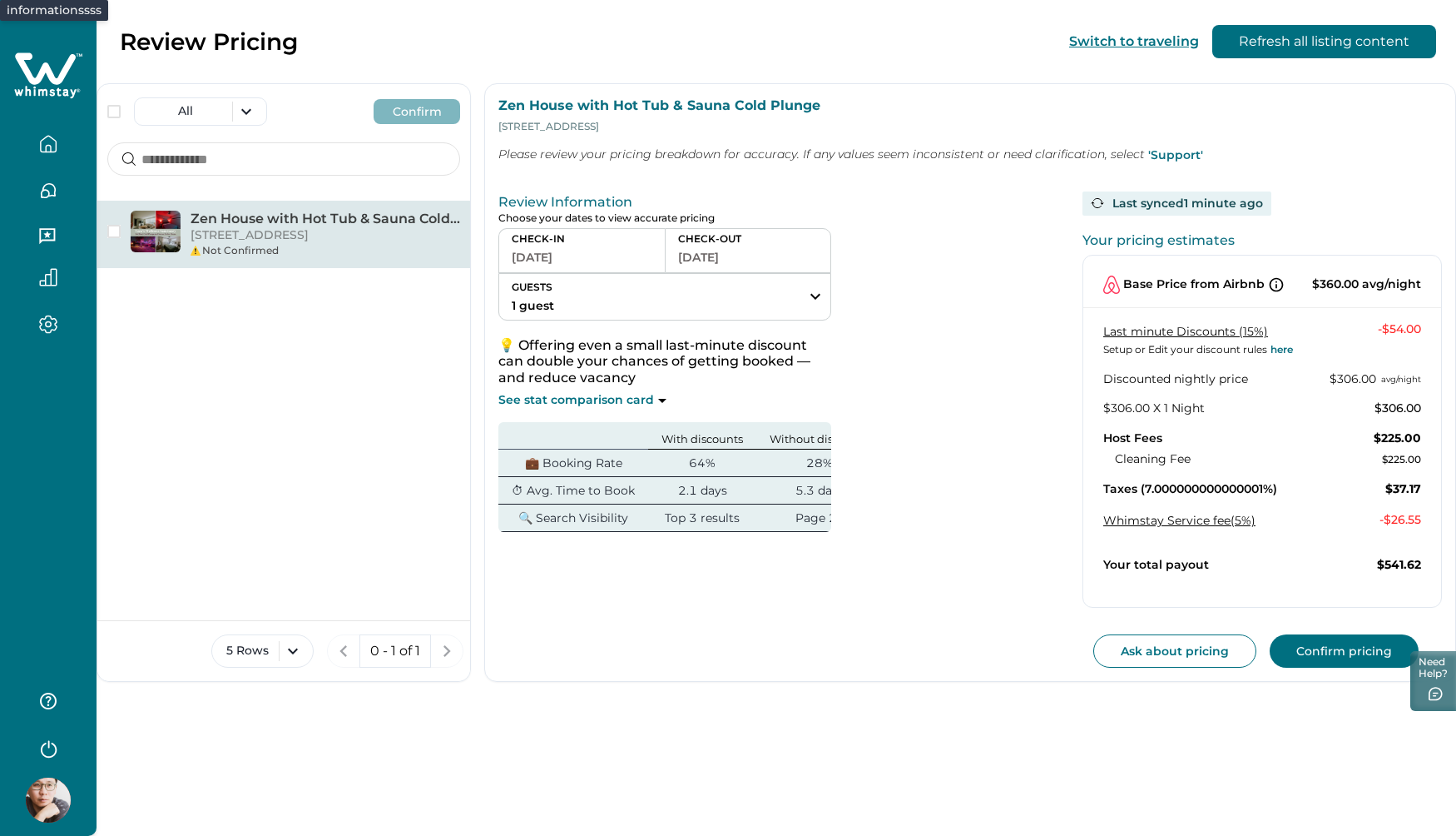
click at [1268, 289] on icon at bounding box center [1277, 285] width 17 height 17
click at [1400, 634] on button "Confirm pricing" at bounding box center [1344, 651] width 149 height 33
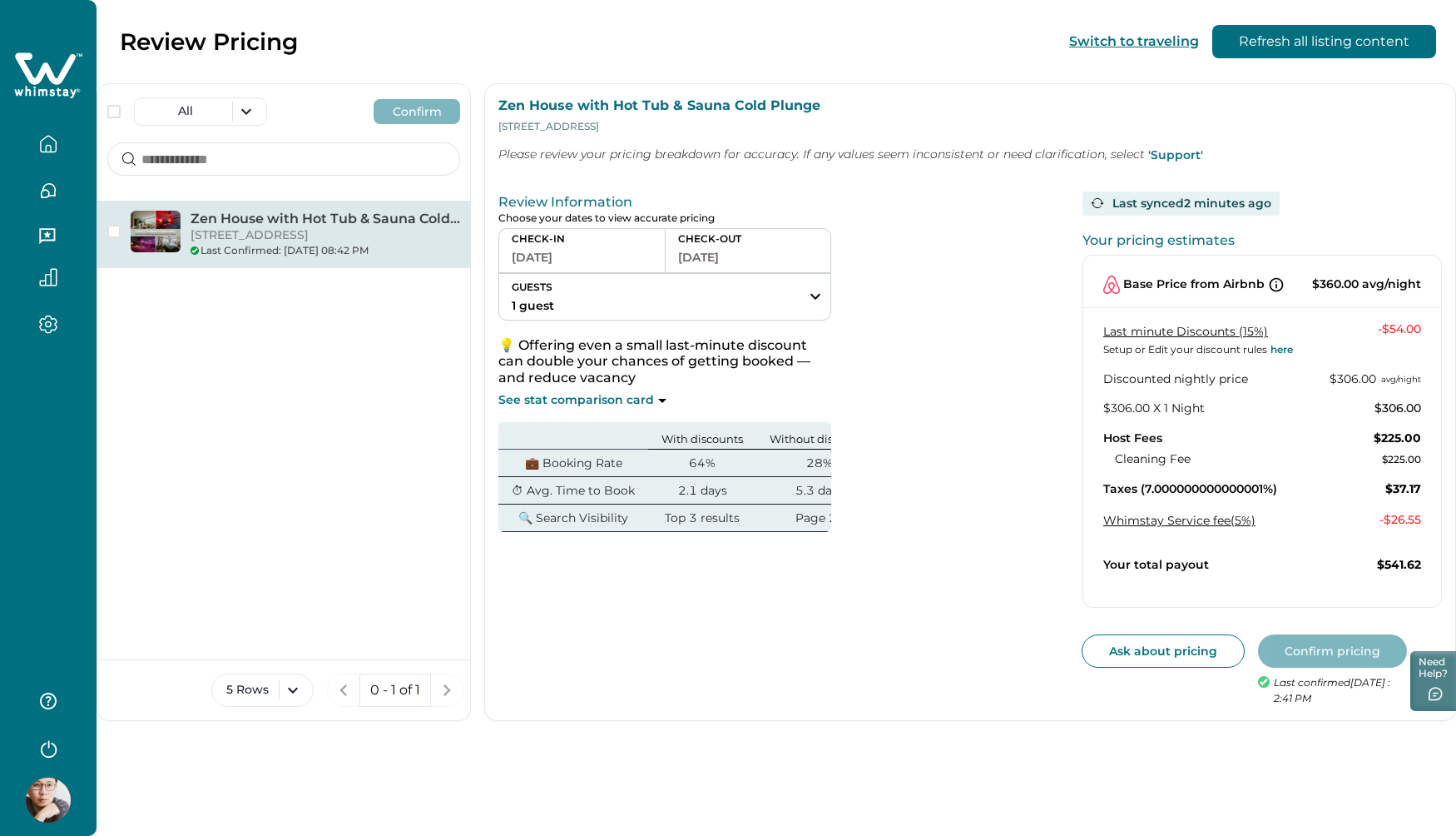
click at [993, 647] on div "Review Information Choose your dates to view accurate pricing CHECK-IN 09-20-20…" at bounding box center [773, 446] width 551 height 522
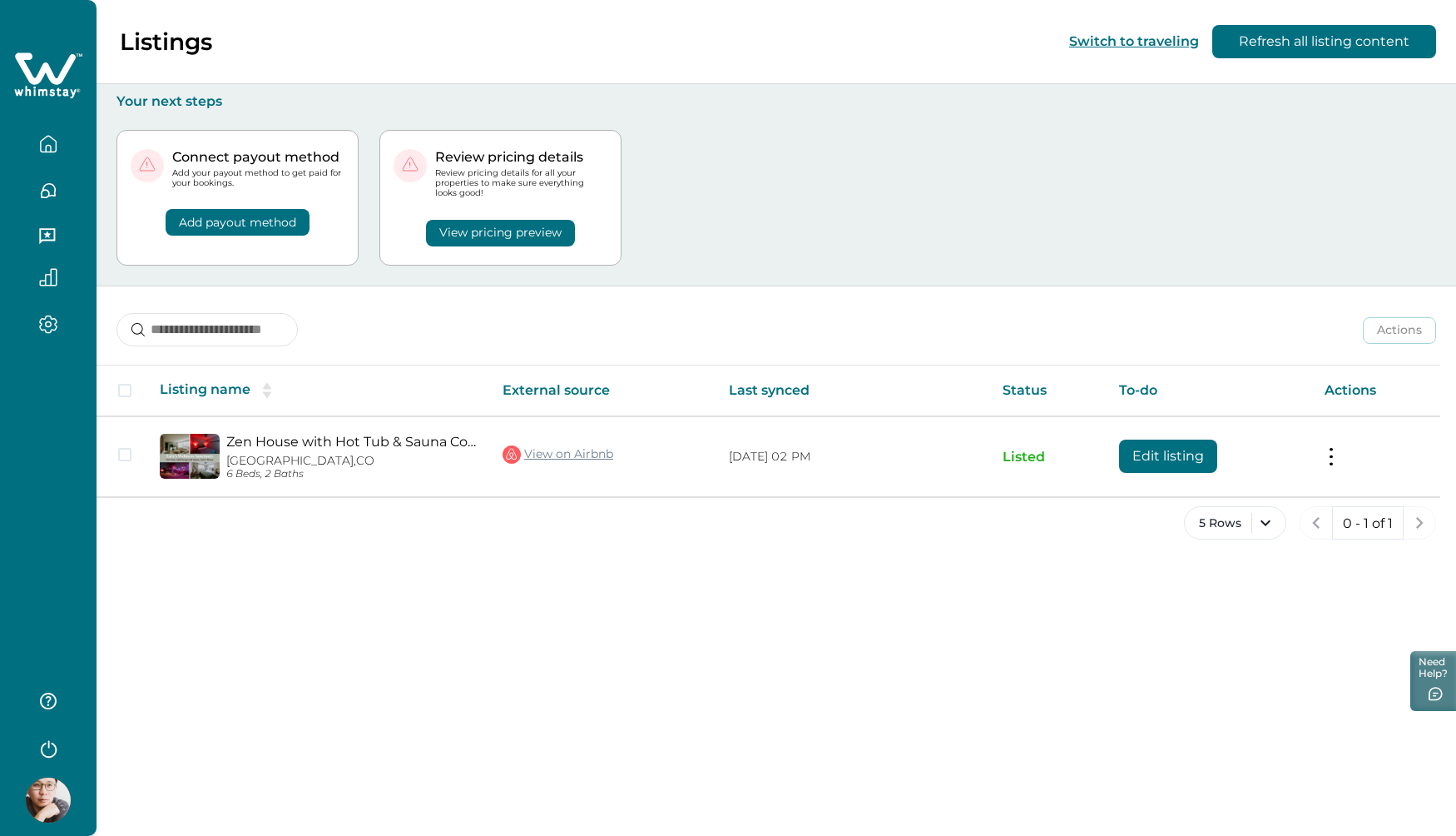
click at [48, 136] on icon "button" at bounding box center [48, 145] width 19 height 19
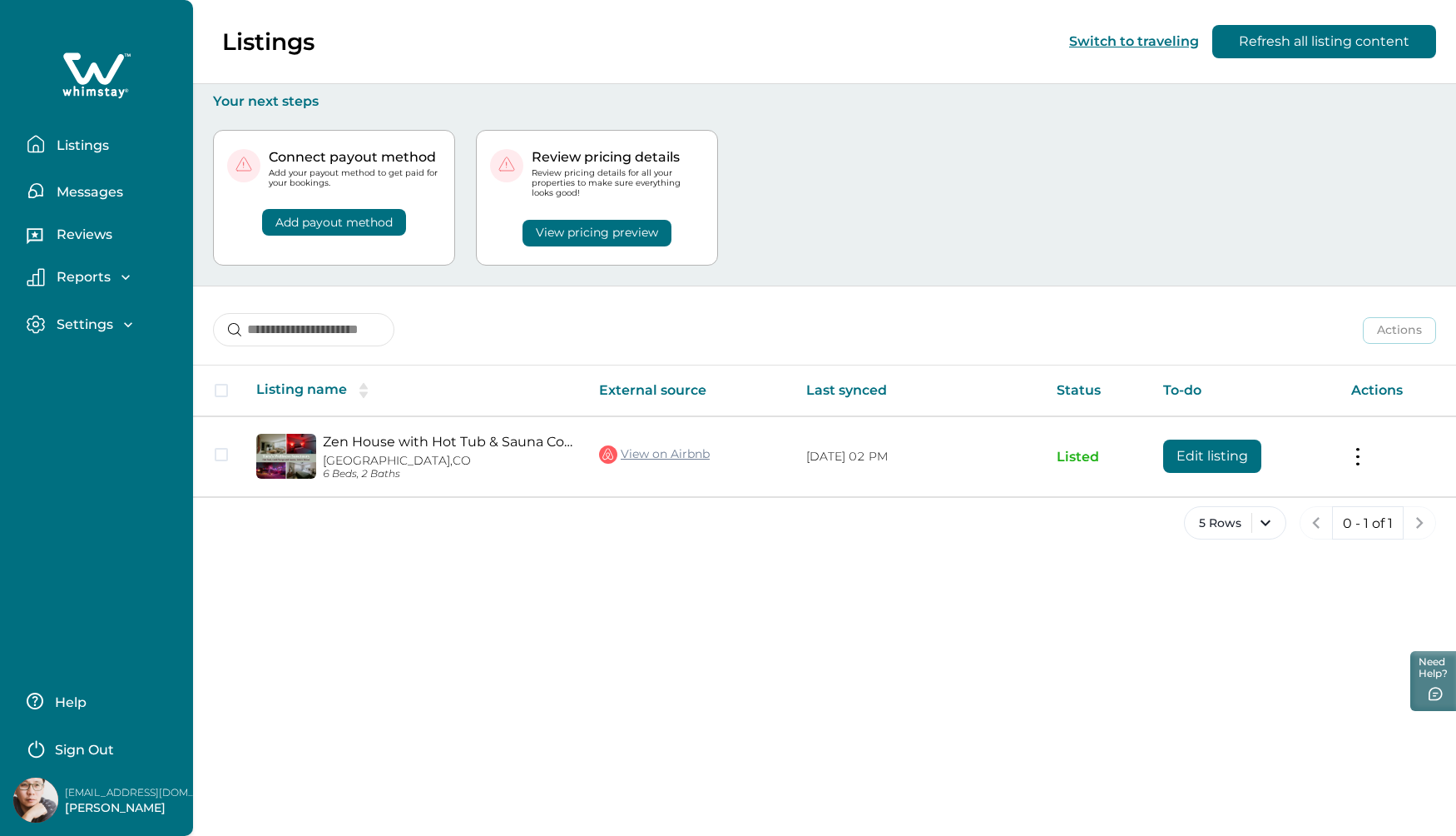
click at [52, 191] on button "Messages" at bounding box center [103, 191] width 153 height 33
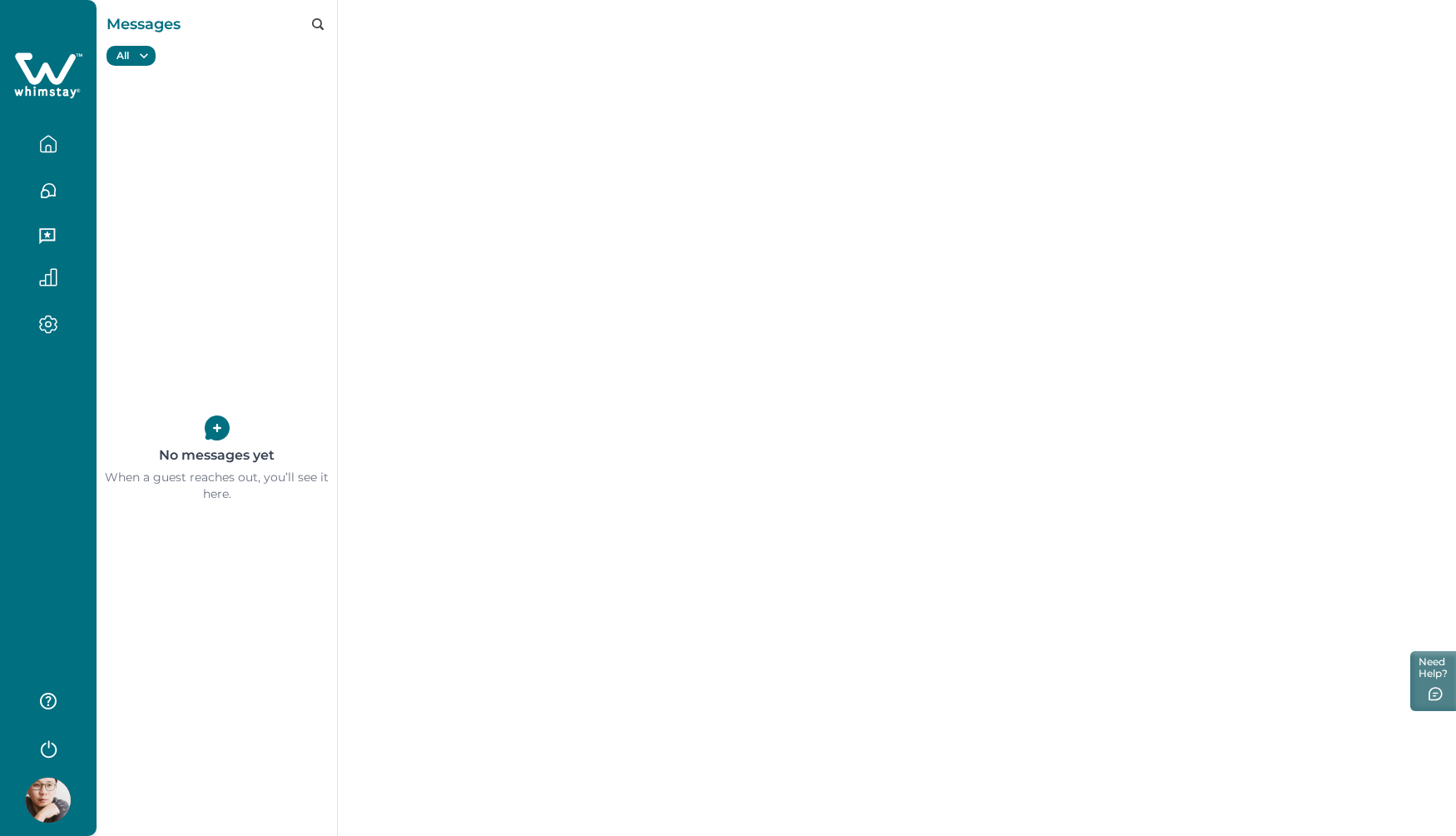
click at [51, 138] on icon "button" at bounding box center [48, 145] width 19 height 19
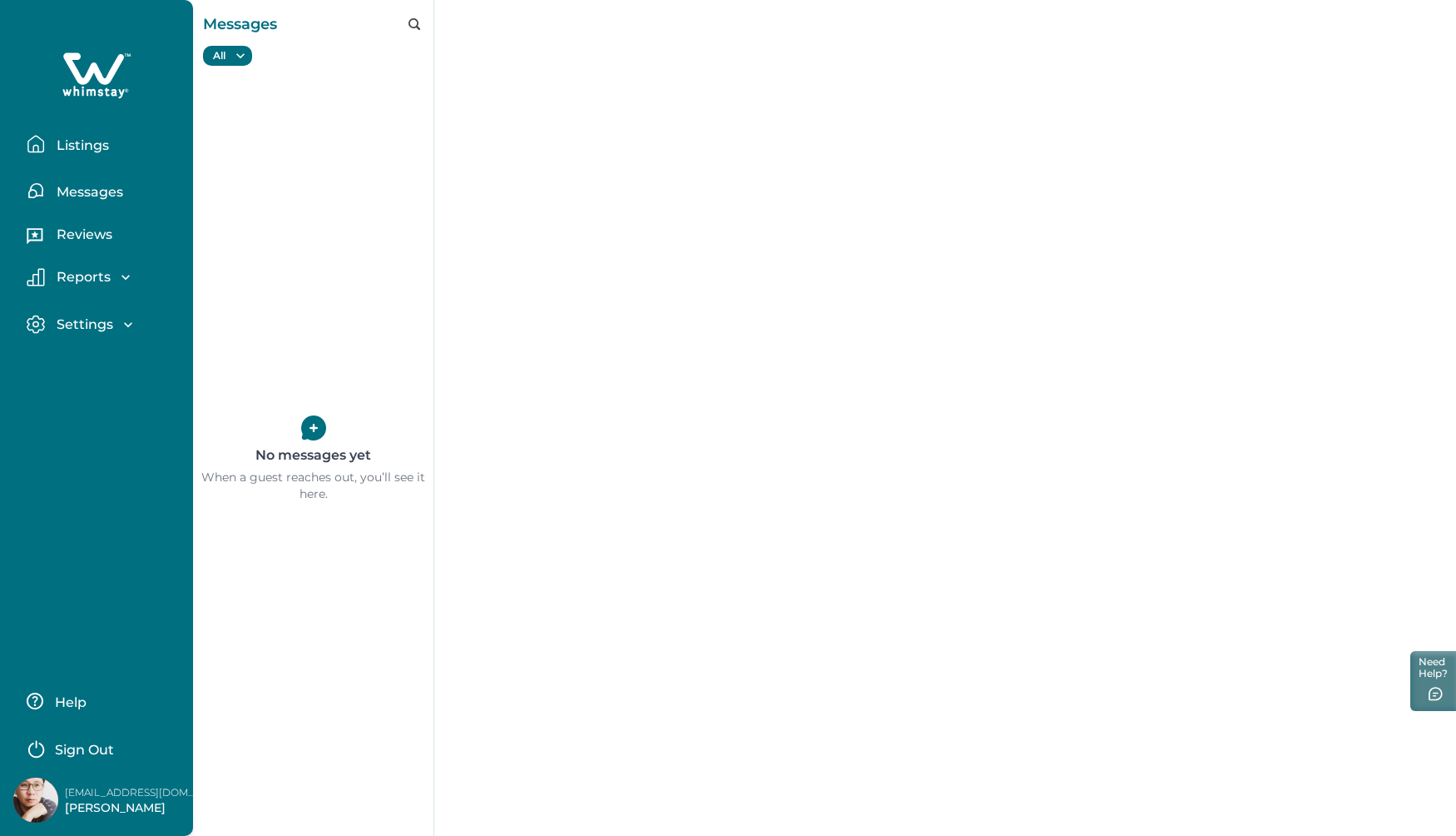
click at [98, 269] on p "Reports" at bounding box center [81, 277] width 59 height 17
click at [89, 316] on p "Settings" at bounding box center [82, 325] width 61 height 17
click at [87, 149] on button "Listings" at bounding box center [103, 144] width 153 height 33
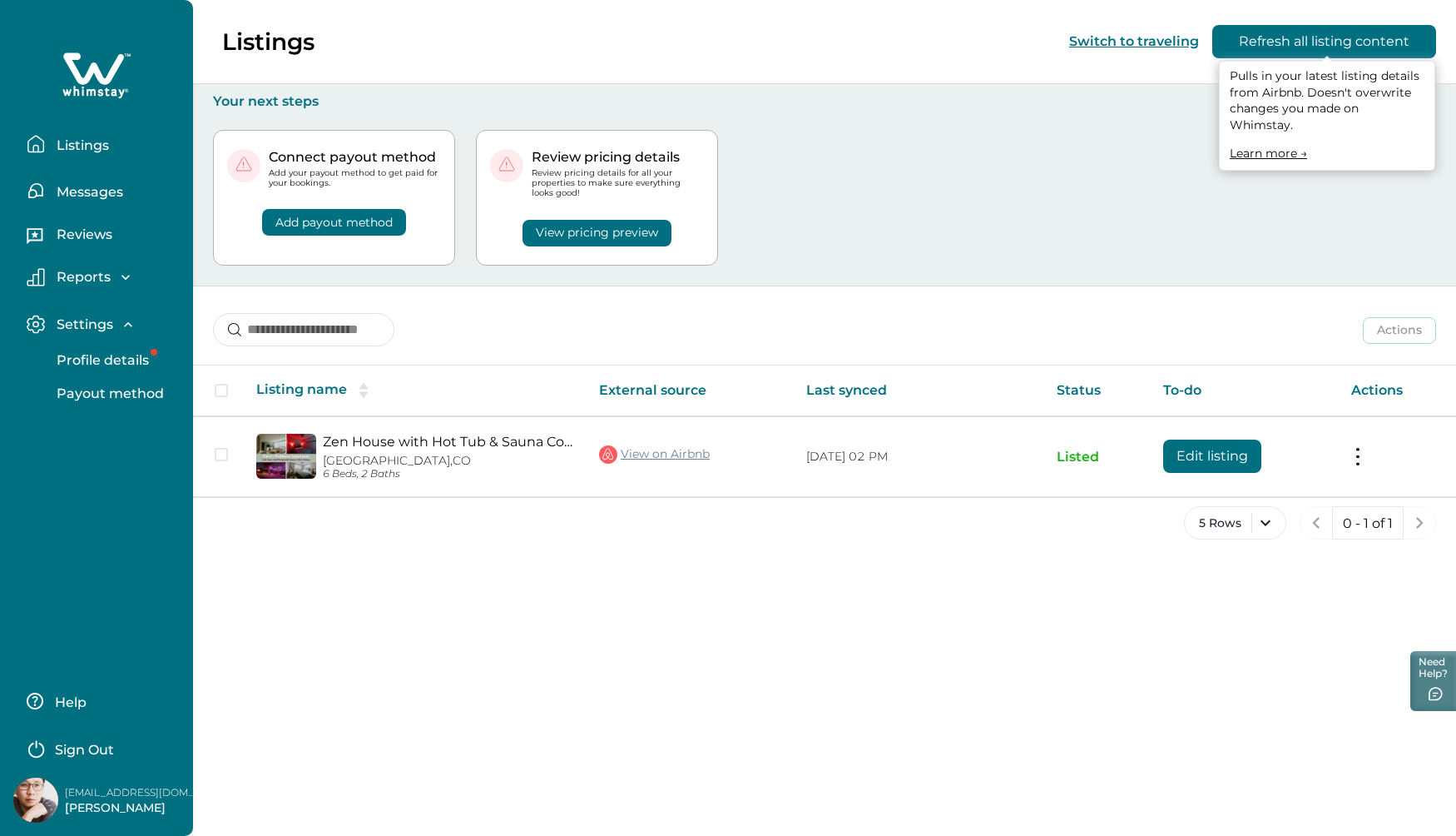
click at [1248, 43] on button "Refresh all listing content" at bounding box center [1323, 41] width 224 height 33
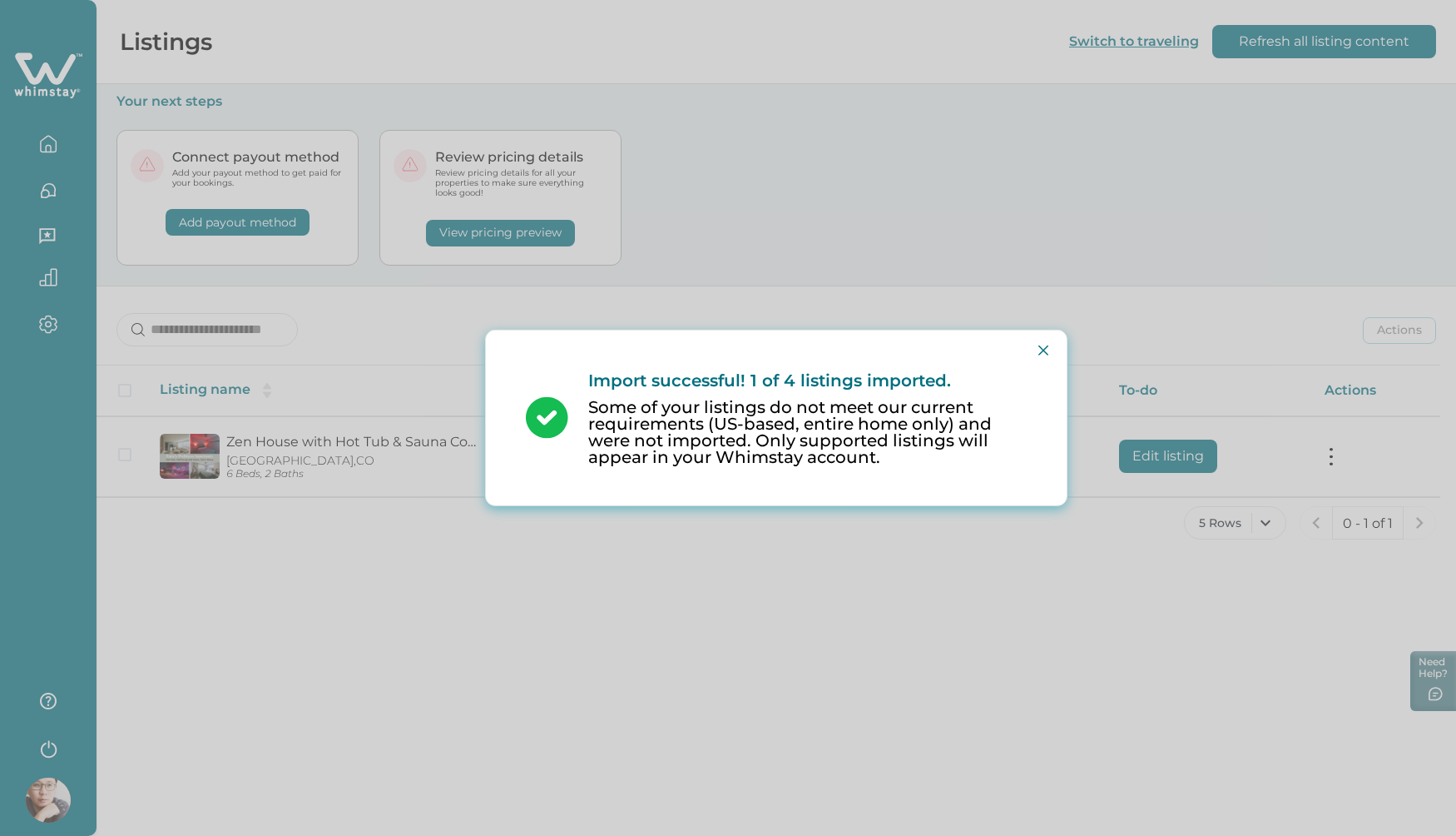
click at [1057, 351] on div "Import successful! 1 of 4 listings imported. Some of your listings do not meet …" at bounding box center [776, 418] width 581 height 175
click at [1047, 345] on button "Close" at bounding box center [1043, 350] width 26 height 26
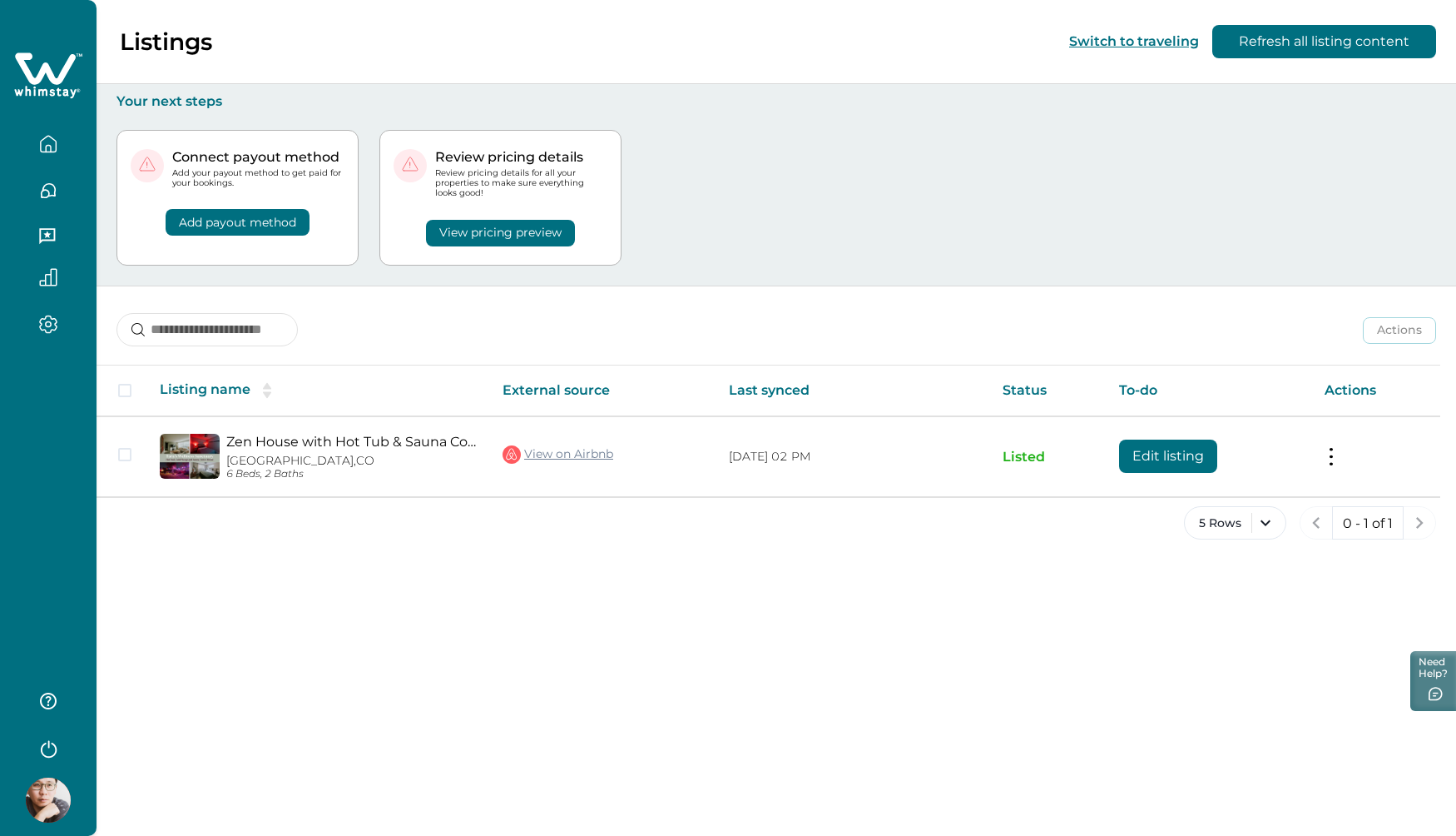
click at [49, 754] on icon "button" at bounding box center [48, 747] width 25 height 25
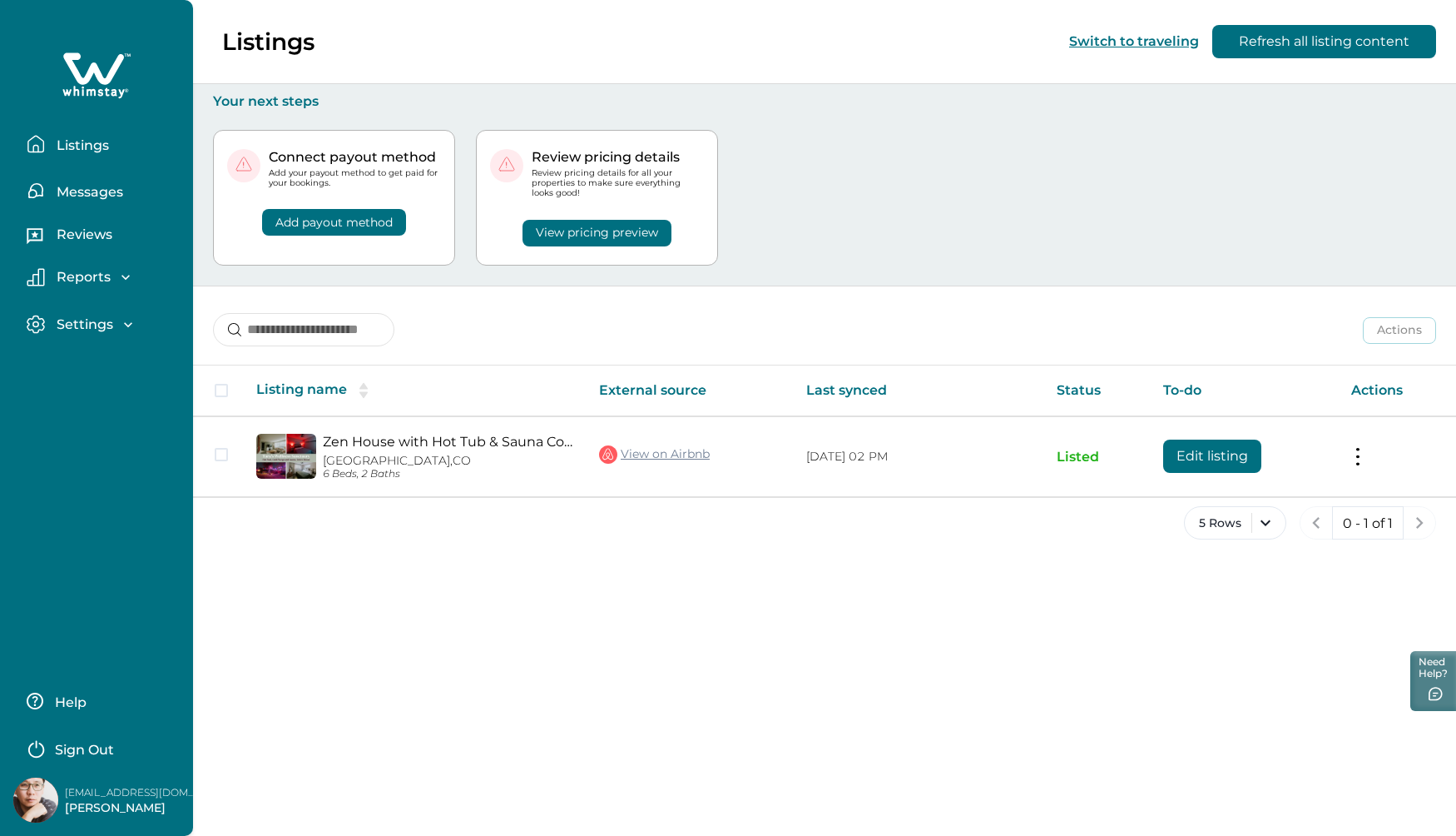
click at [117, 269] on icon "button" at bounding box center [126, 277] width 17 height 17
click at [100, 412] on p "Settings" at bounding box center [82, 420] width 61 height 17
click at [100, 447] on p "Profile details" at bounding box center [100, 456] width 98 height 17
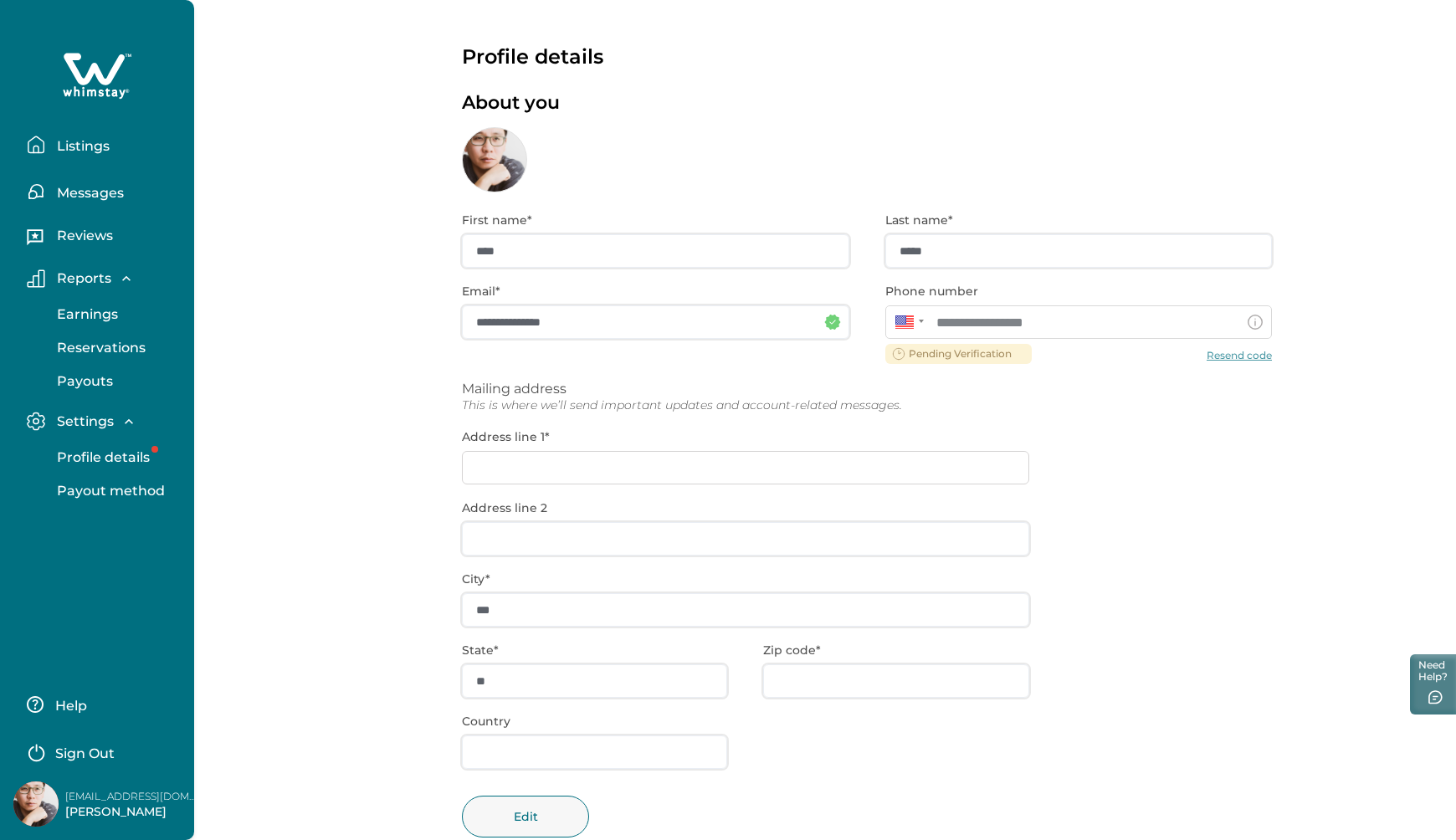
click at [1232, 354] on div "**********" at bounding box center [866, 537] width 810 height 690
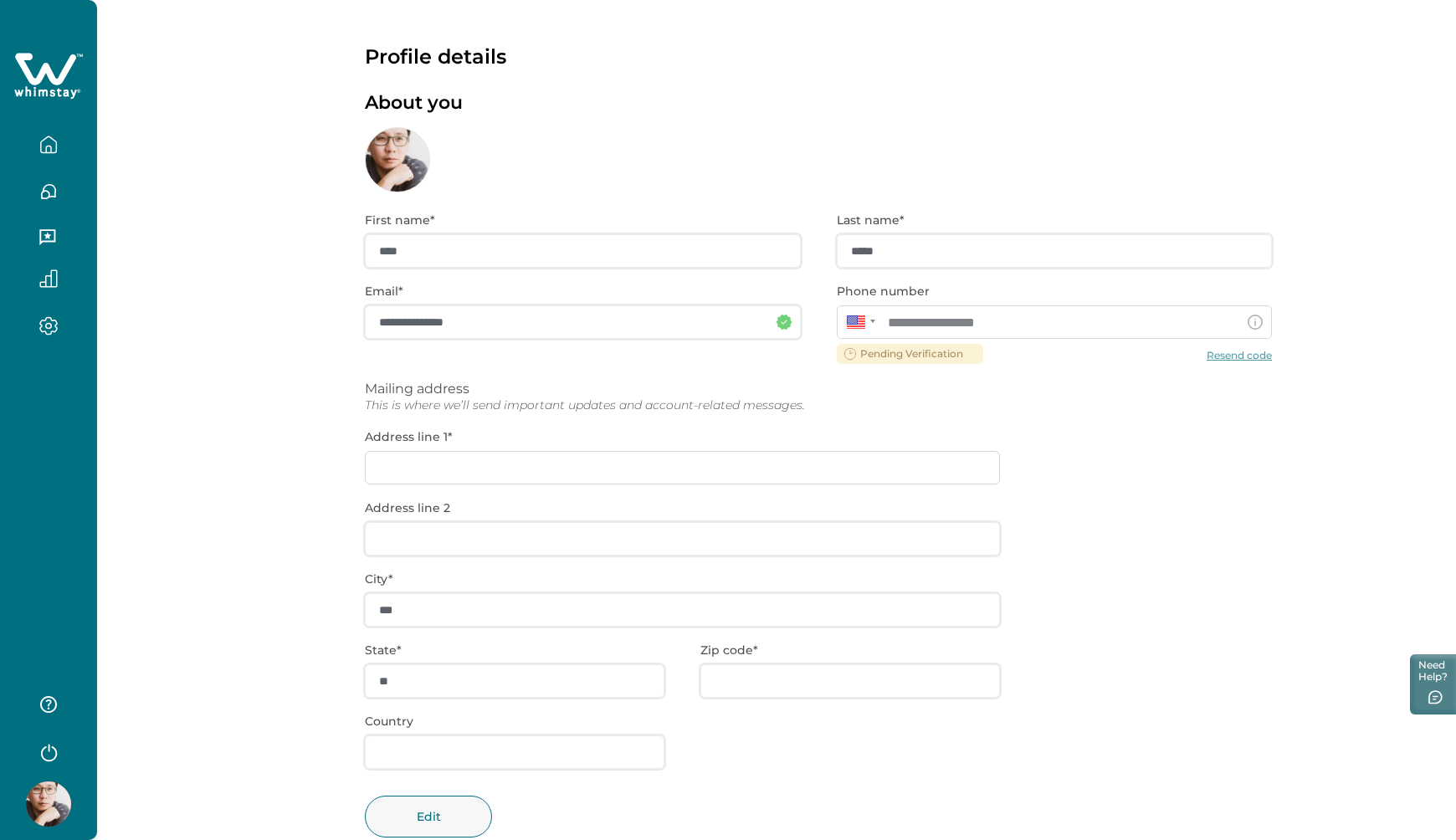
click at [1232, 354] on div "**********" at bounding box center [818, 537] width 907 height 690
click at [1232, 350] on div "**********" at bounding box center [818, 537] width 907 height 690
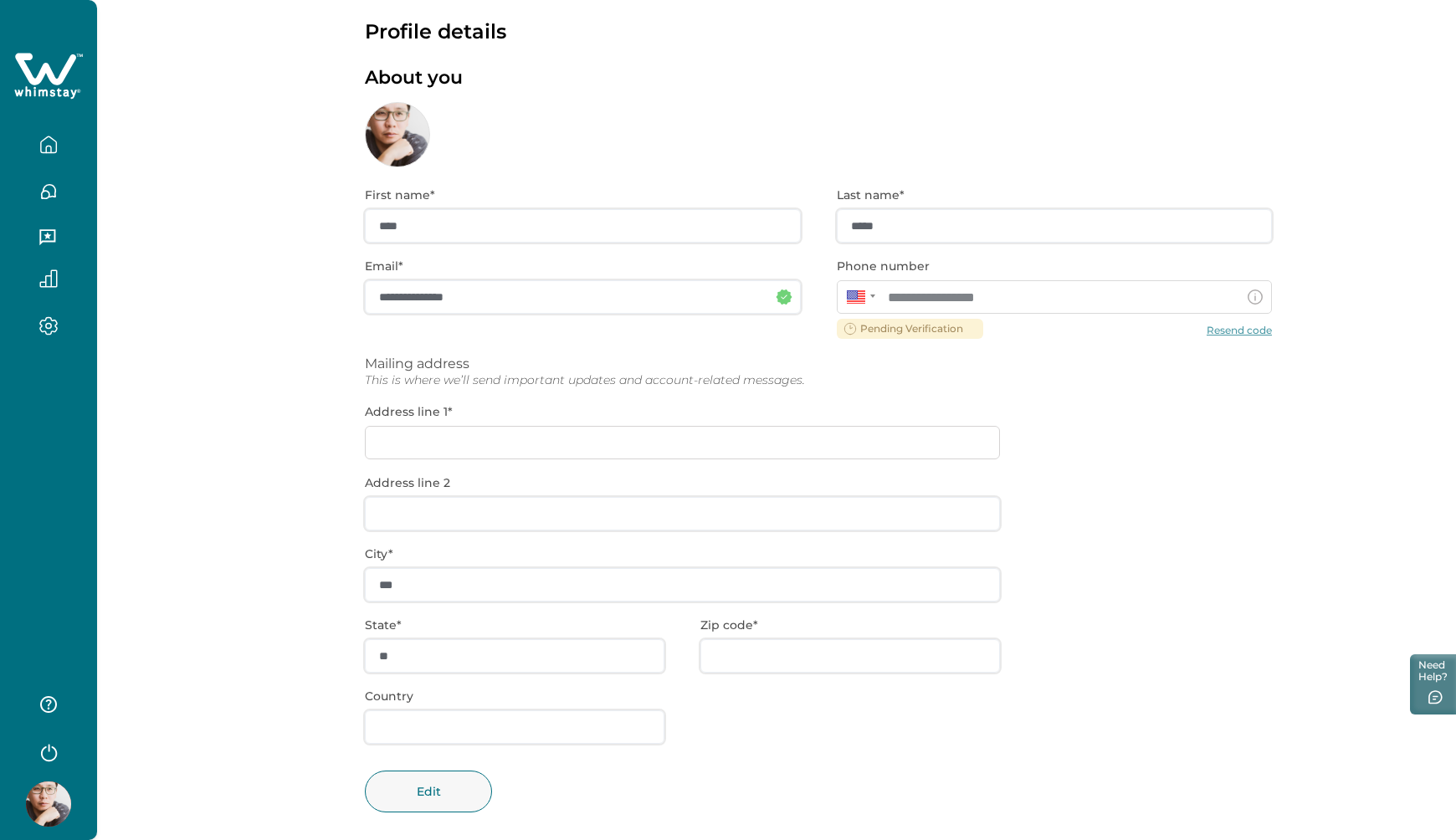
scroll to position [26, 0]
click at [47, 136] on icon "button" at bounding box center [49, 145] width 19 height 19
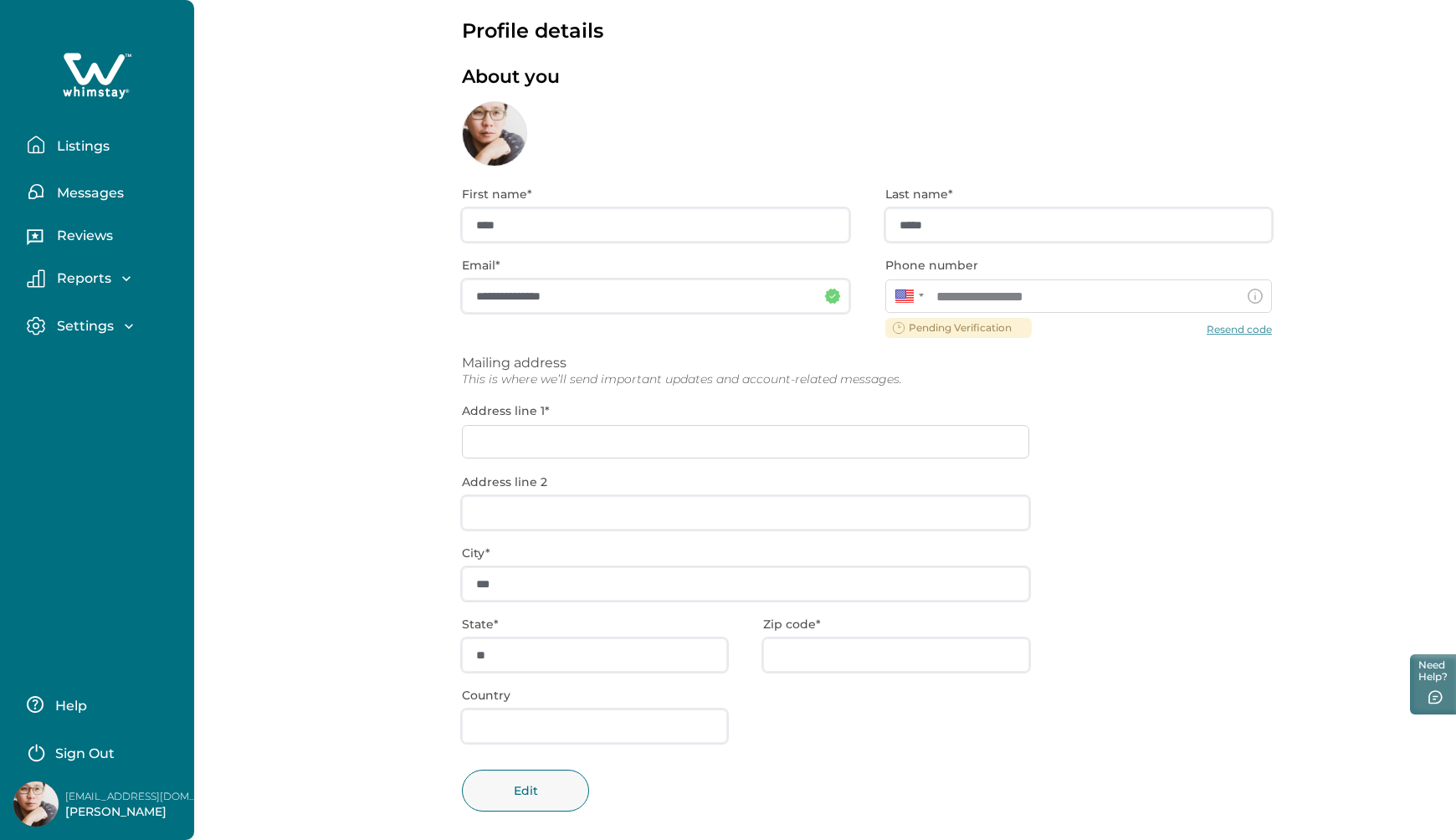
click at [76, 150] on button "Listings" at bounding box center [103, 144] width 154 height 33
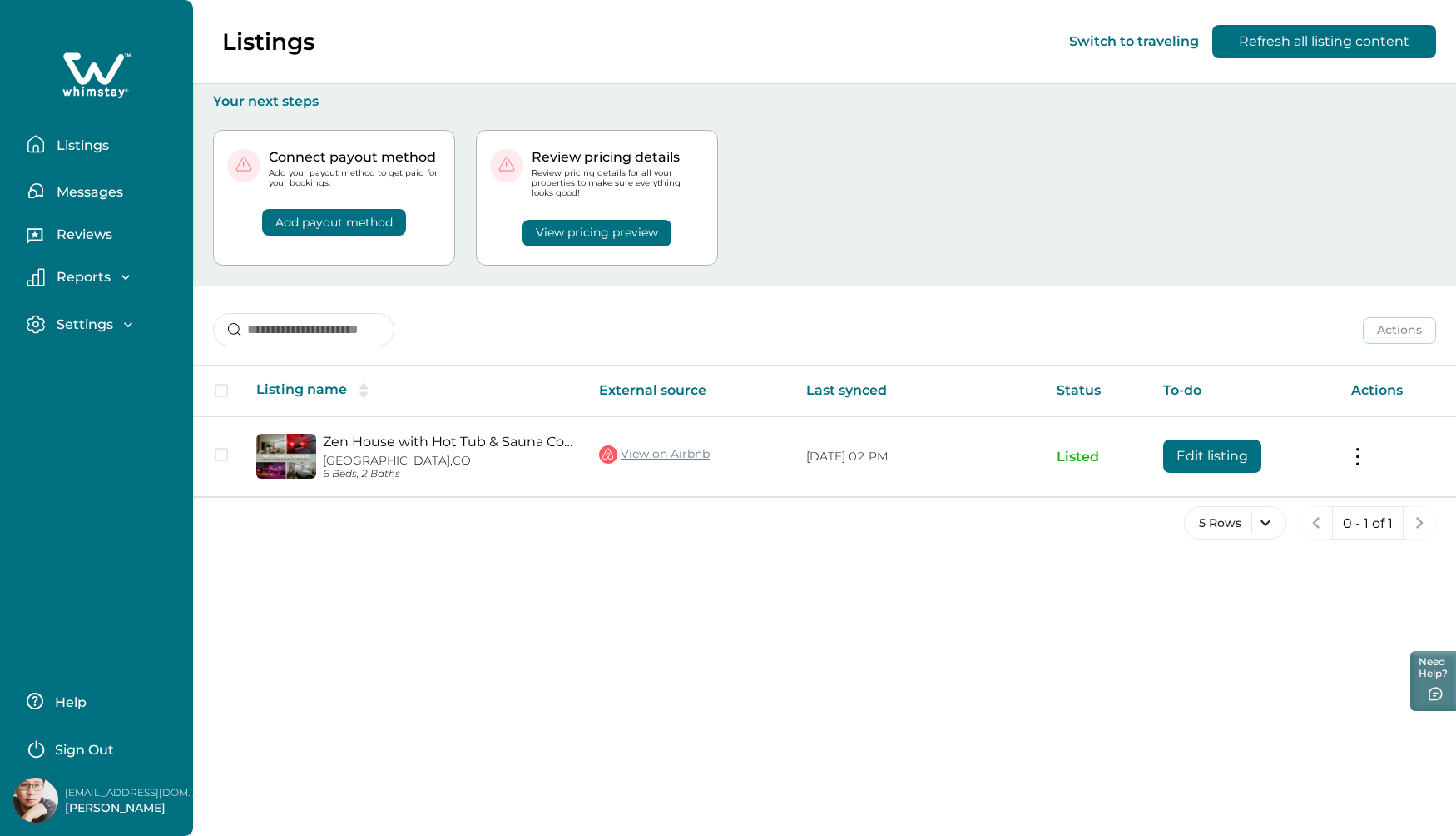
click at [94, 186] on p "Messages" at bounding box center [88, 192] width 71 height 17
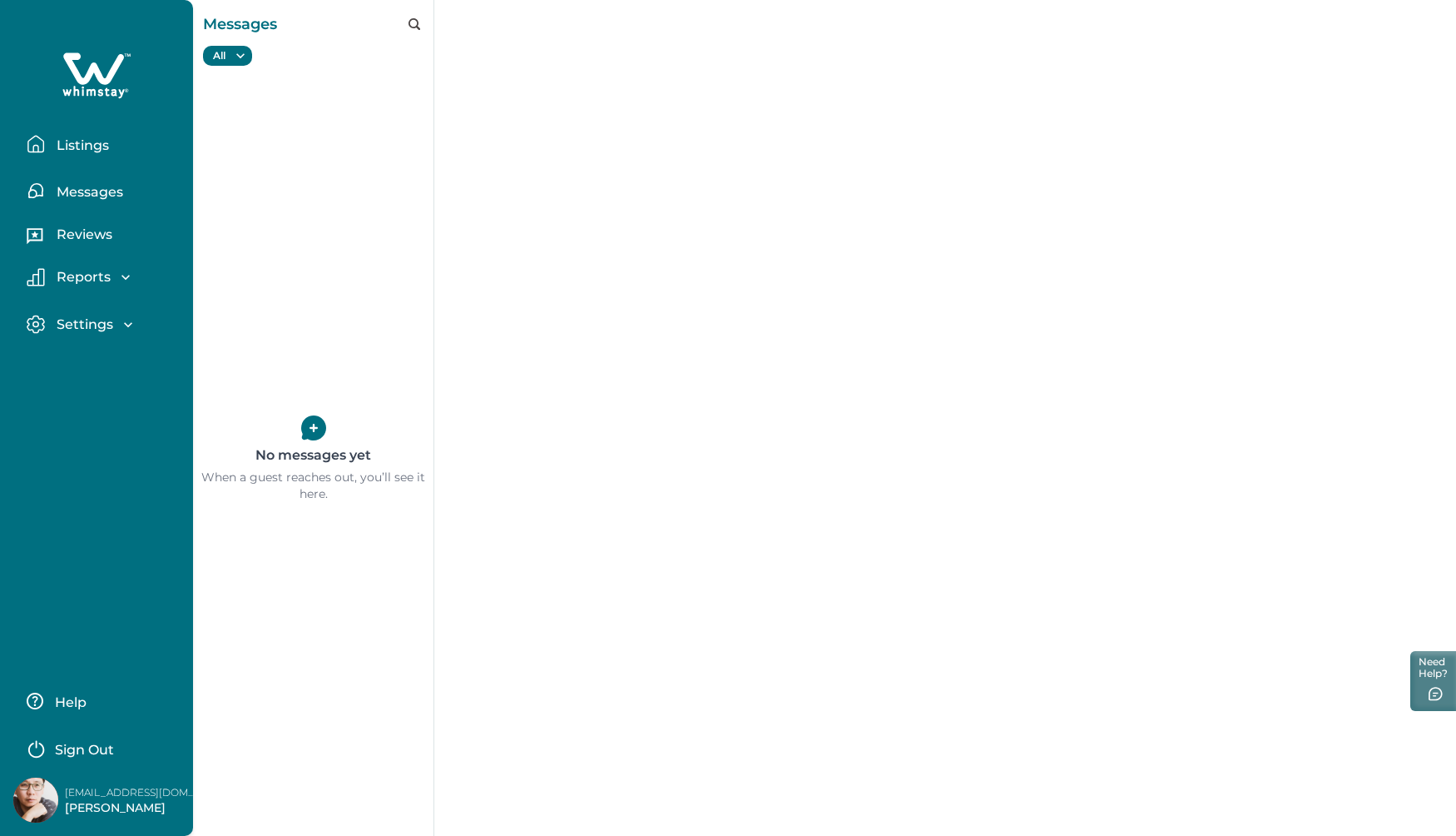
click at [83, 152] on button "Listings" at bounding box center [103, 144] width 153 height 33
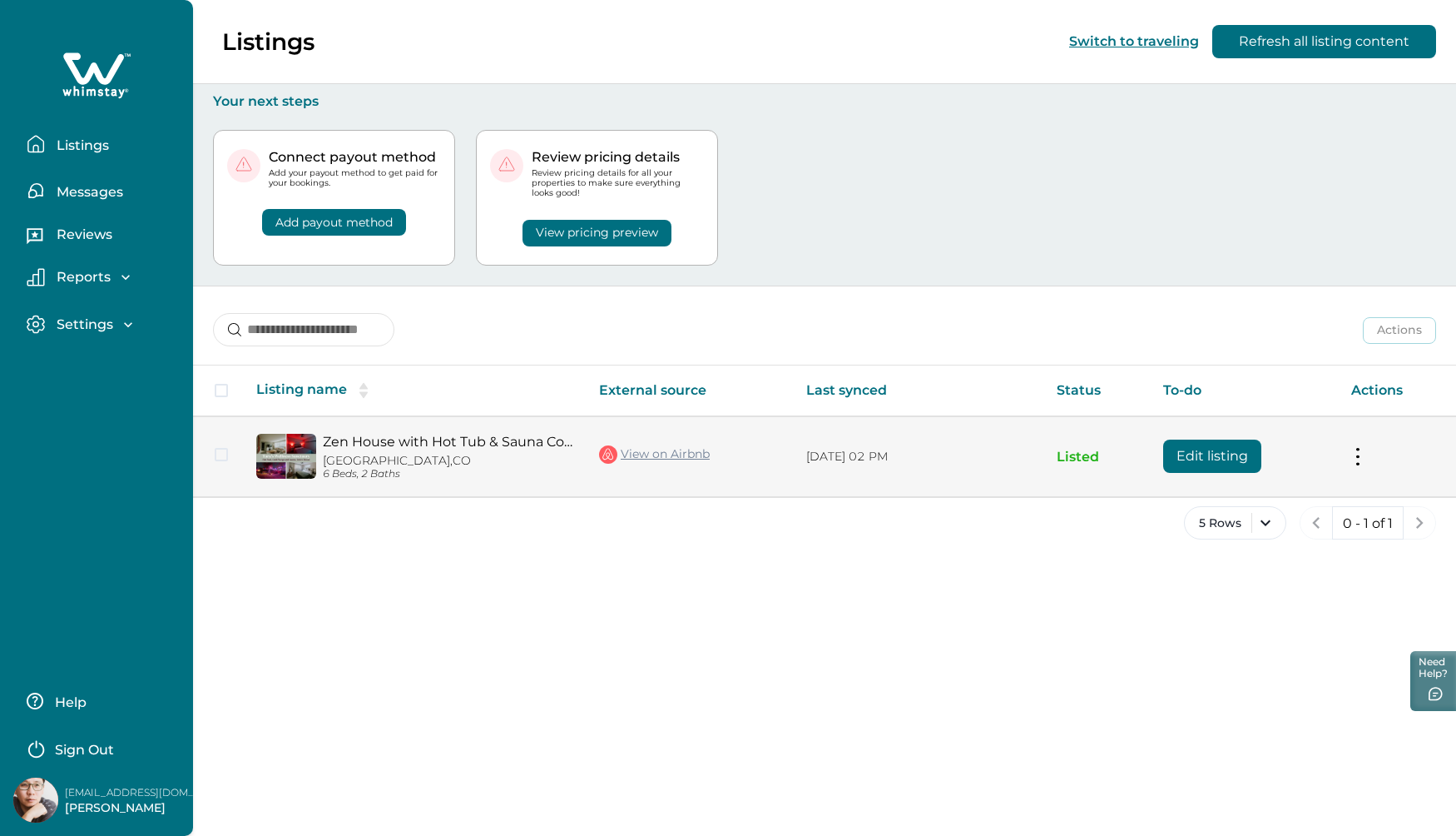
click at [1358, 448] on button at bounding box center [1358, 457] width 14 height 18
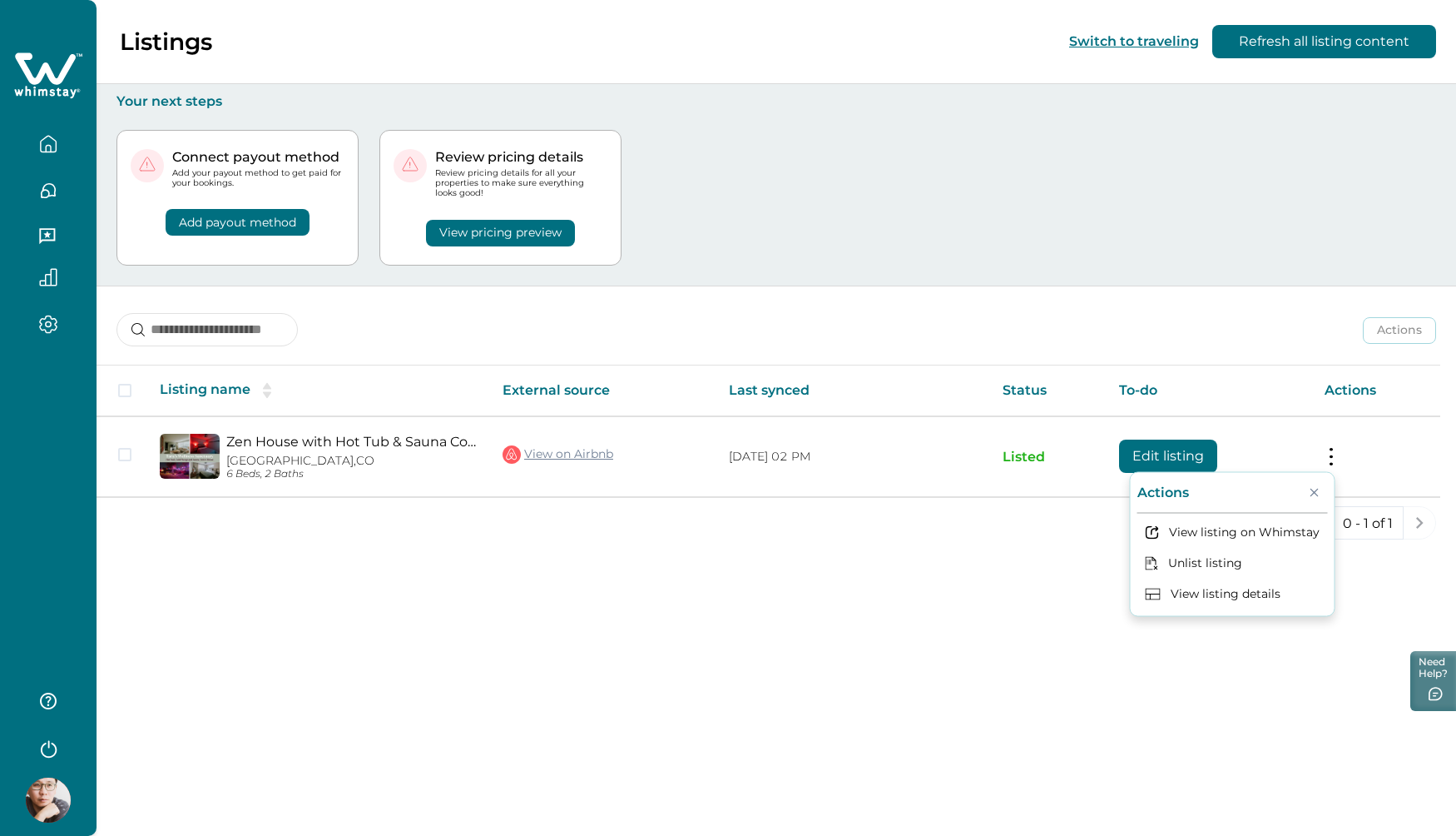
click at [1374, 575] on div "Listings Switch to traveling Refresh all listing content Your next steps Connec…" at bounding box center [776, 418] width 1359 height 836
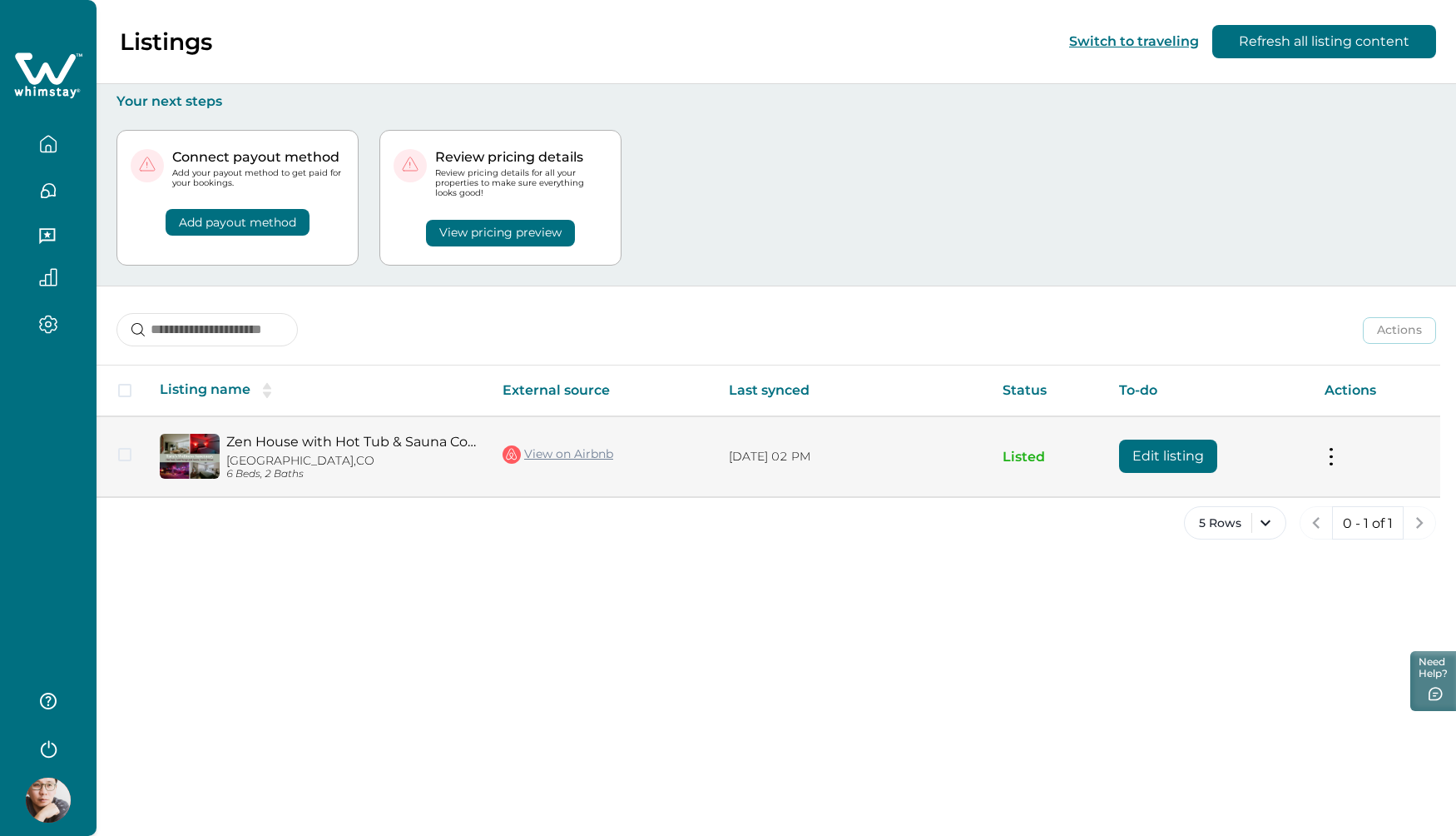
click at [1323, 450] on td "Actions View listing on Whimstay Unlist listing View listing details" at bounding box center [1376, 456] width 129 height 81
click at [1326, 448] on button at bounding box center [1331, 457] width 14 height 18
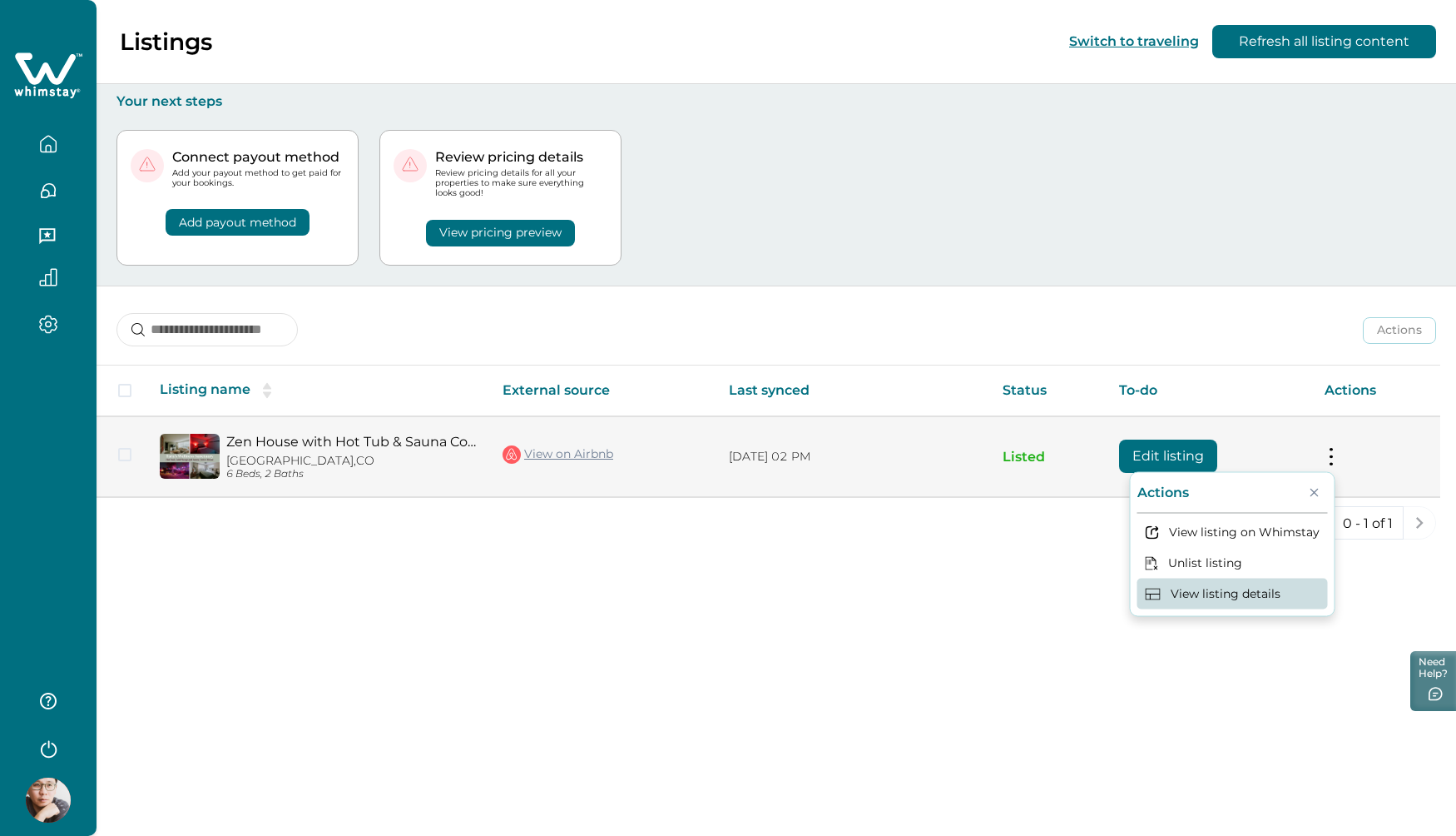
click at [1268, 577] on button "View listing details" at bounding box center [1232, 593] width 190 height 31
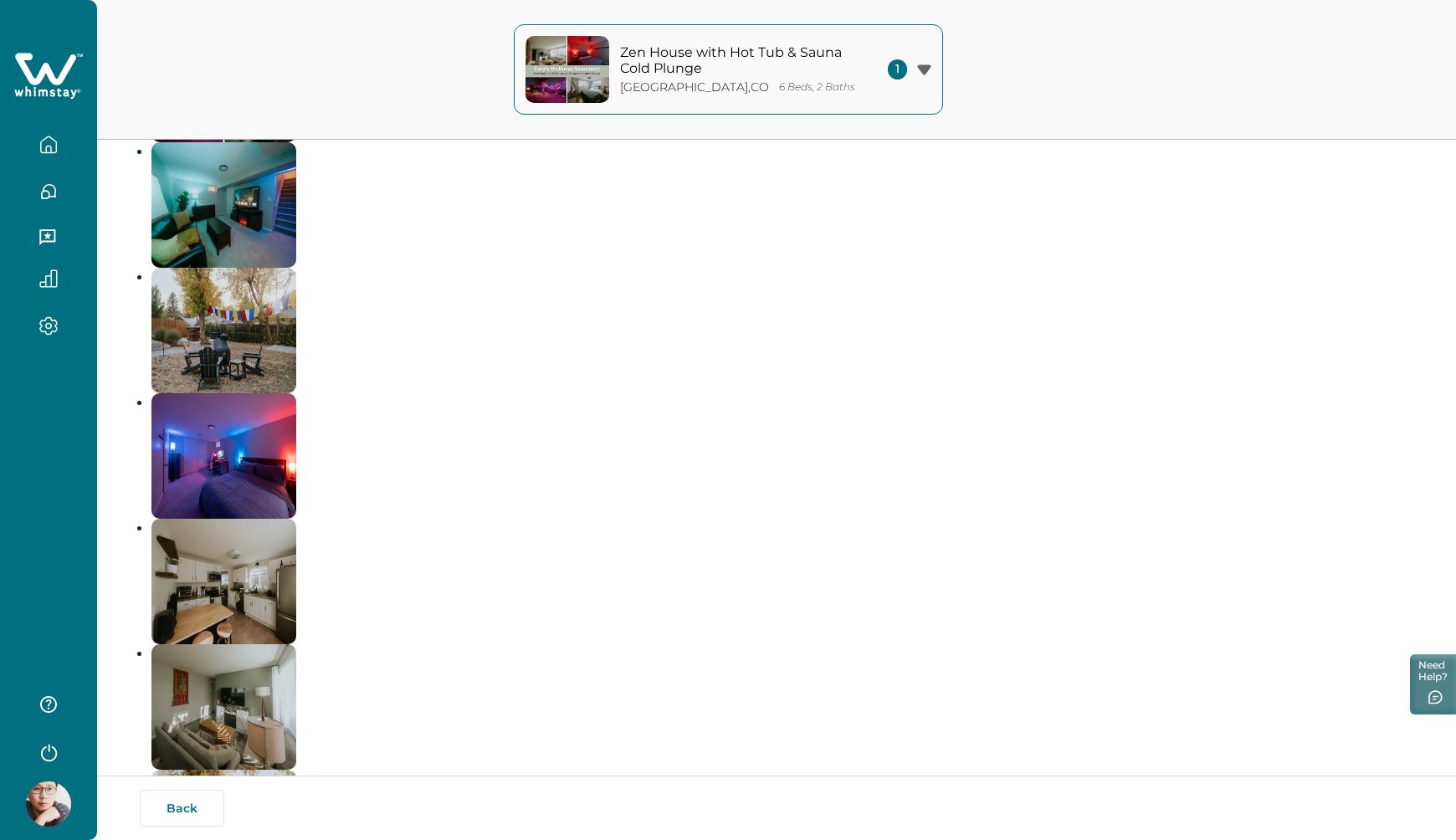
scroll to position [472, 0]
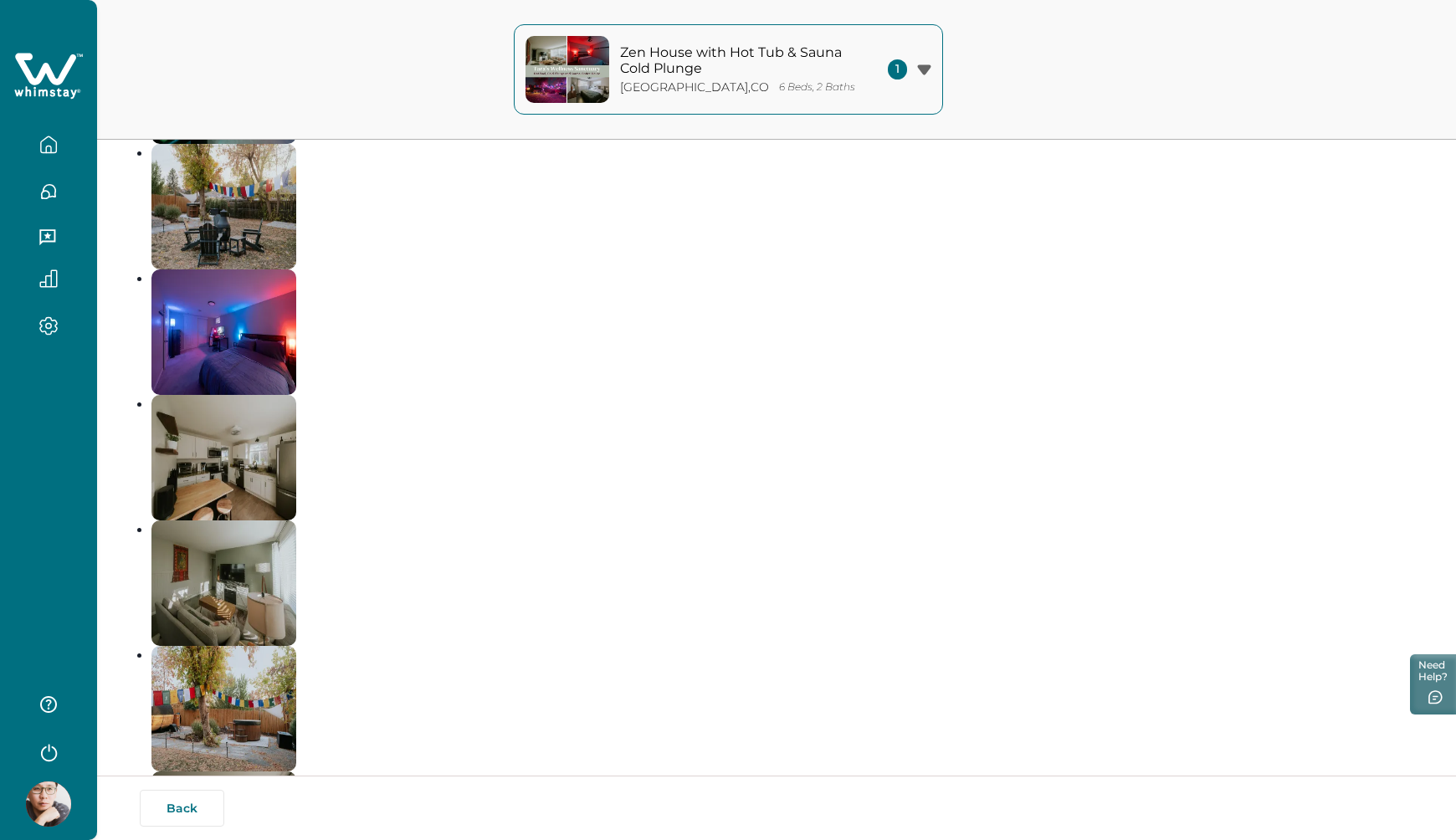
click at [915, 65] on div "1" at bounding box center [909, 68] width 44 height 20
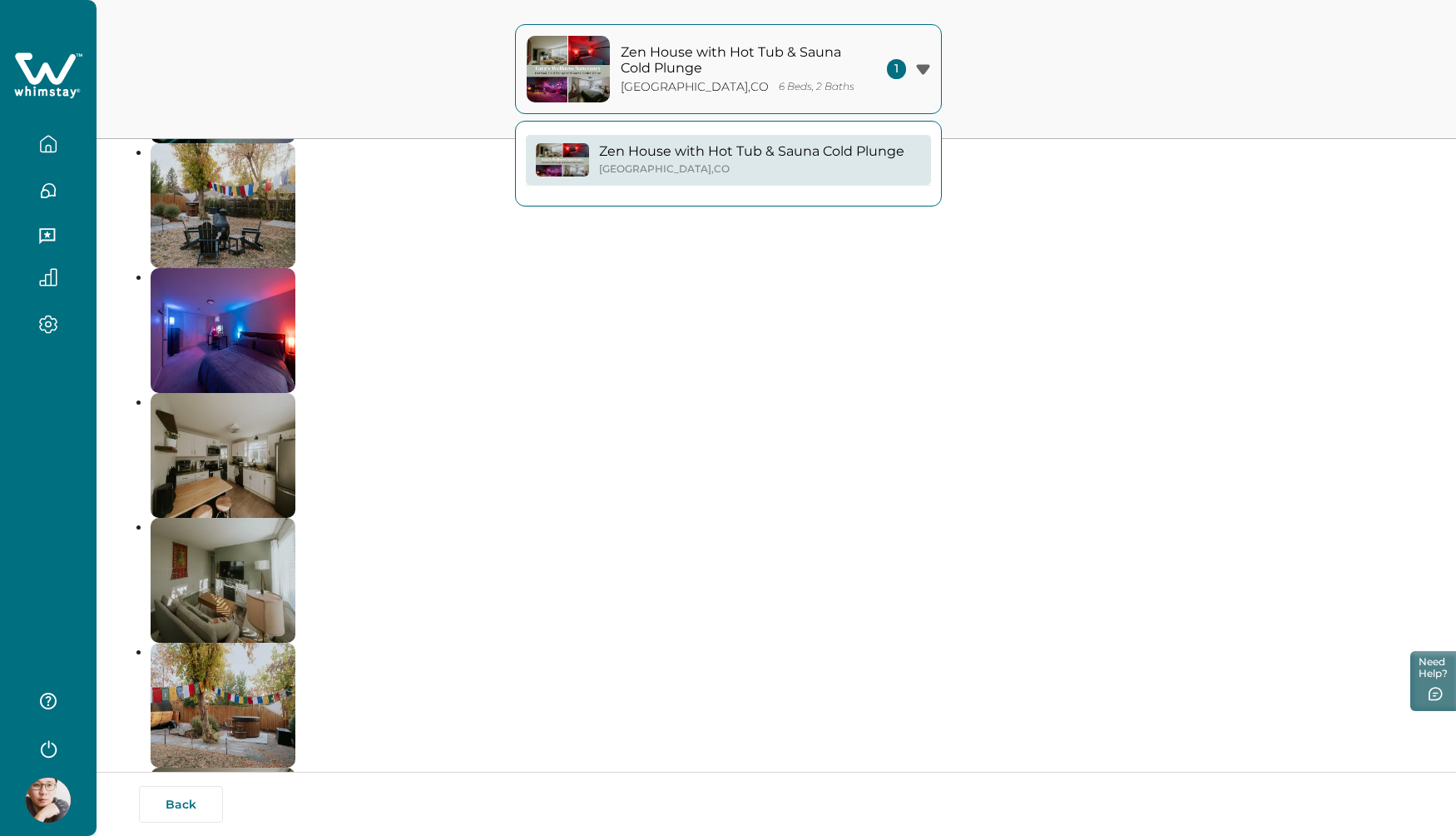
click at [909, 65] on div "1" at bounding box center [908, 68] width 43 height 20
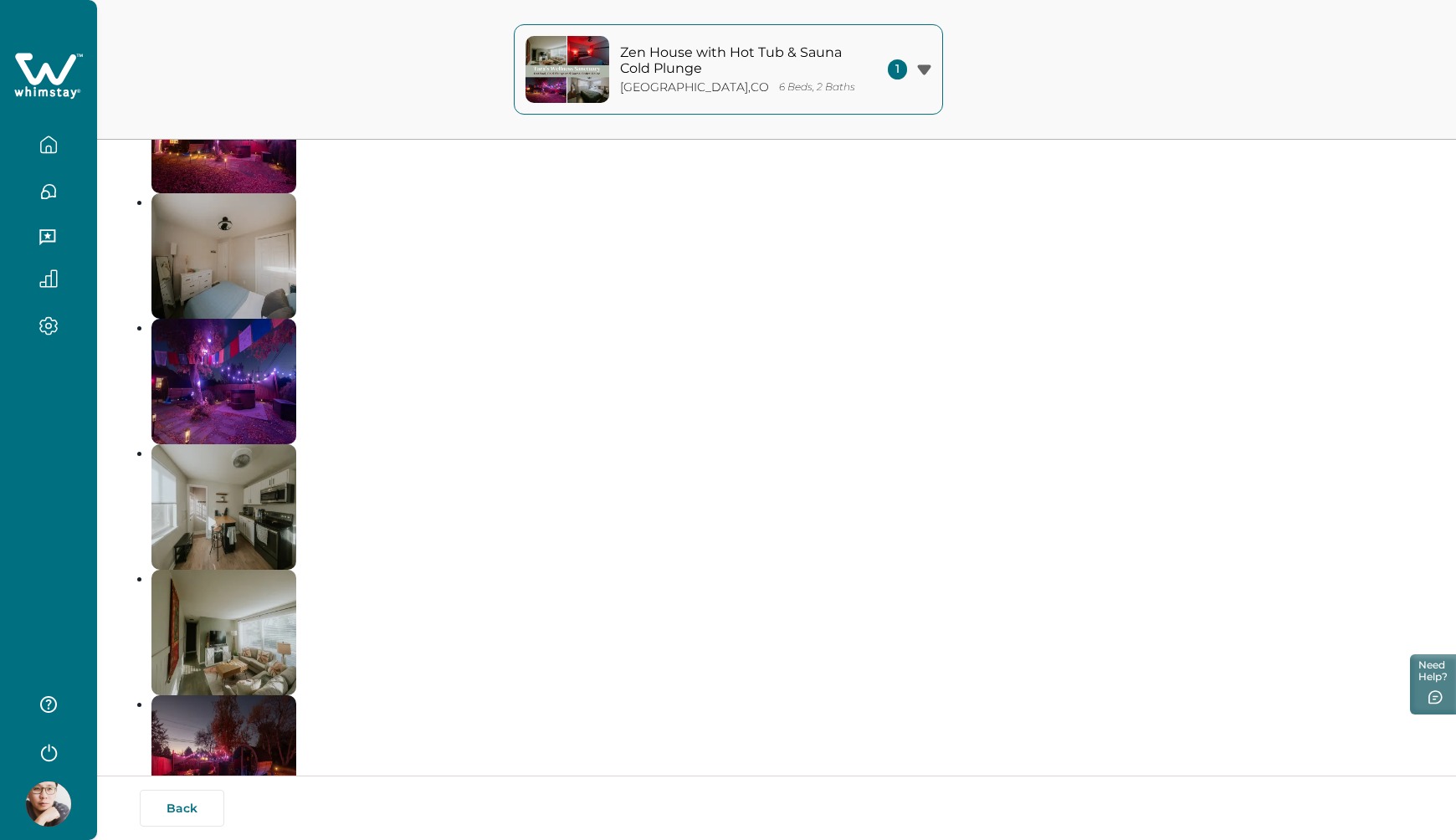
scroll to position [1683, 0]
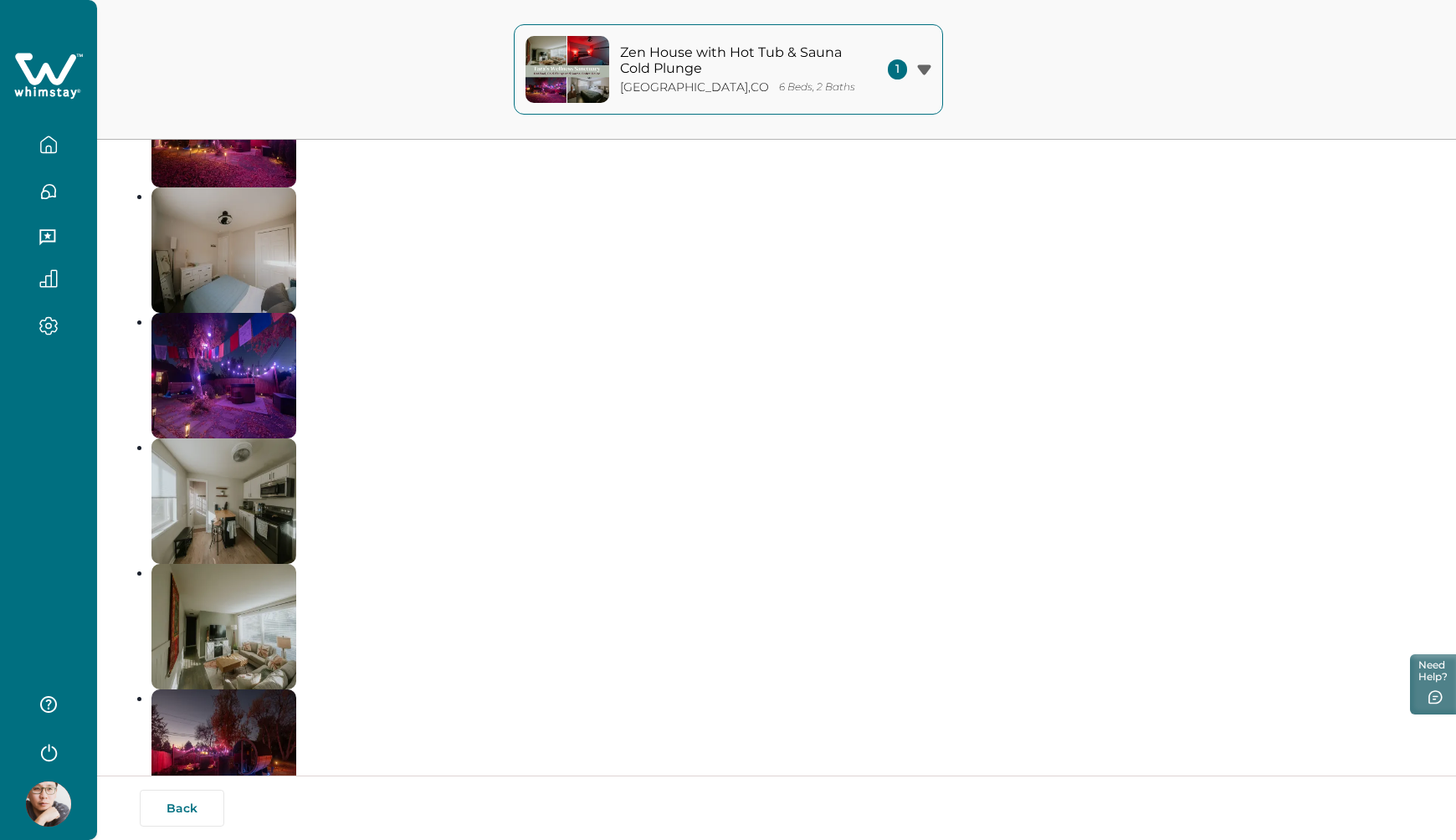
click at [44, 150] on button "button" at bounding box center [49, 144] width 70 height 33
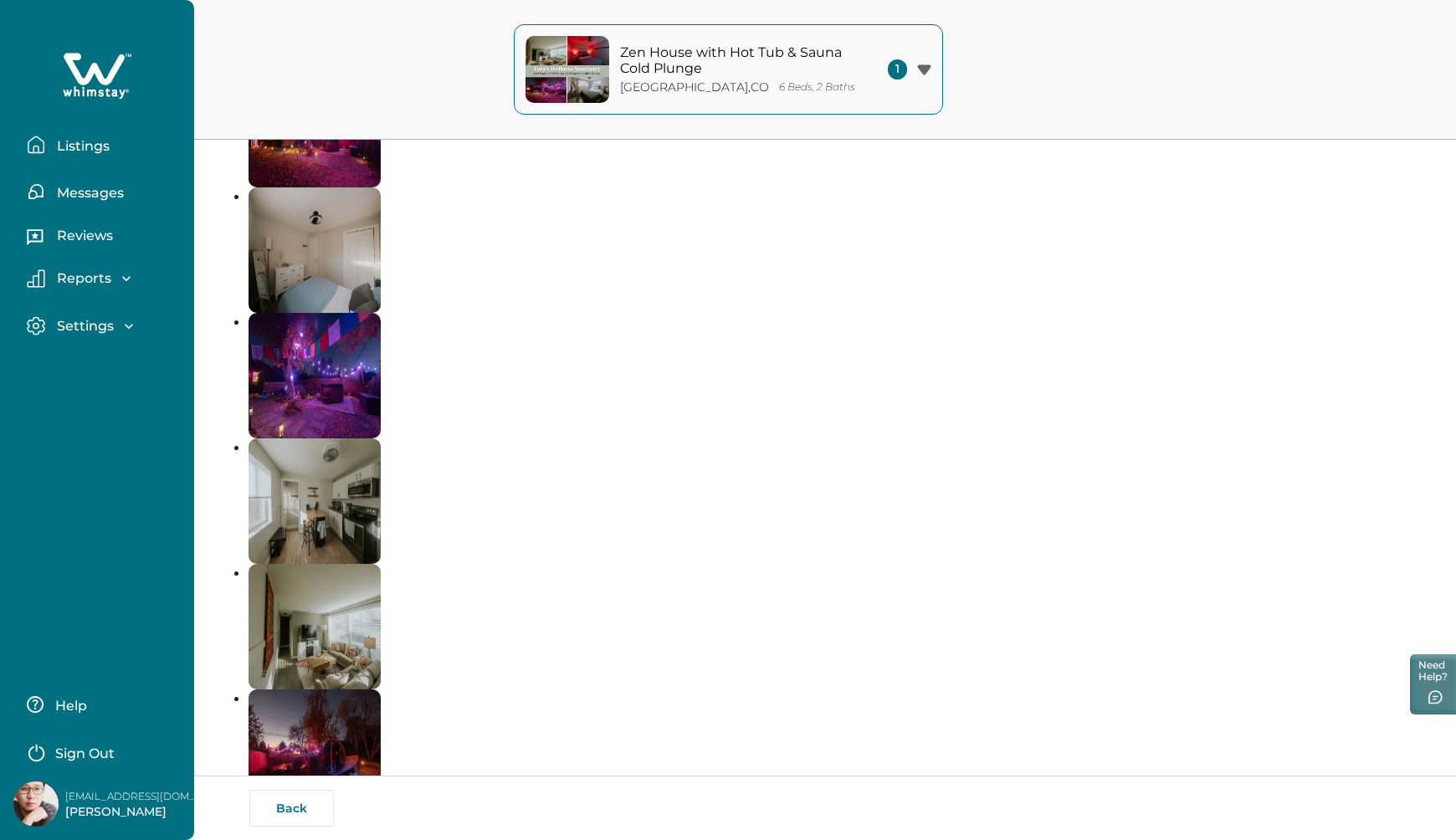
click at [90, 270] on p "Reports" at bounding box center [81, 279] width 59 height 17
click at [81, 227] on p "Reviews" at bounding box center [82, 236] width 61 height 17
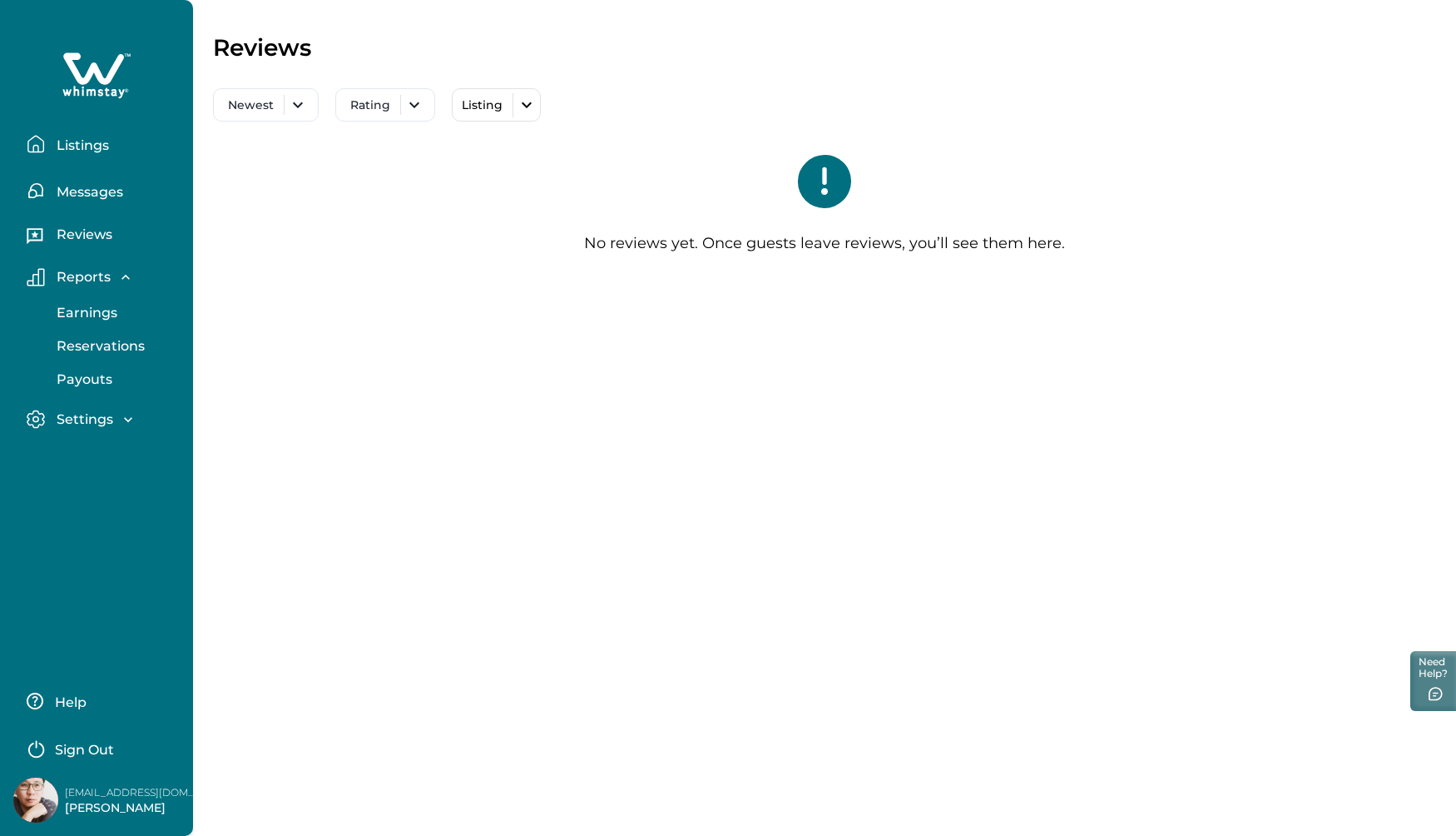
click at [82, 185] on p "Messages" at bounding box center [88, 192] width 71 height 17
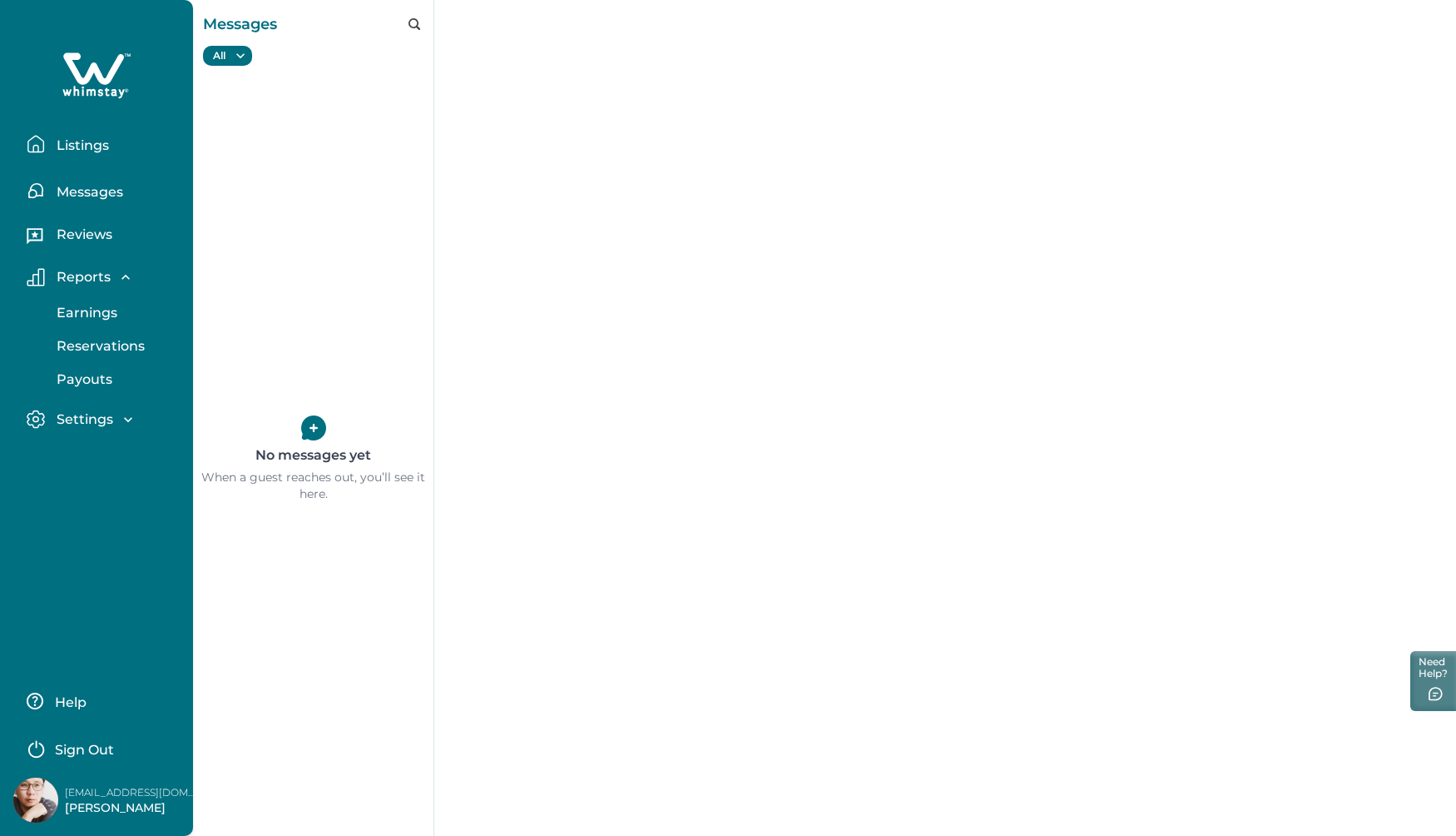
click at [82, 140] on p "Listings" at bounding box center [81, 145] width 58 height 17
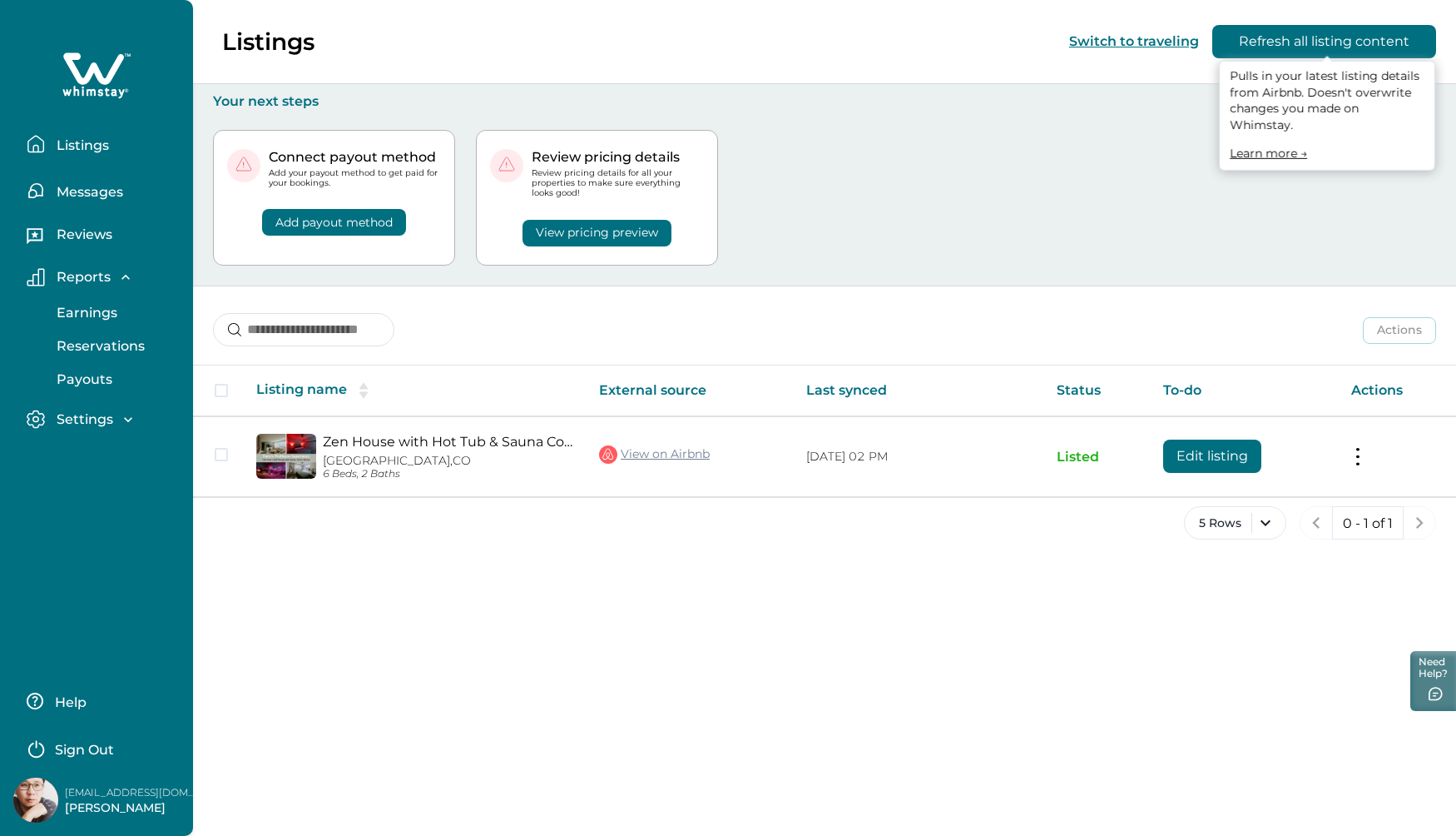
click at [1276, 38] on button "Refresh all listing content" at bounding box center [1323, 41] width 224 height 33
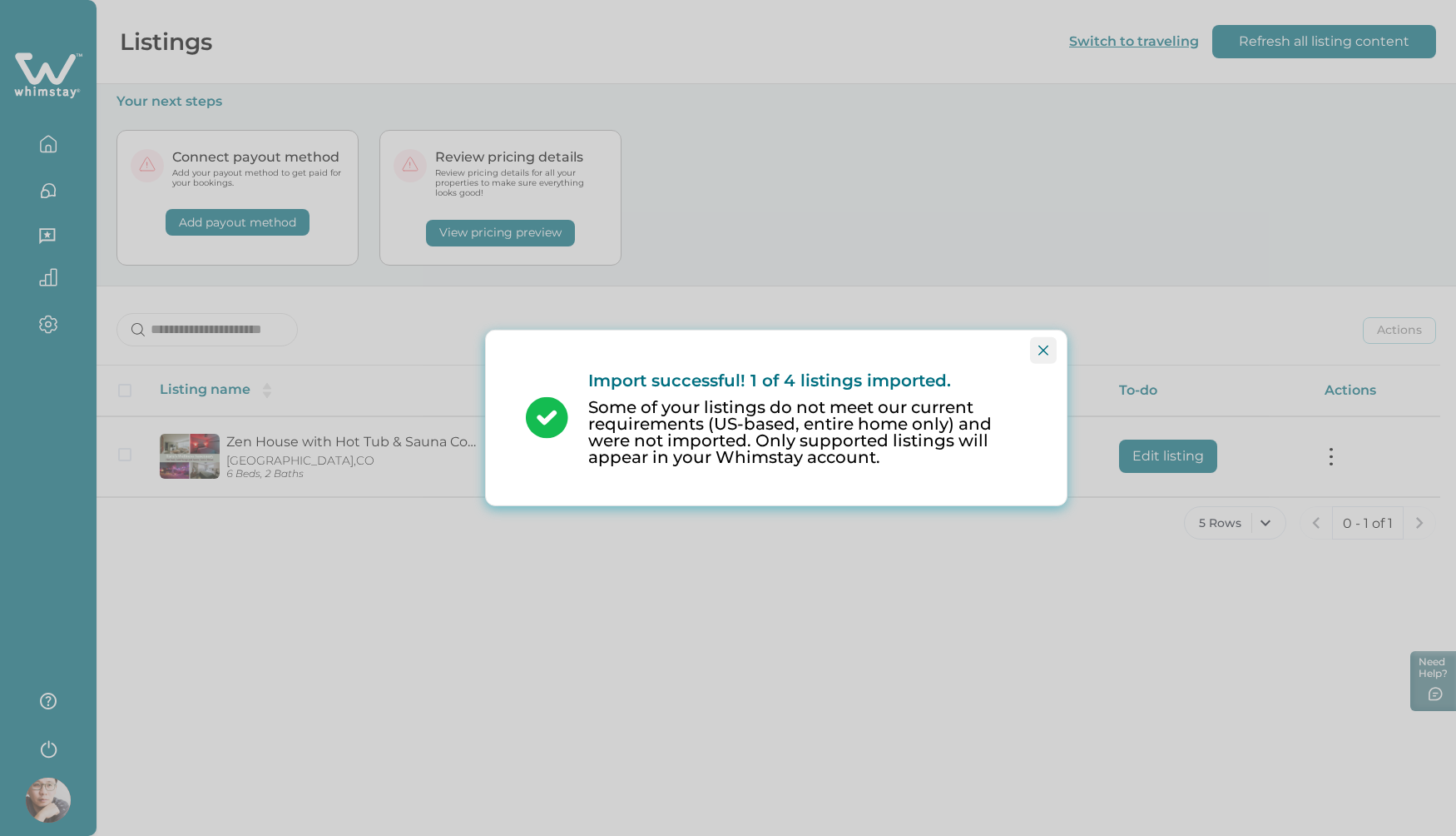
click at [1045, 361] on button "Close" at bounding box center [1043, 350] width 26 height 26
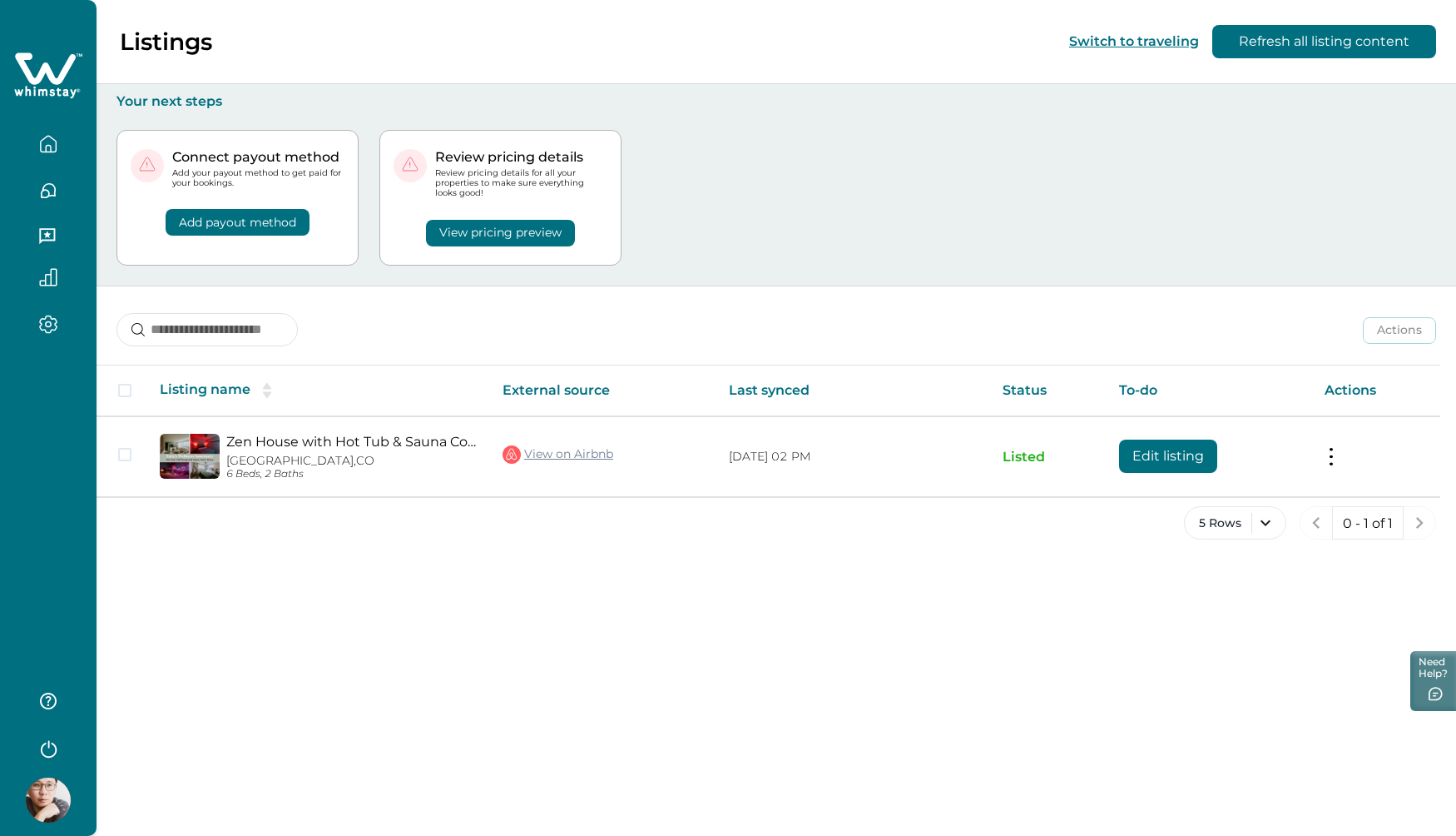
click at [869, 594] on div "Listings Switch to traveling Refresh all listing content Your next steps Connec…" at bounding box center [776, 418] width 1359 height 836
